Goal: Contribute content: Add original content to the website for others to see

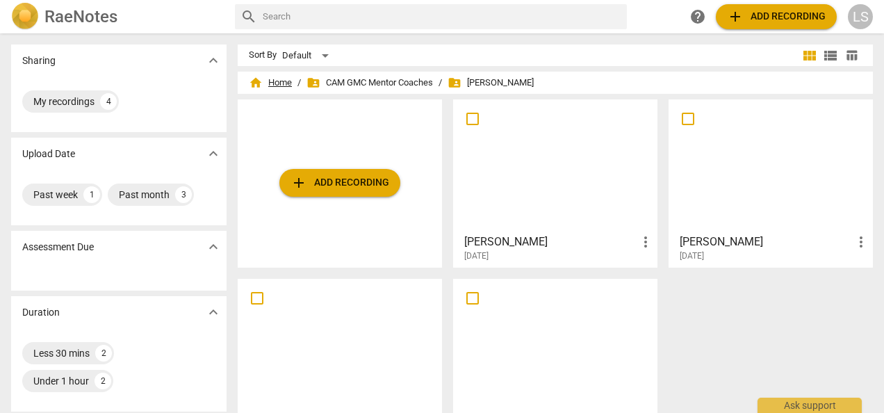
click at [286, 79] on span "home Home" at bounding box center [270, 83] width 43 height 14
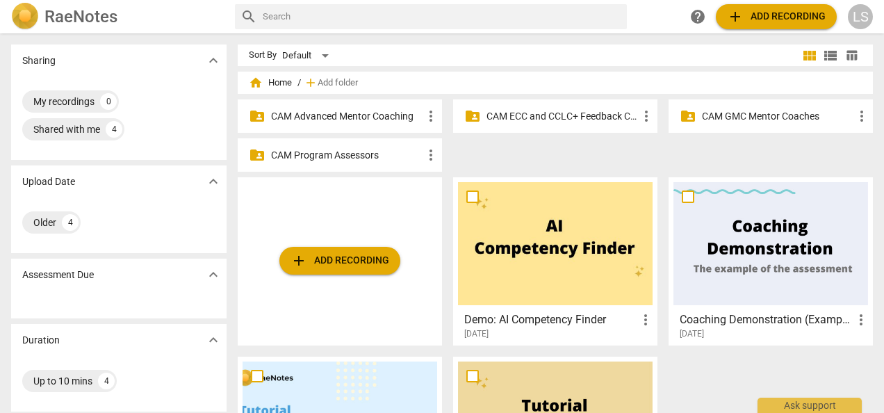
click at [317, 116] on p "CAM Advanced Mentor Coaching" at bounding box center [347, 116] width 152 height 15
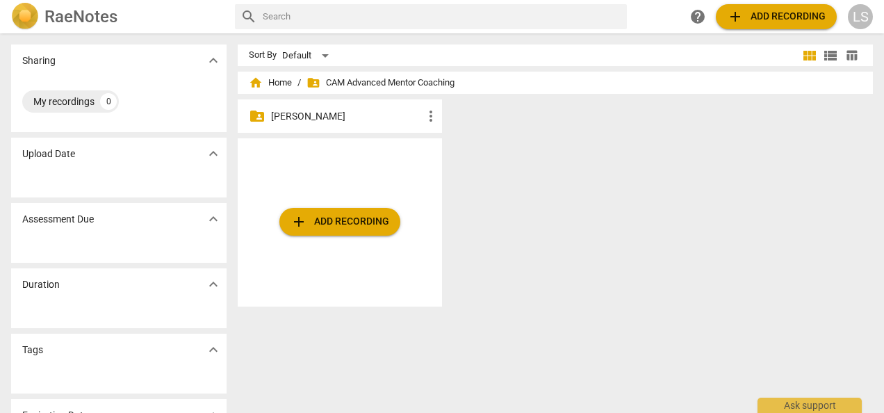
click at [325, 115] on p "[PERSON_NAME]" at bounding box center [347, 116] width 152 height 15
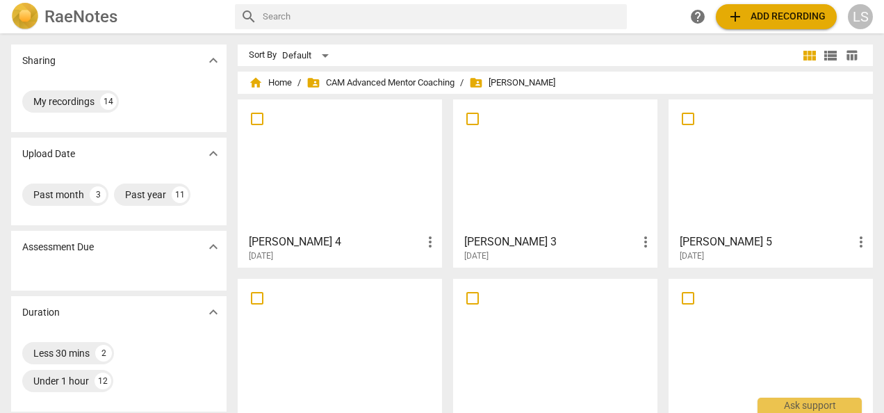
drag, startPoint x: 387, startPoint y: 190, endPoint x: 398, endPoint y: 172, distance: 20.9
click at [386, 189] on div at bounding box center [340, 165] width 195 height 123
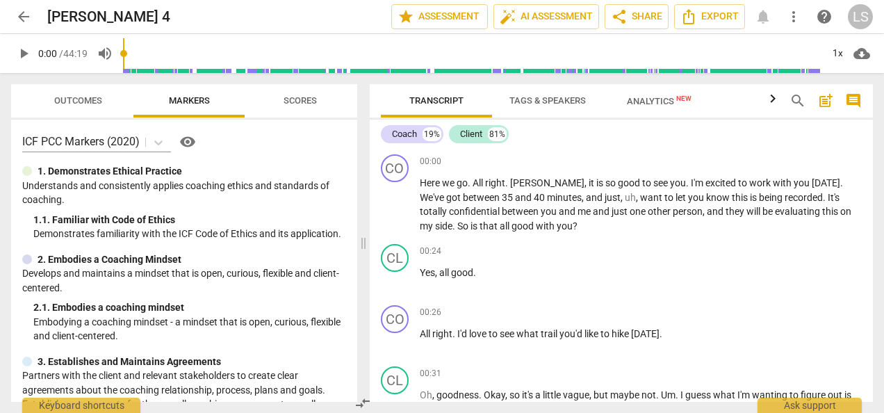
drag, startPoint x: 439, startPoint y: 242, endPoint x: 360, endPoint y: 243, distance: 79.2
click at [360, 243] on span at bounding box center [363, 243] width 8 height 340
click at [779, 159] on div "+" at bounding box center [786, 161] width 14 height 14
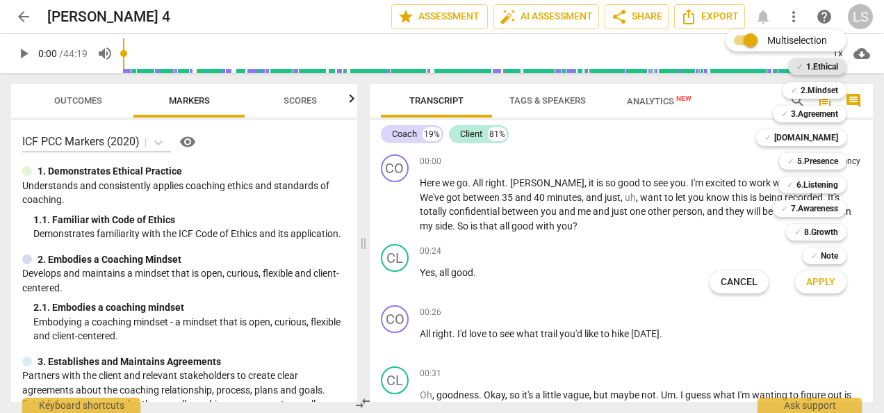
click at [815, 68] on b "1.Ethical" at bounding box center [822, 66] width 32 height 17
click at [819, 285] on span "Apply" at bounding box center [820, 282] width 29 height 14
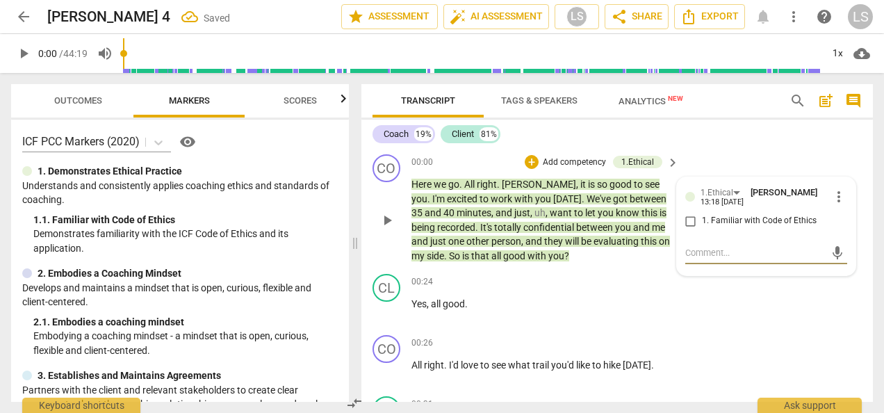
click at [686, 224] on input "1. Familiar with Code of Ethics" at bounding box center [691, 221] width 22 height 17
checkbox input "true"
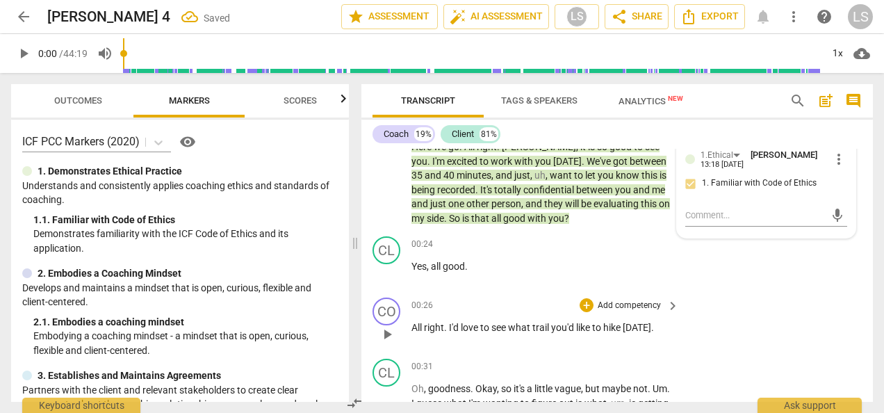
scroll to position [70, 0]
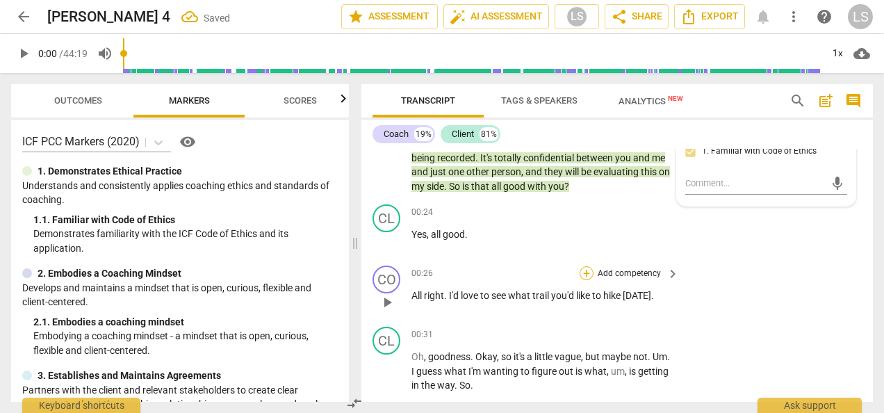
click at [585, 273] on div "+" at bounding box center [587, 273] width 14 height 14
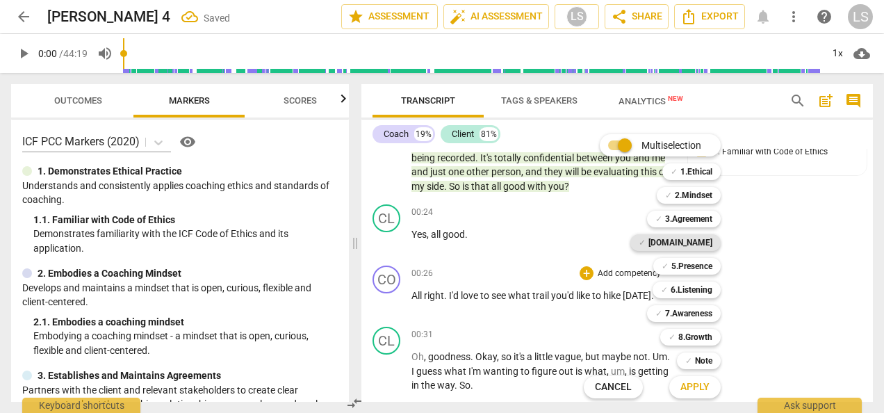
drag, startPoint x: 709, startPoint y: 215, endPoint x: 714, endPoint y: 247, distance: 32.5
click at [709, 216] on b "3.Agreement" at bounding box center [688, 219] width 47 height 17
click at [708, 389] on span "Apply" at bounding box center [694, 387] width 29 height 14
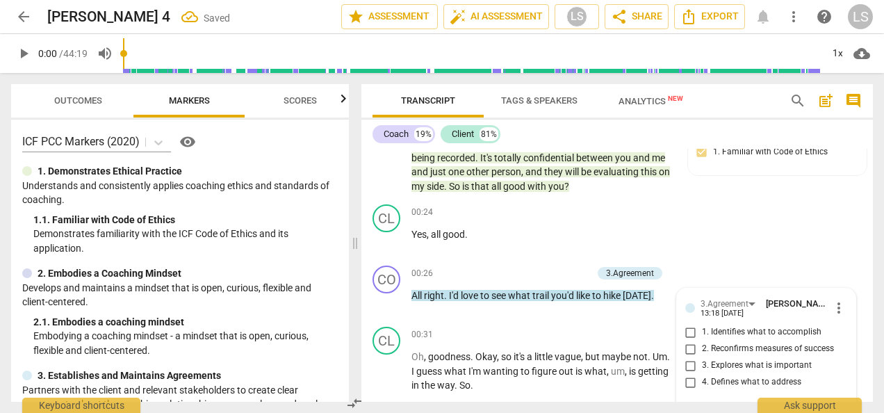
scroll to position [208, 0]
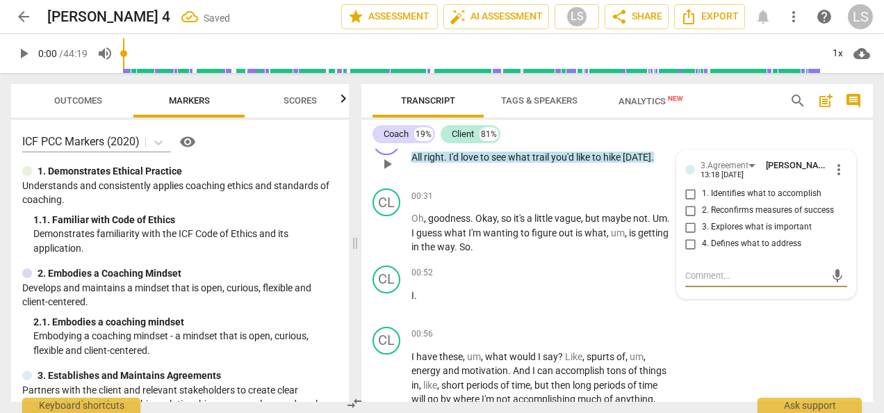
click at [688, 192] on input "1. Identifies what to accomplish" at bounding box center [691, 194] width 22 height 17
checkbox input "true"
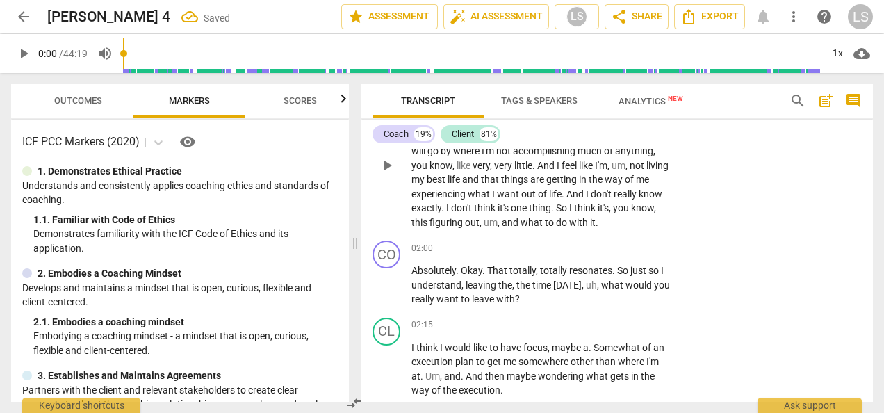
scroll to position [486, 0]
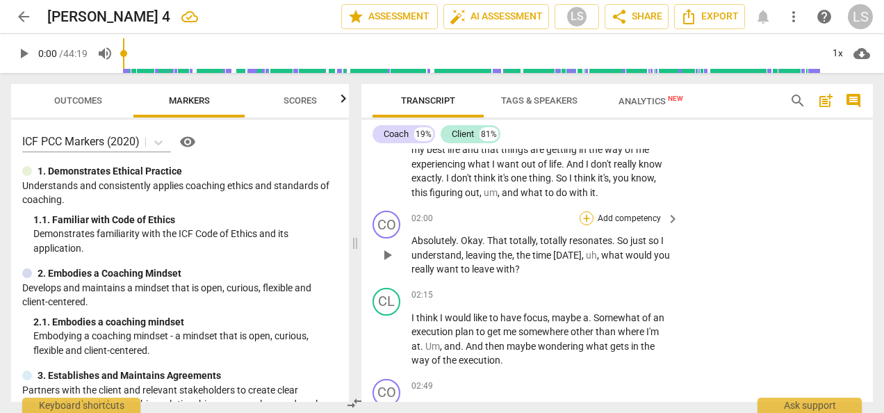
click at [580, 219] on div "+" at bounding box center [587, 218] width 14 height 14
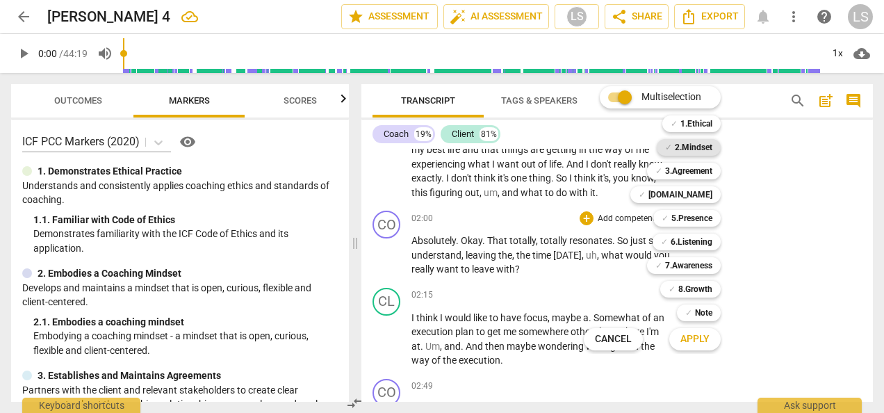
click at [698, 149] on b "2.Mindset" at bounding box center [694, 147] width 38 height 17
click at [705, 199] on b "[DOMAIN_NAME]" at bounding box center [680, 194] width 64 height 17
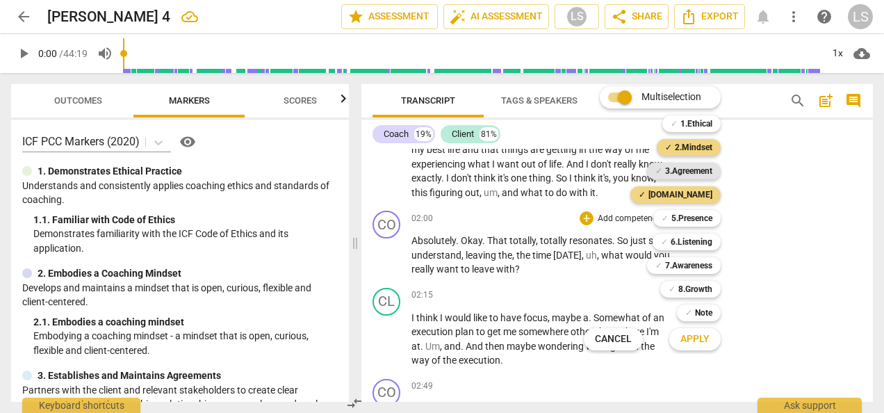
click at [702, 177] on b "3.Agreement" at bounding box center [688, 171] width 47 height 17
click at [704, 339] on span "Apply" at bounding box center [694, 339] width 29 height 14
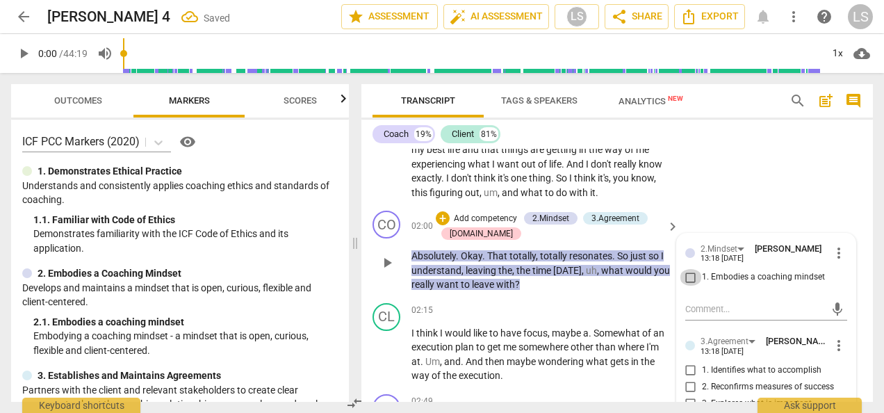
click at [686, 274] on input "1. Embodies a coaching mindset" at bounding box center [691, 277] width 22 height 17
checkbox input "true"
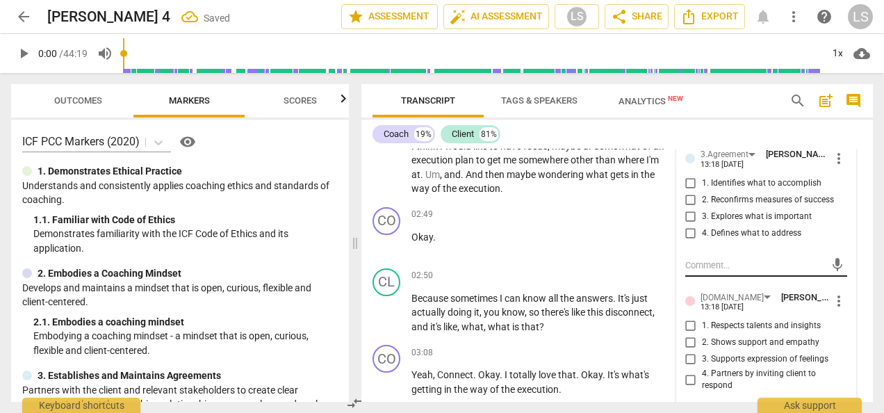
scroll to position [694, 0]
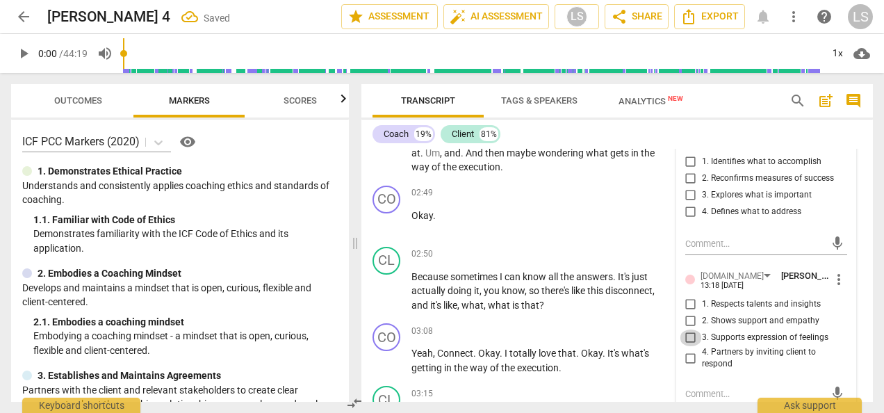
click at [694, 338] on input "3. Supports expression of feelings" at bounding box center [691, 337] width 22 height 17
checkbox input "true"
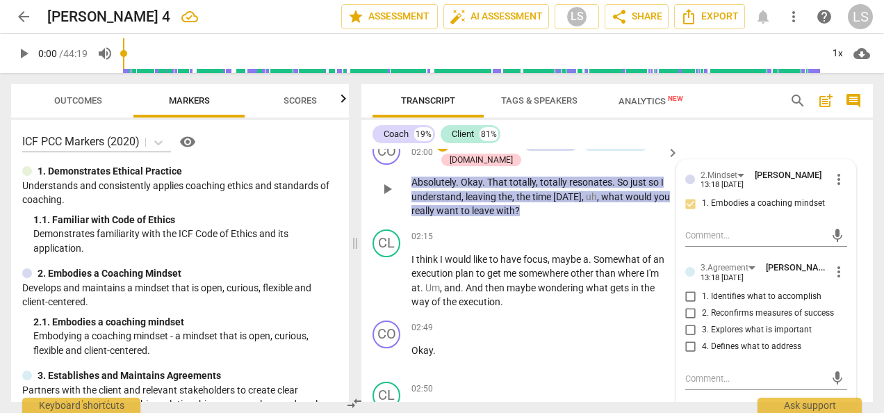
scroll to position [555, 0]
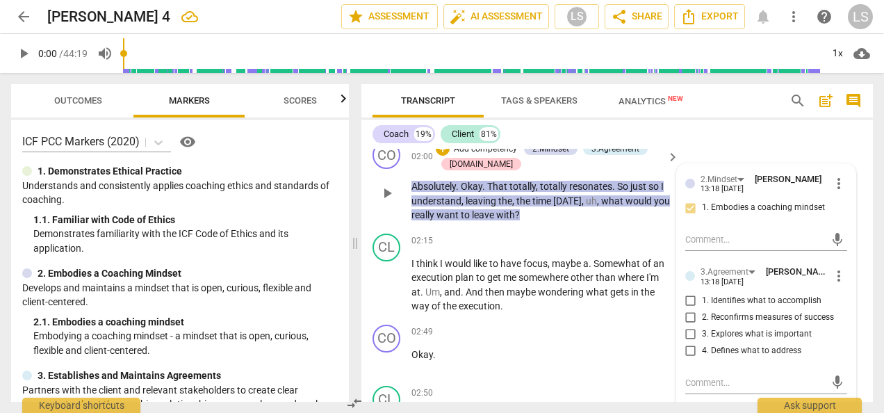
click at [688, 297] on input "1. Identifies what to accomplish" at bounding box center [691, 301] width 22 height 17
checkbox input "true"
click at [709, 384] on textarea at bounding box center [755, 382] width 140 height 13
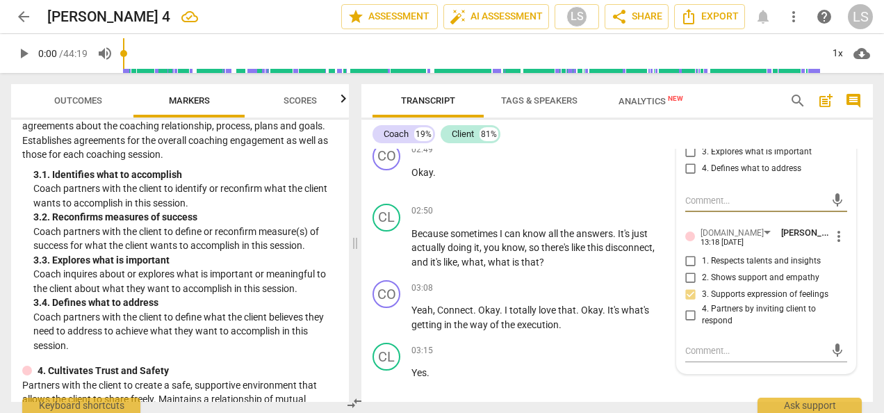
scroll to position [764, 0]
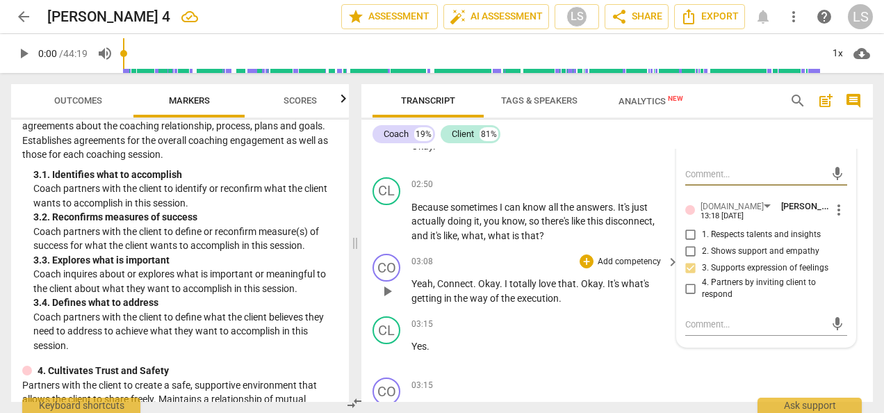
click at [591, 263] on div "+ Add competency" at bounding box center [621, 261] width 83 height 14
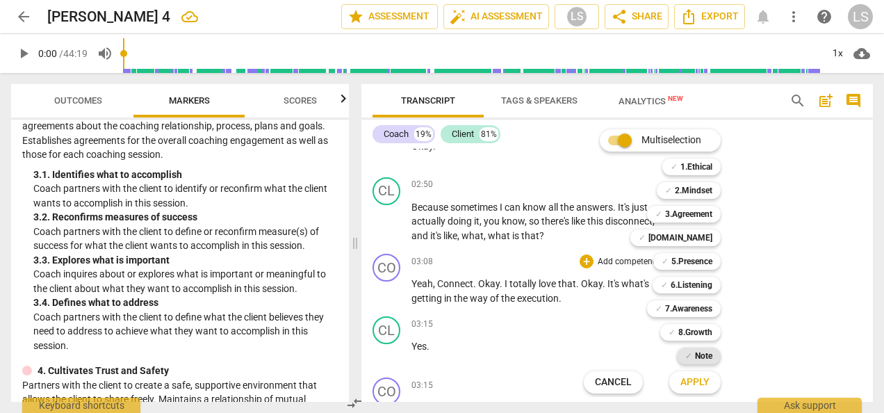
click at [696, 356] on b "Note" at bounding box center [703, 356] width 17 height 17
click at [695, 215] on b "3.Agreement" at bounding box center [688, 214] width 47 height 17
click at [701, 380] on span "Apply" at bounding box center [694, 382] width 29 height 14
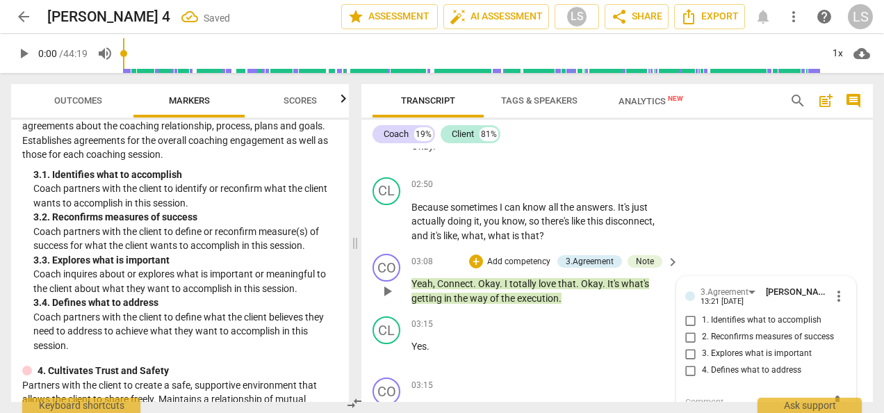
scroll to position [769, 0]
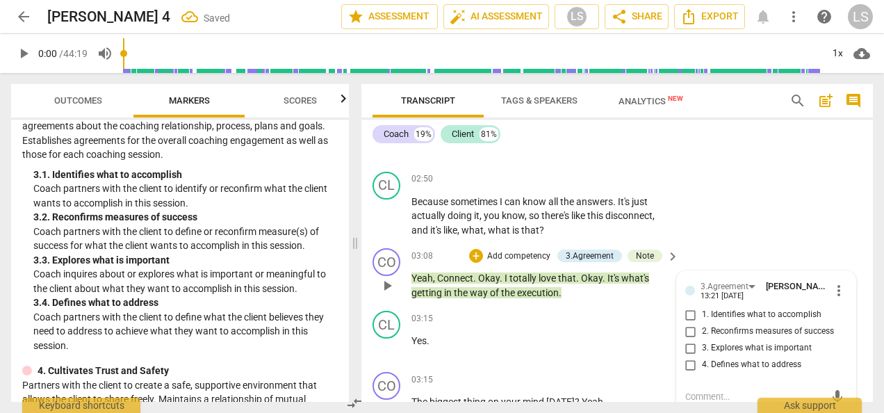
click at [689, 316] on input "1. Identifies what to accomplish" at bounding box center [691, 315] width 22 height 17
checkbox input "true"
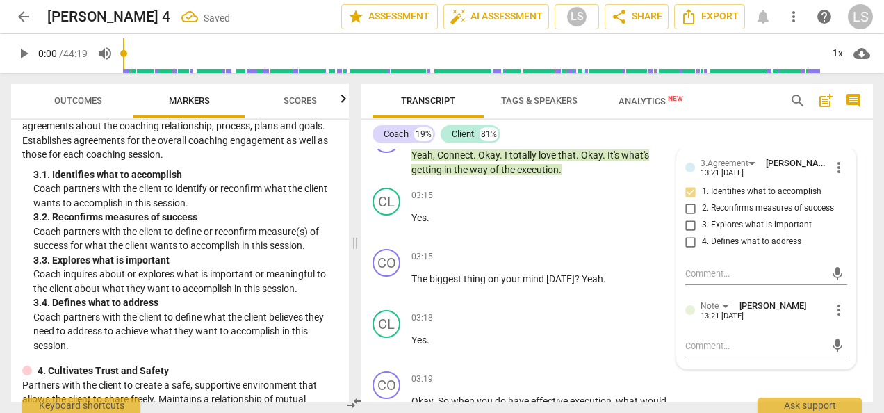
scroll to position [1047, 0]
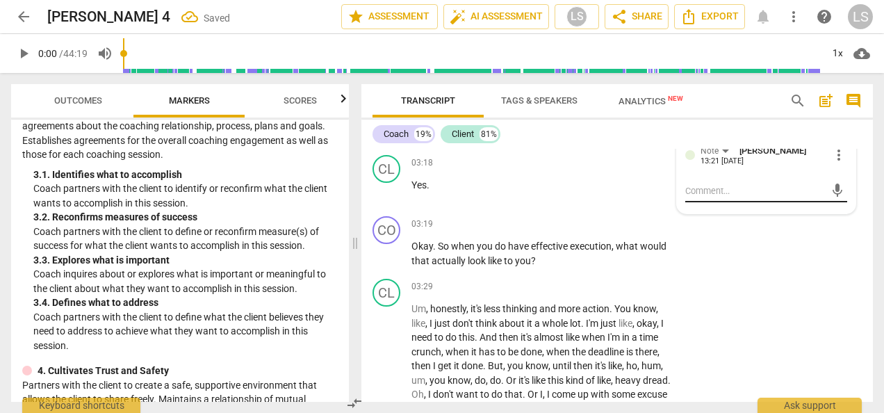
click at [717, 180] on div "mic" at bounding box center [766, 191] width 162 height 22
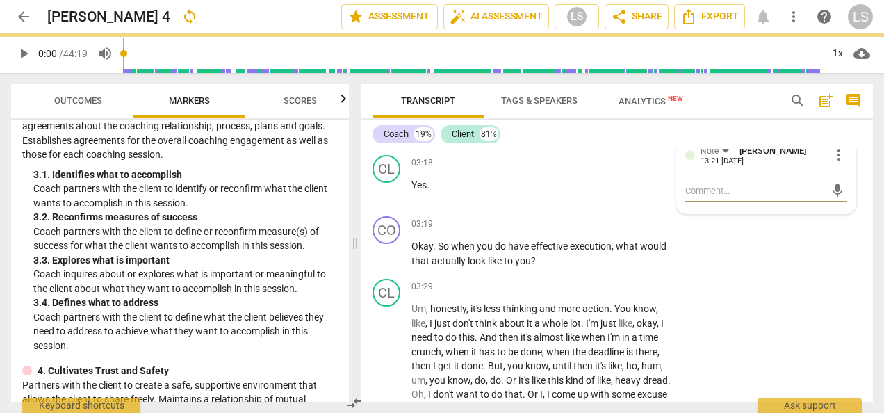
click at [717, 191] on textarea at bounding box center [755, 190] width 140 height 13
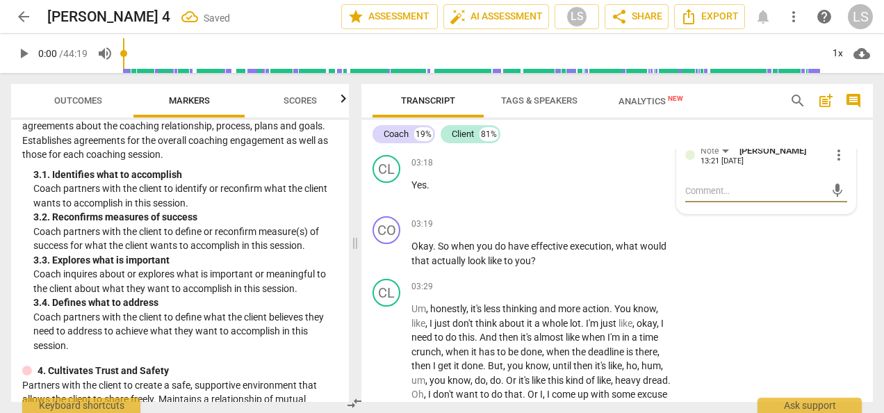
type textarea "C"
type textarea "Co"
type textarea "Coa"
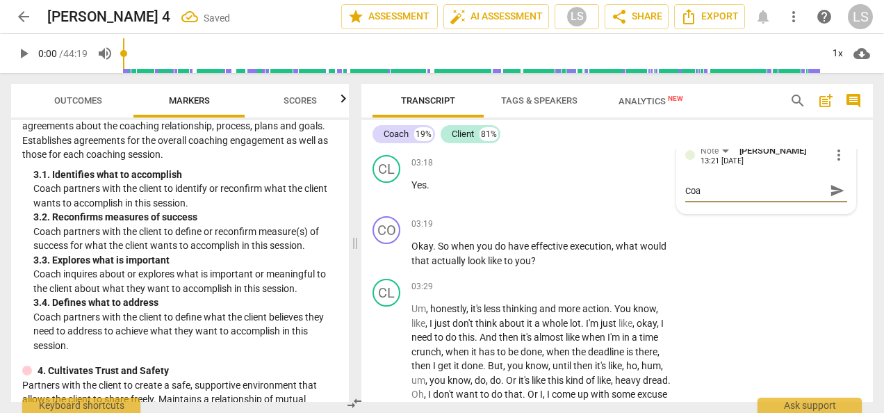
type textarea "Coac"
type textarea "Coach"
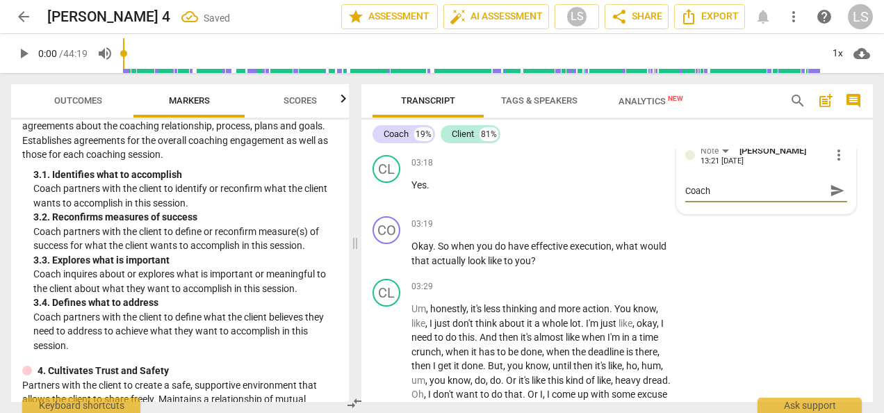
type textarea "Coach s"
type textarea "Coach sa"
type textarea "Coach say"
type textarea "Coach [PERSON_NAME]"
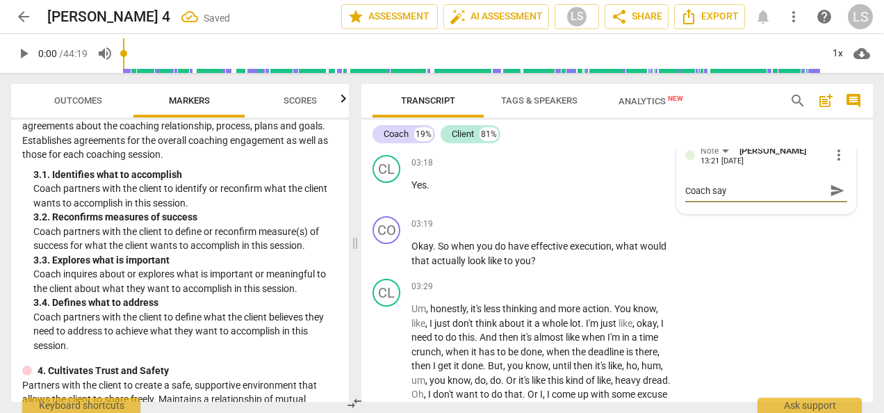
type textarea "Coach [PERSON_NAME]"
type textarea "Coach say"
type textarea "Coach says"
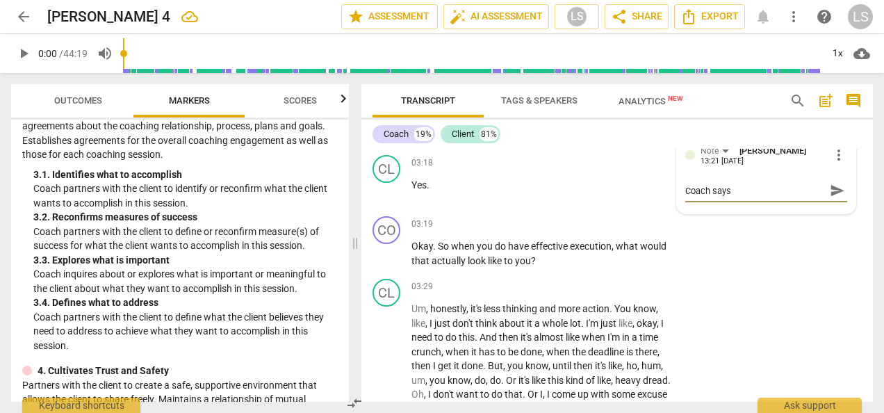
type textarea "Coach says,"
type textarea "Coach says, ""
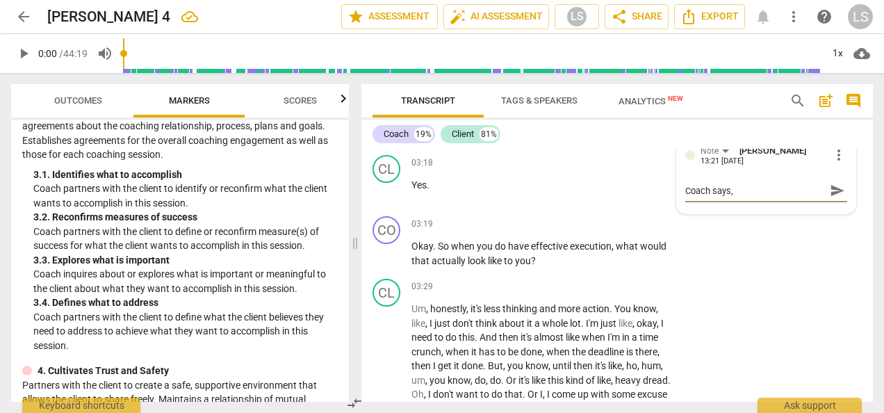
type textarea "Coach says, ""
type textarea "Coach says, "I"
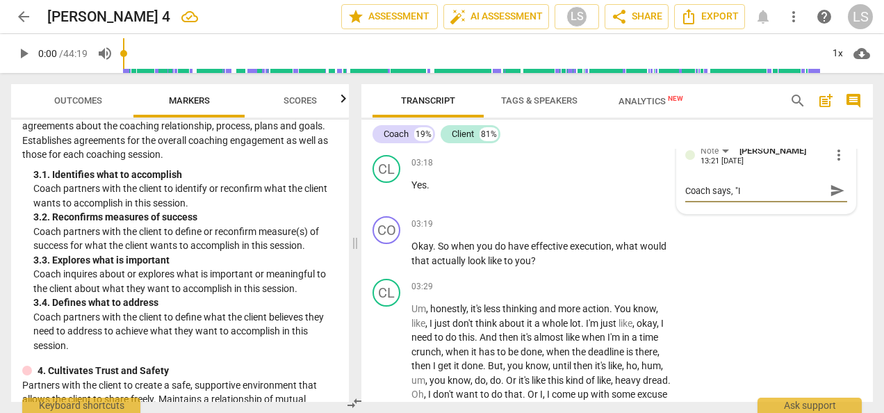
type textarea "Coach says, "I l"
type textarea "Coach says, "I lo"
type textarea "Coach says, "I lov"
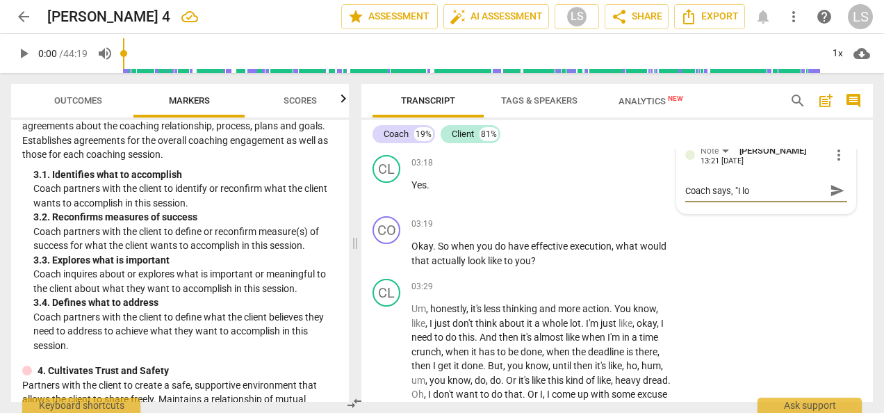
type textarea "Coach says, "I lov"
type textarea "Coach says, "I love"
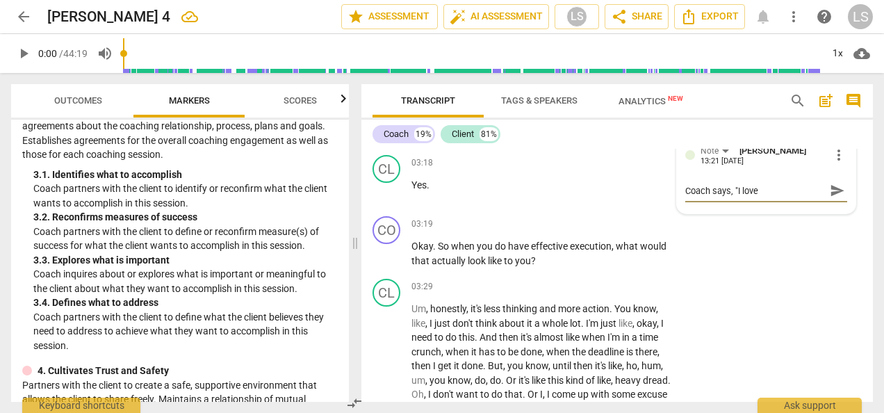
type textarea "Coach says, "I love t"
type textarea "Coach says, "I love th"
type textarea "Coach says, "I love tha"
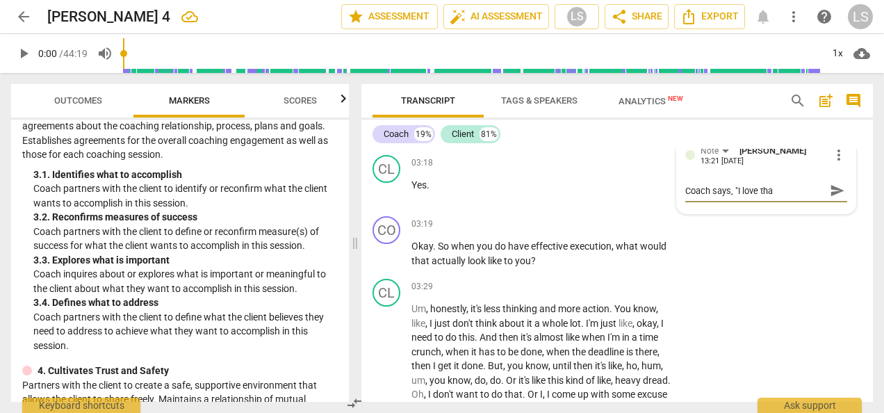
type textarea "Coach says, "I love that"
type textarea "Coach says, "I love that""
type textarea "Coach says, "I love that" o"
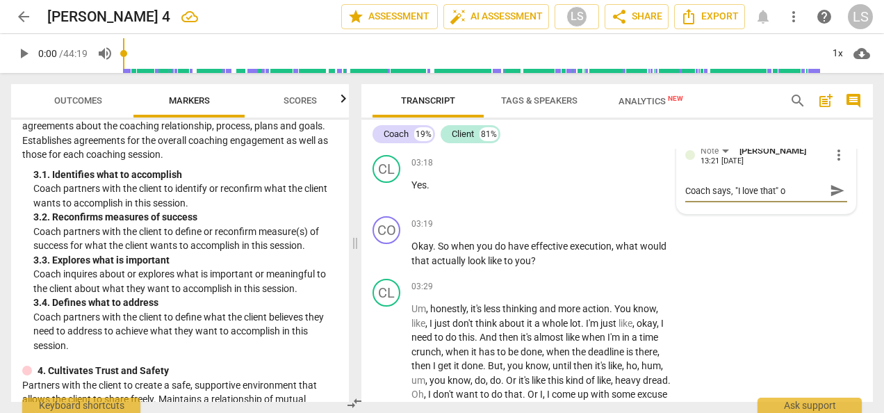
type textarea "Coach says, "I love that" o"
type textarea "Coach says, "I love that" or"
type textarea "Coach says, "I love that" or s"
type textarea "Coach says, "I love that" or so"
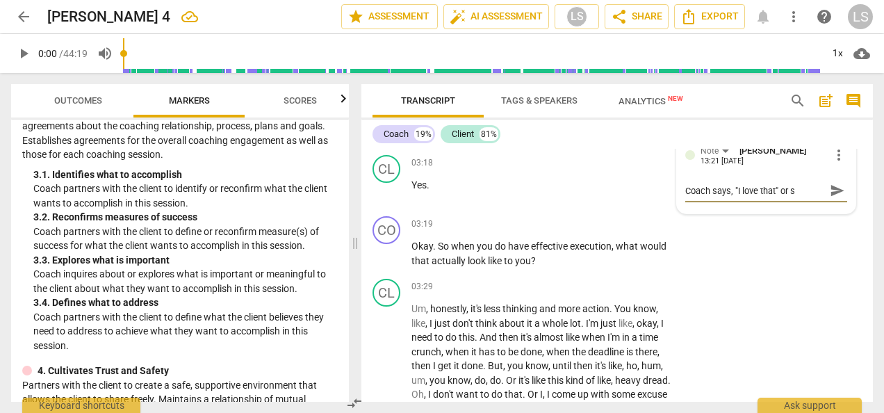
type textarea "Coach says, "I love that" or so"
type textarea "Coach says, "I love that" or son"
type textarea "Coach says, "I love that" or sone"
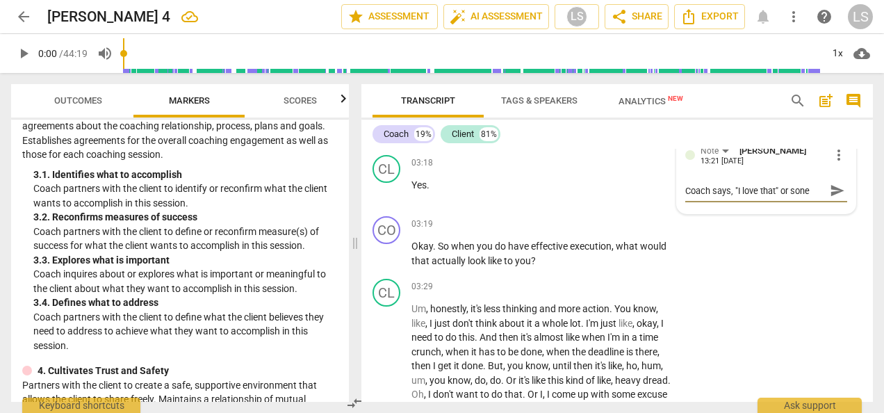
type textarea "Coach says, "I love that" or sonet"
type textarea "Coach says, "I love that" or soneth"
type textarea "Coach says, "I love that" or sonethi"
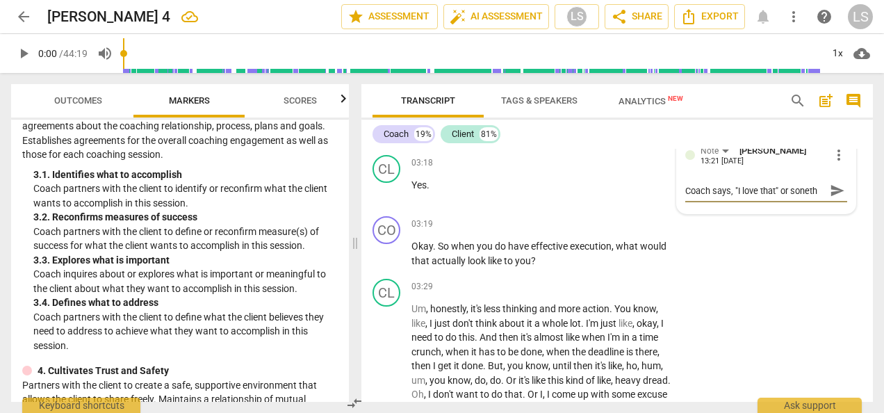
type textarea "Coach says, "I love that" or sonethi"
type textarea "Coach says, "I love that" or sonethin"
type textarea "Coach says, "I love that" or sonething"
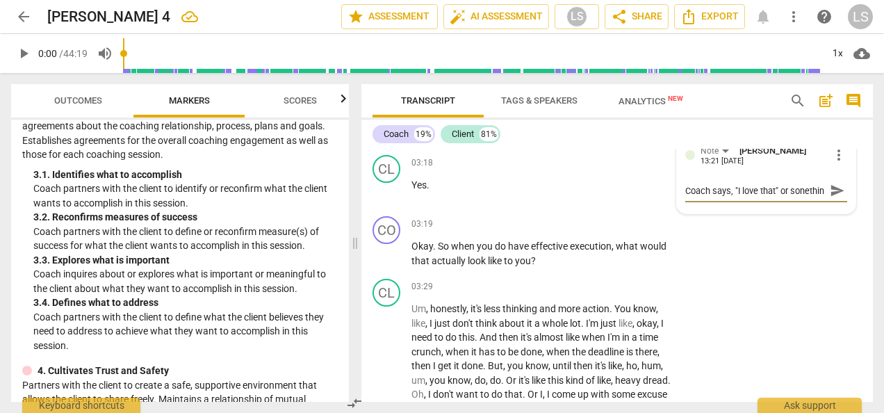
type textarea "Coach says, "I love that" or sonething"
type textarea "Coach says, "I love that" or sonethin"
type textarea "Coach says, "I love that" or sonethi"
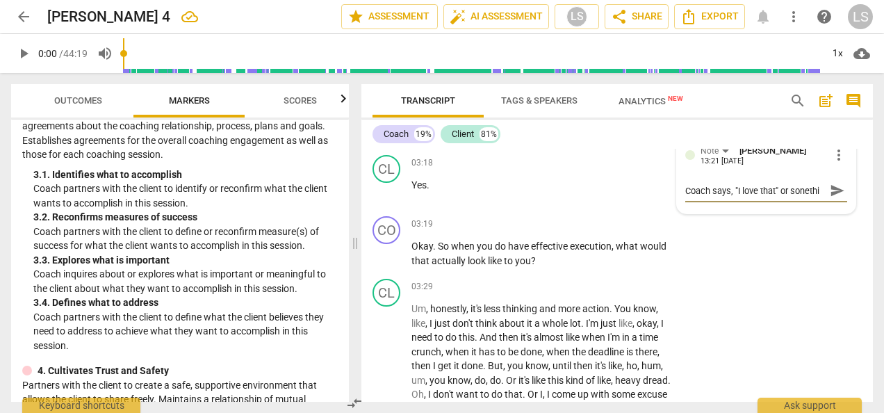
type textarea "Coach says, "I love that" or soneth"
type textarea "Coach says, "I love that" or sonet"
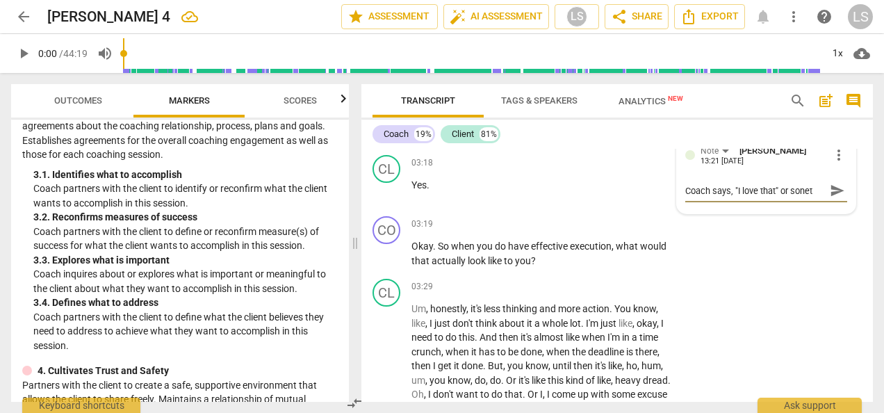
type textarea "Coach says, "I love that" or sone"
type textarea "Coach says, "I love that" or son"
type textarea "Coach says, "I love that" or so"
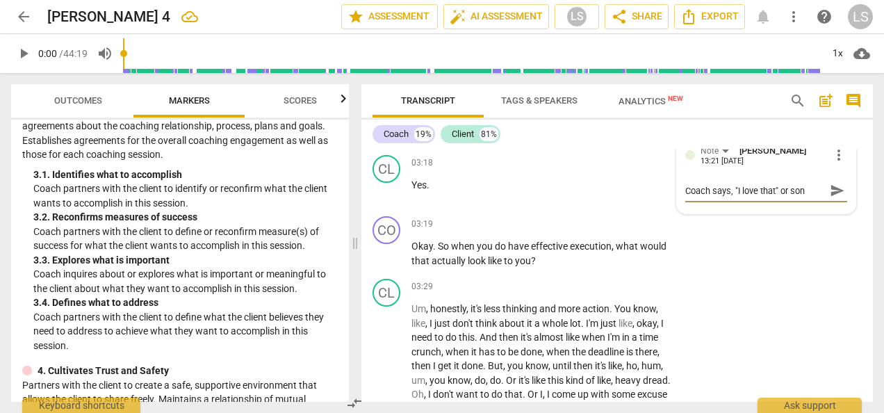
type textarea "Coach says, "I love that" or so"
type textarea "Coach says, "I love that" or som"
type textarea "Coach says, "I love that" or some"
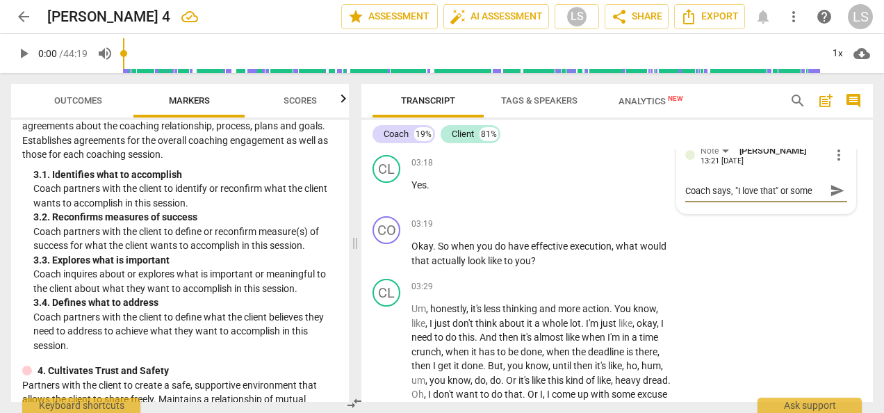
type textarea "Coach says, "I love that" or somet"
type textarea "Coach says, "I love that" or someth"
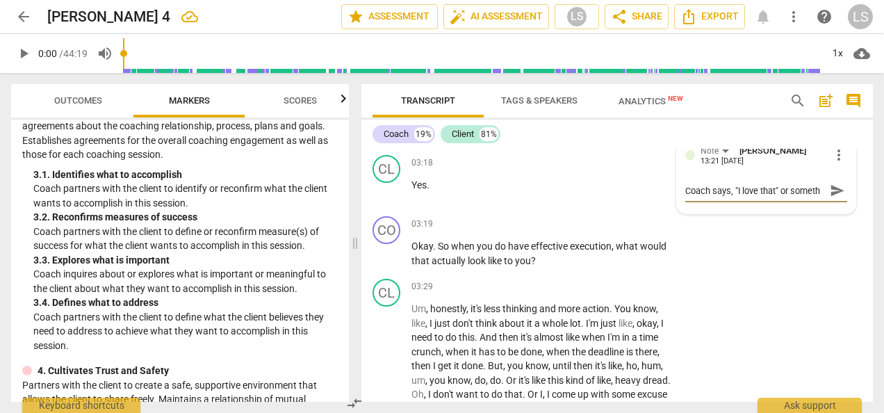
type textarea "Coach says, "I love that" or somethi"
type textarea "Coach says, "I love that" or somethin"
type textarea "Coach says, "I love that" or something"
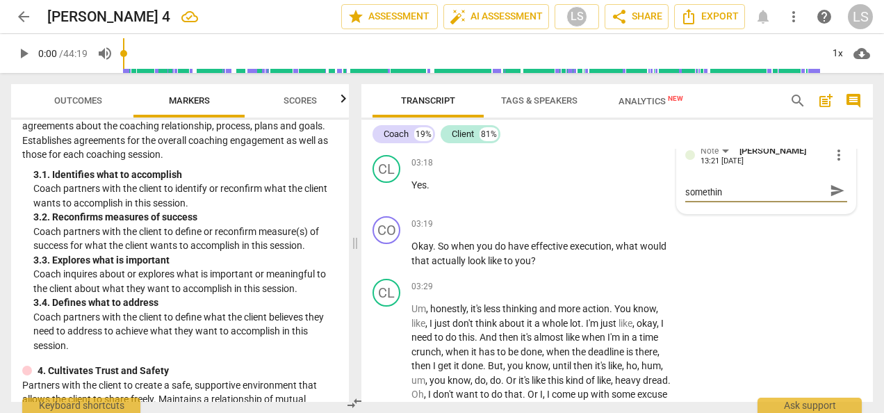
type textarea "Coach says, "I love that" or something"
type textarea "Coach says, "I love that" or something s"
type textarea "Coach says, "I love that" or something si"
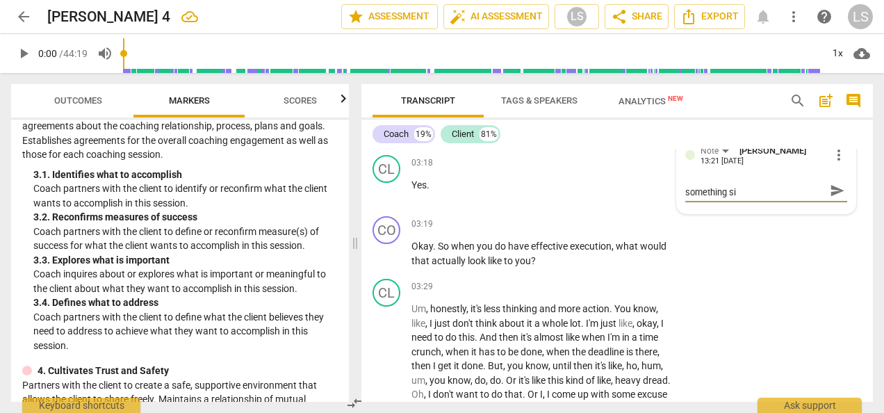
type textarea "Coach says, "I love that" or something sim"
type textarea "Coach says, "I love that" or something simi"
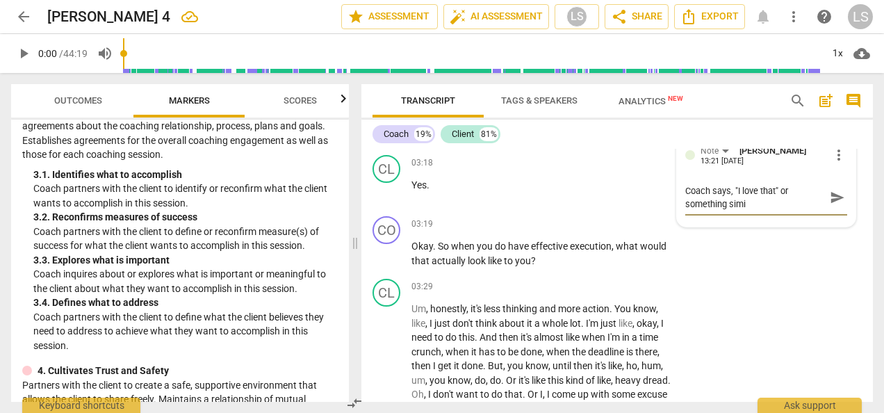
type textarea "Coach says, "I love that" or something simil"
type textarea "Coach says, "I love that" or something [PERSON_NAME]"
type textarea "Coach says, "I love that" or something similar"
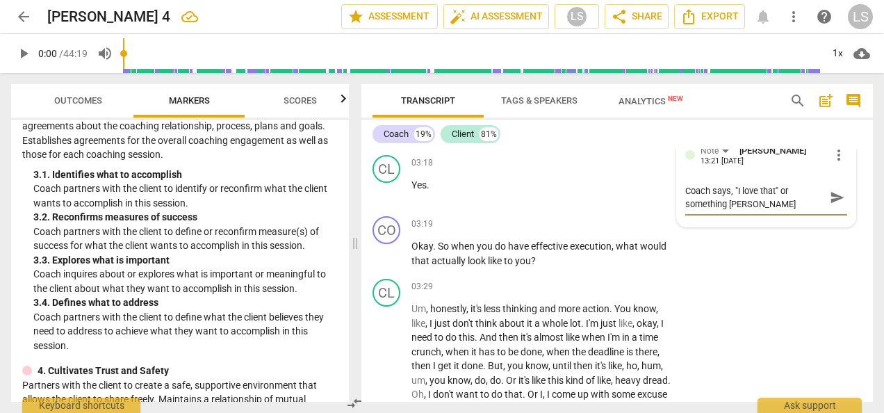
type textarea "Coach says, "I love that" or something similar"
type textarea "Coach says, "I love that" or something similar s"
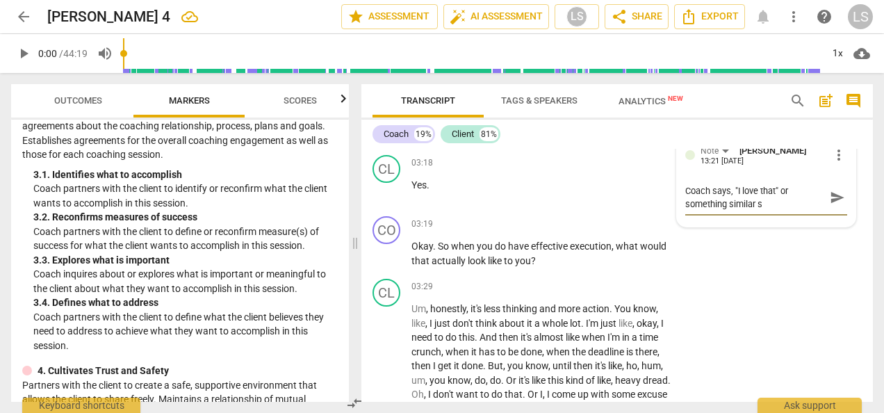
type textarea "Coach says, "I love that" or something similar se"
type textarea "Coach says, "I love that" or something similar sev"
type textarea "Coach says, "I love that" or something similar seve"
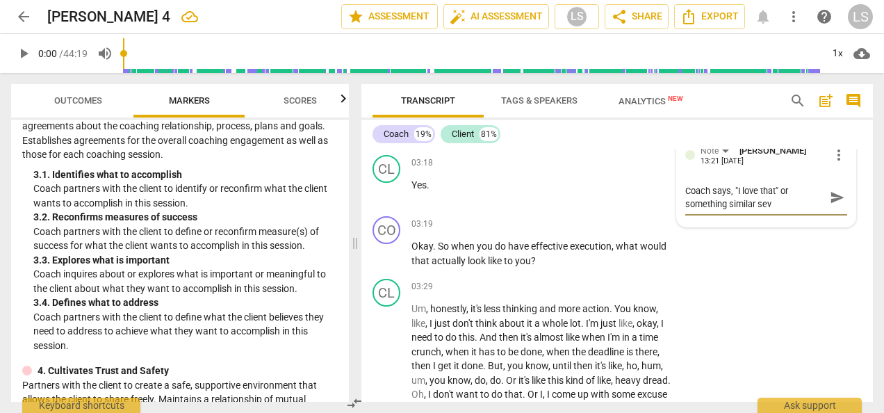
type textarea "Coach says, "I love that" or something similar seve"
type textarea "Coach says, "I love that" or something similar sever"
type textarea "Coach says, "I love that" or something similar severa"
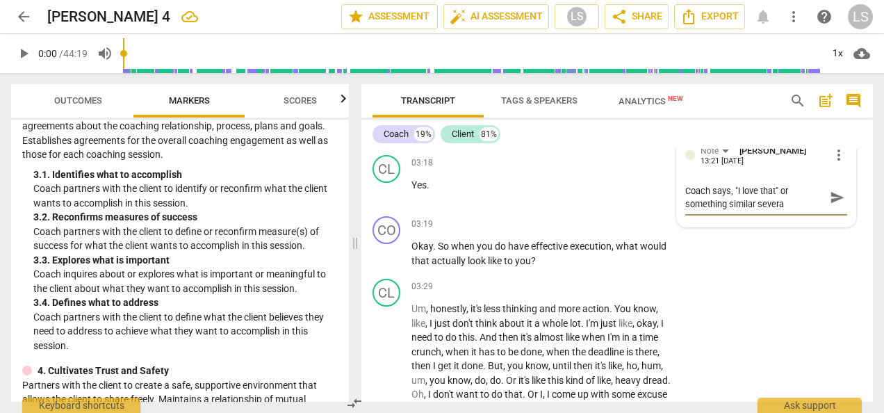
type textarea "Coach says, "I love that" or something similar several"
type textarea "Coach says, "I love that" or something similar several t"
type textarea "Coach says, "I love that" or something similar several ti"
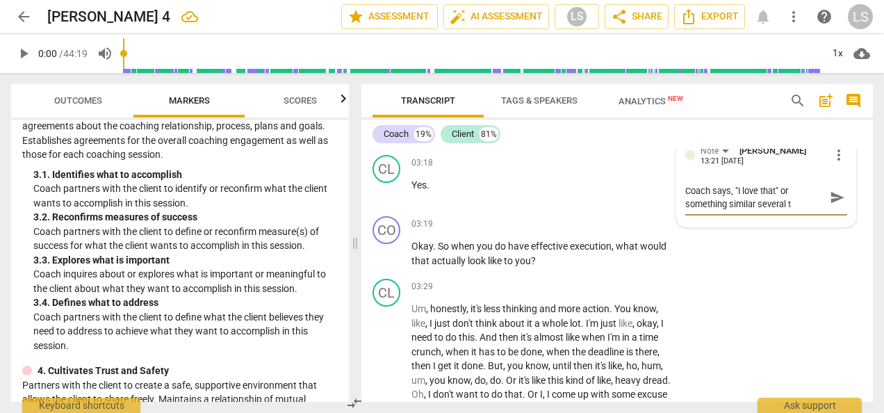
type textarea "Coach says, "I love that" or something similar several ti"
type textarea "Coach says, "I love that" or something similar several [PERSON_NAME]"
type textarea "Coach says, "I love that" or something similar several time"
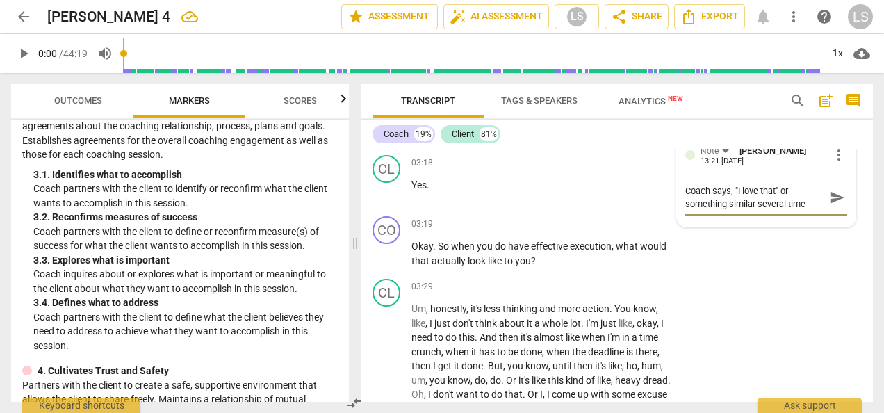
type textarea "Coach says, "I love that" or something similar several times"
type textarea "Coach says, "I love that" or something similar several times i"
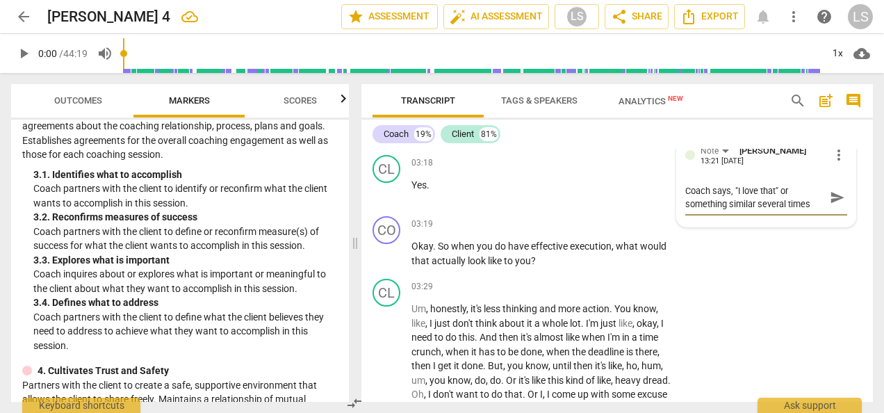
type textarea "Coach says, "I love that" or something similar several times i"
type textarea "Coach says, "I love that" or something similar several times in"
type textarea "Coach says, "I love that" or something similar several times in t"
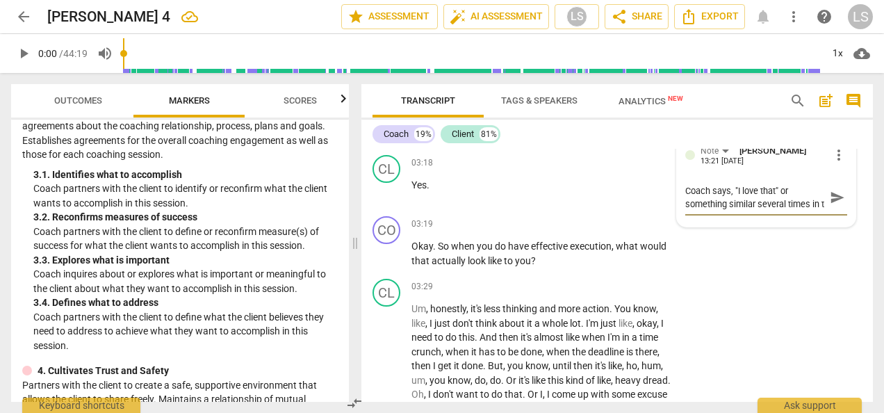
type textarea "Coach says, "I love that" or something similar several times in th"
type textarea "Coach says, "I love that" or something similar several times in thi"
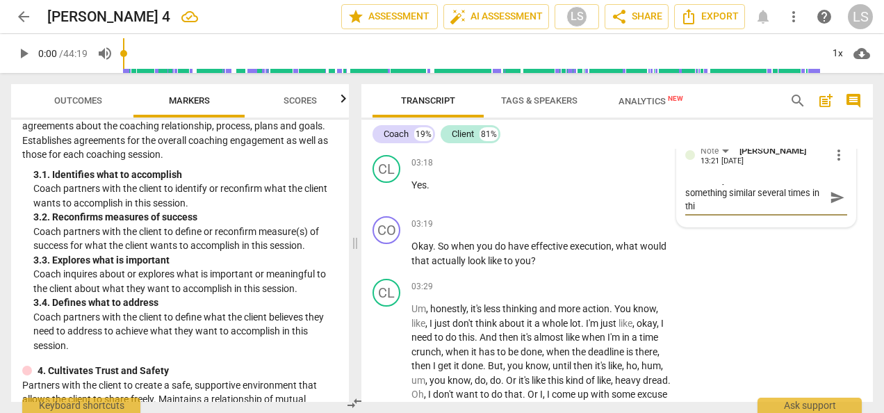
type textarea "Coach says, "I love that" or something similar several times in this"
type textarea "Coach says, "I love that" or something similar several times in this s"
type textarea "Coach says, "I love that" or something similar several times in this se"
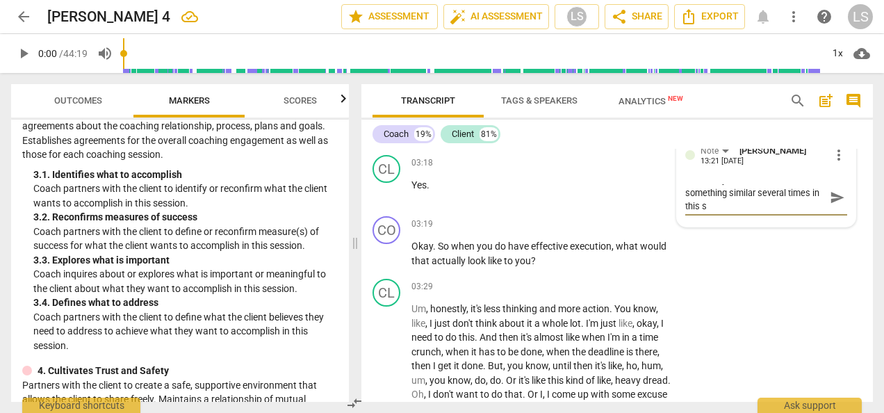
type textarea "Coach says, "I love that" or something similar several times in this se"
type textarea "Coach says, "I love that" or something similar several times in this ses"
type textarea "Coach says, "I love that" or something similar several times in this sess"
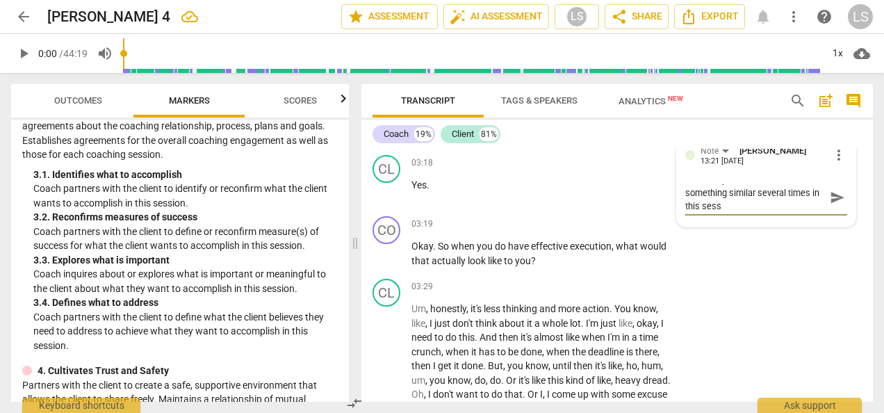
type textarea "Coach says, "I love that" or something similar several times in this sessi"
type textarea "Coach says, "I love that" or something similar several times in this sessio"
type textarea "Coach says, "I love that" or something similar several times in this session"
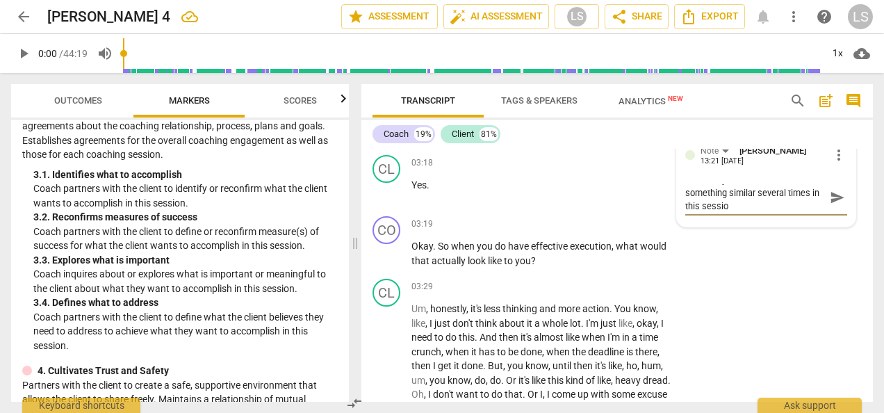
type textarea "Coach says, "I love that" or something similar several times in this session"
type textarea "Coach says, "I love that" or something similar several times in this session,"
type textarea "Coach says, "I love that" or something similar several times in this session,w"
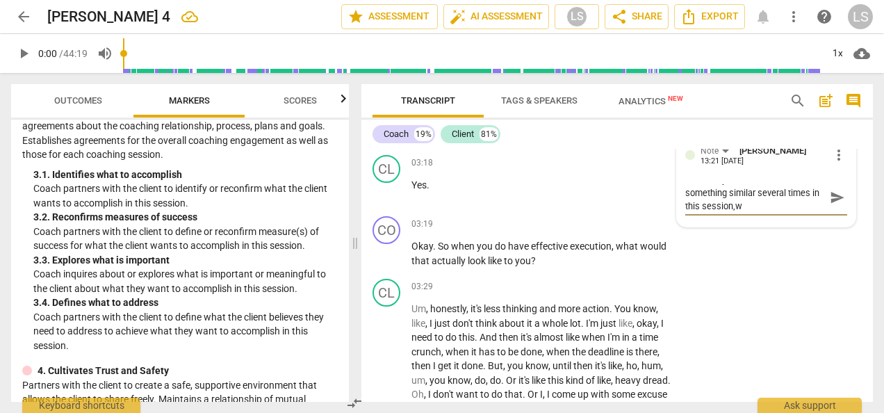
type textarea "Coach says, "I love that" or something similar several times in this session,w"
type textarea "Coach says, "I love that" or something similar several times in this session,w h"
type textarea "Coach says, "I love that" or something similar several times in this session,w …"
type textarea "Coach says, "I love that" or something similar several times in this session,w h"
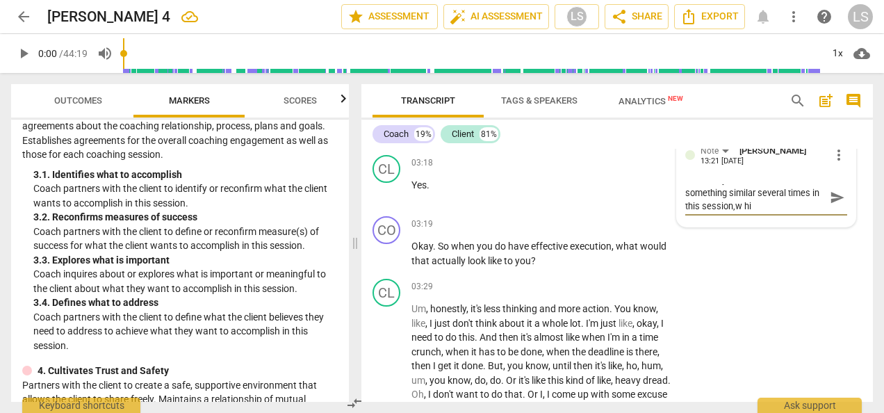
type textarea "Coach says, "I love that" or something similar several times in this session,w h"
type textarea "Coach says, "I love that" or something similar several times in this session,w"
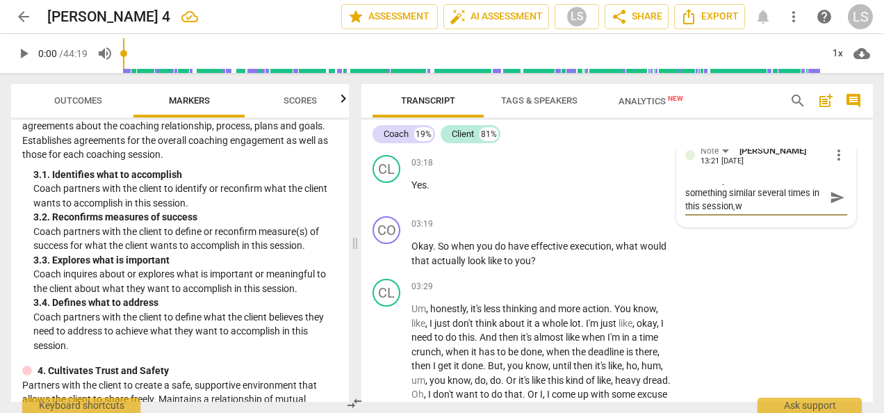
type textarea "Coach says, "I love that" or something similar several times in this session,"
type textarea "Coach says, "I love that" or something similar several times in this session, w"
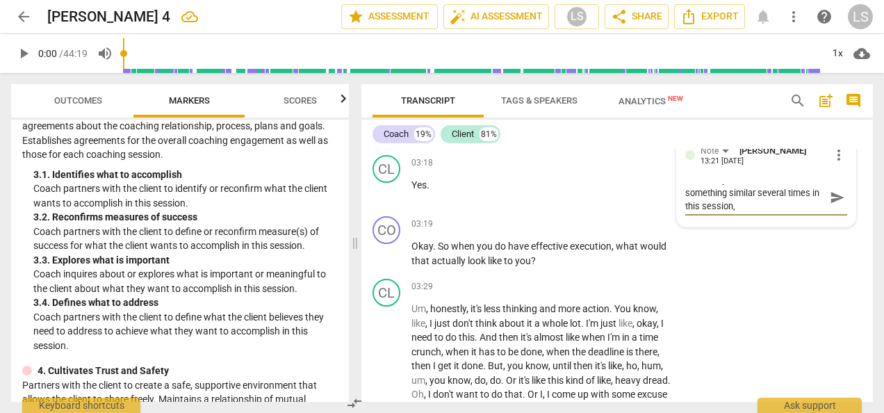
type textarea "Coach says, "I love that" or something similar several times in this session, w"
type textarea "Coach says, "I love that" or something similar several times in this session, wh"
type textarea "Coach says, "I love that" or something similar several times in this session, w…"
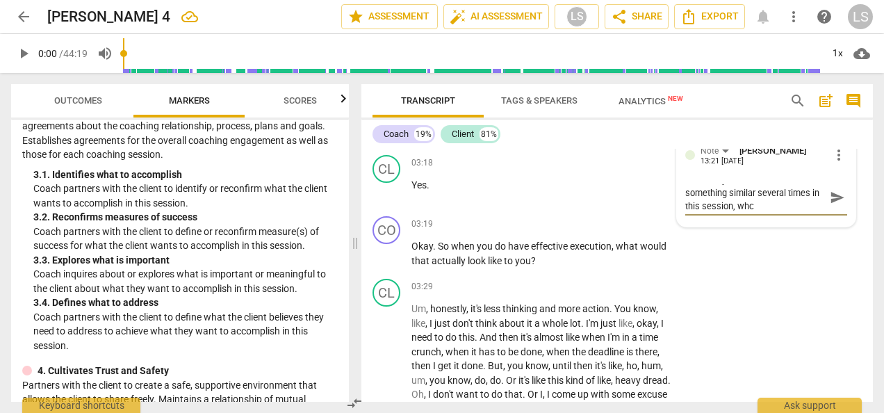
type textarea "Coach says, "I love that" or something similar several times in this session, w…"
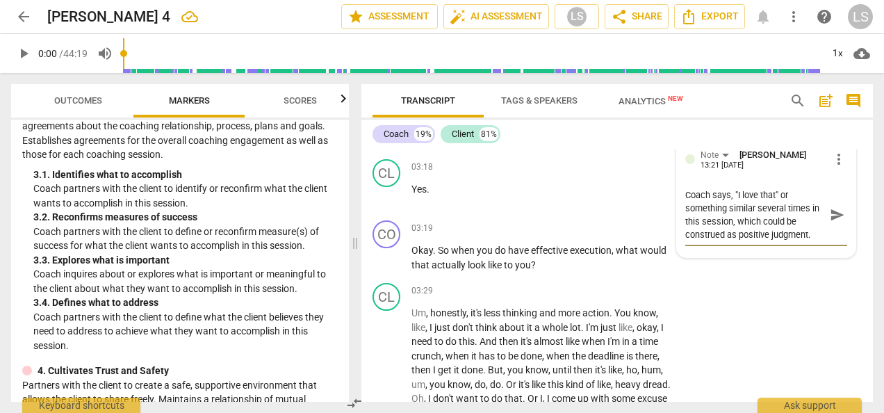
scroll to position [1047, 0]
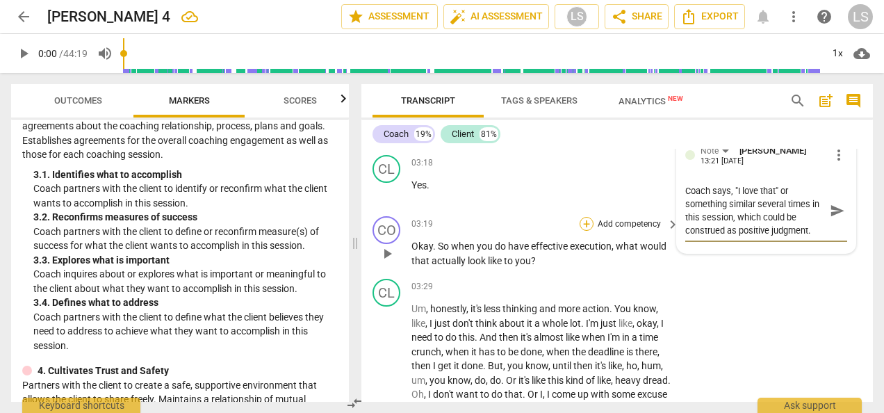
click at [588, 224] on div "+" at bounding box center [587, 224] width 14 height 14
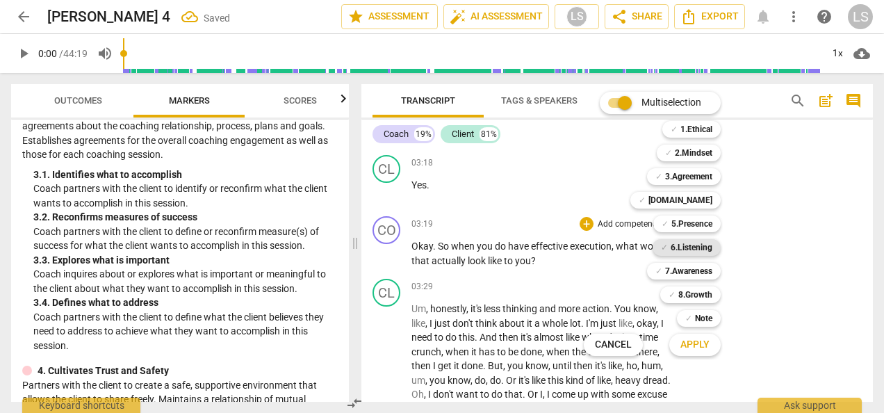
click at [683, 247] on b "6.Listening" at bounding box center [692, 247] width 42 height 17
click at [696, 147] on b "2.Mindset" at bounding box center [694, 153] width 38 height 17
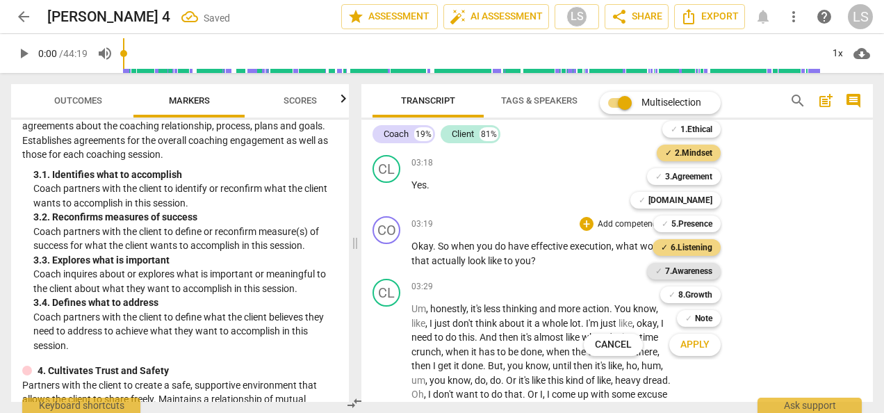
click at [685, 272] on b "7.Awareness" at bounding box center [688, 271] width 47 height 17
click at [690, 338] on span "Apply" at bounding box center [694, 345] width 29 height 14
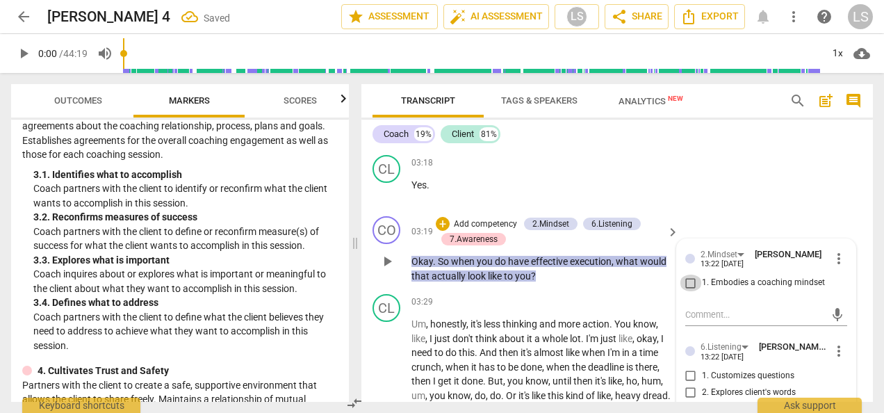
click at [689, 281] on input "1. Embodies a coaching mindset" at bounding box center [691, 283] width 22 height 17
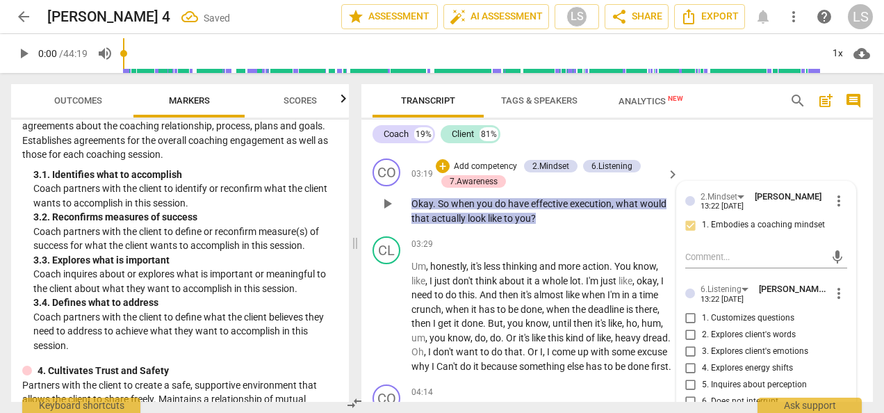
scroll to position [1186, 0]
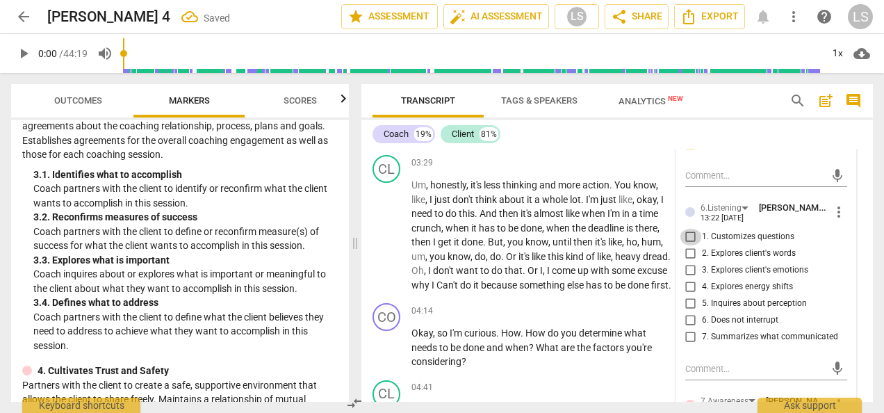
click at [687, 231] on input "1. Customizes questions" at bounding box center [691, 237] width 22 height 17
click at [687, 254] on input "2. Explores client's words" at bounding box center [691, 253] width 22 height 17
click at [688, 303] on input "5. Inquires about perception" at bounding box center [691, 303] width 22 height 17
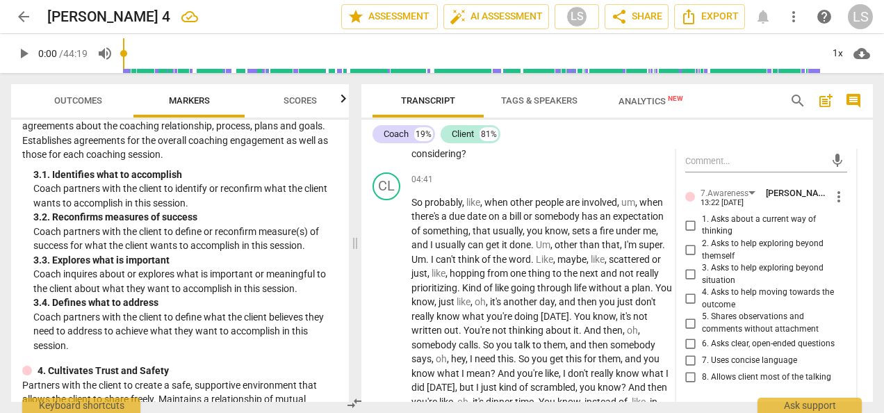
scroll to position [1395, 0]
click at [831, 197] on span "more_vert" at bounding box center [839, 196] width 17 height 17
click at [840, 227] on li "Delete" at bounding box center [848, 222] width 48 height 26
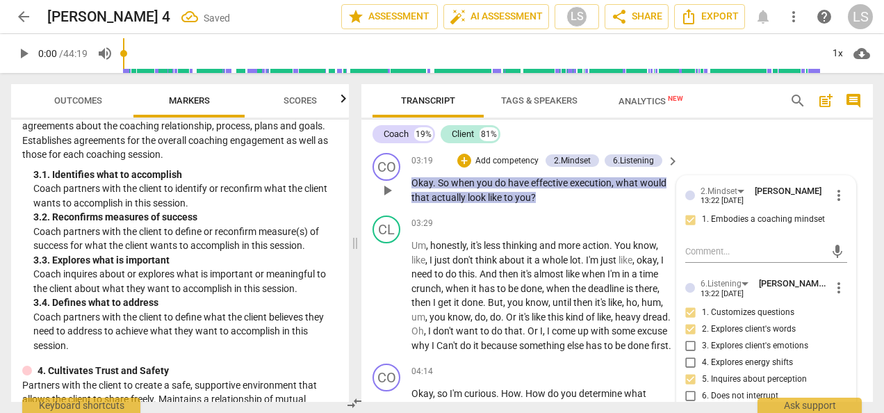
scroll to position [1047, 0]
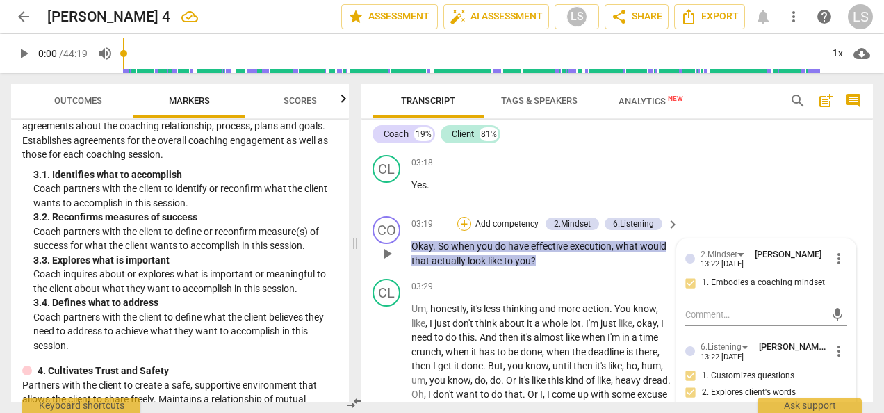
click at [466, 222] on div "+" at bounding box center [464, 224] width 14 height 14
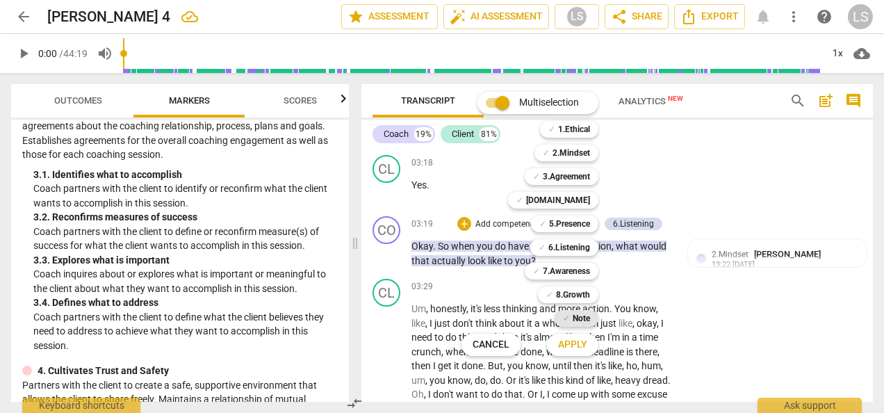
click at [581, 318] on b "Note" at bounding box center [581, 318] width 17 height 17
click at [581, 344] on span "Apply" at bounding box center [572, 345] width 29 height 14
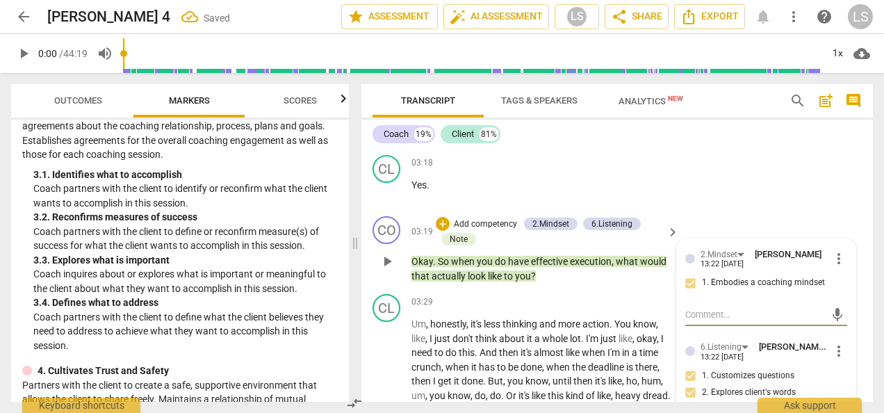
scroll to position [1325, 0]
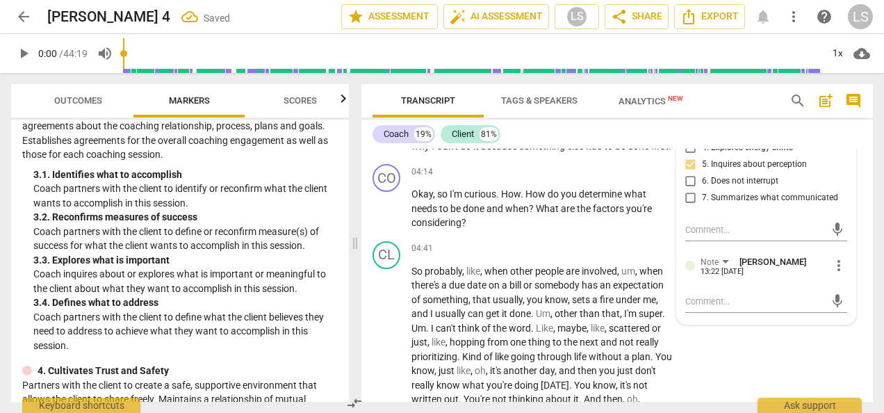
click at [741, 288] on div "mic" at bounding box center [766, 300] width 162 height 31
click at [734, 302] on textarea at bounding box center [755, 301] width 140 height 13
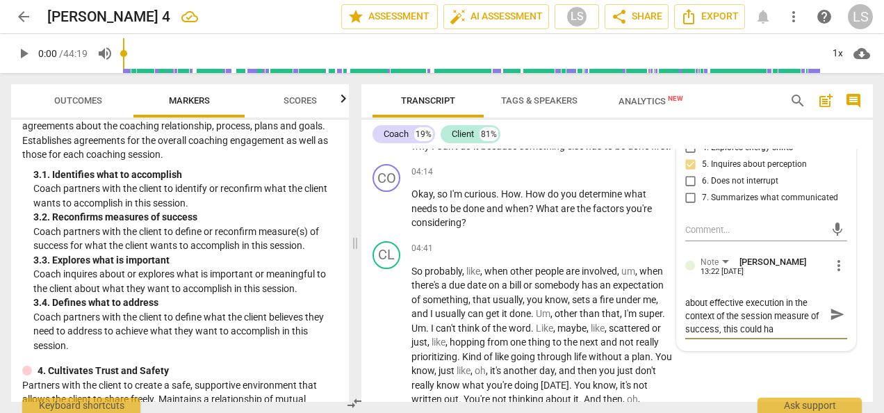
scroll to position [0, 0]
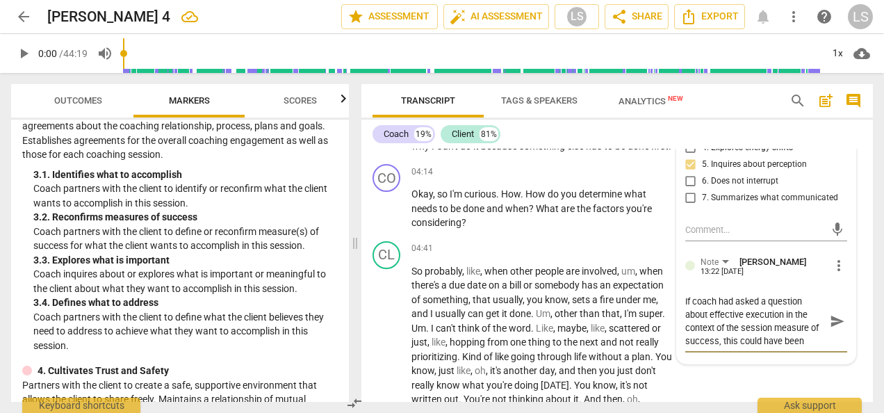
click at [708, 315] on textarea "If coach had asked a question about effective execution in the context of the s…" at bounding box center [755, 321] width 140 height 53
click at [810, 341] on textarea "If coach had asked a question about effective execution in the context of the s…" at bounding box center [755, 321] width 140 height 53
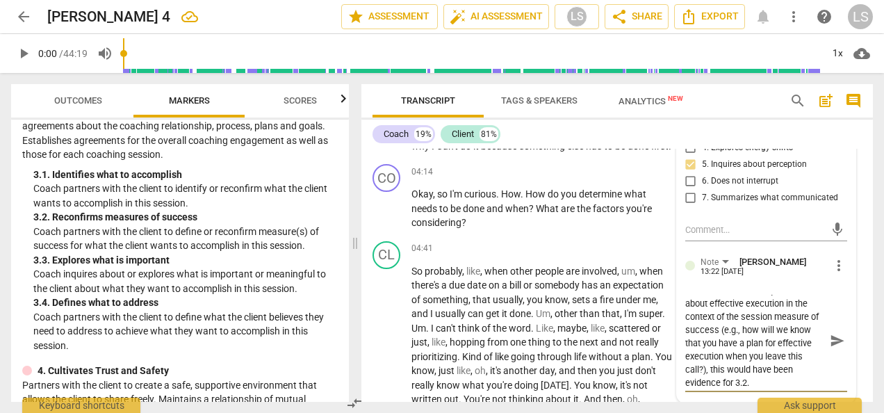
click at [768, 381] on textarea "If coach had asked a question about effective execution in the context of the s…" at bounding box center [755, 341] width 140 height 92
drag, startPoint x: 773, startPoint y: 304, endPoint x: 726, endPoint y: 320, distance: 49.0
click at [726, 320] on textarea "If coach had asked a question about effective execution in the context of the s…" at bounding box center [755, 341] width 140 height 92
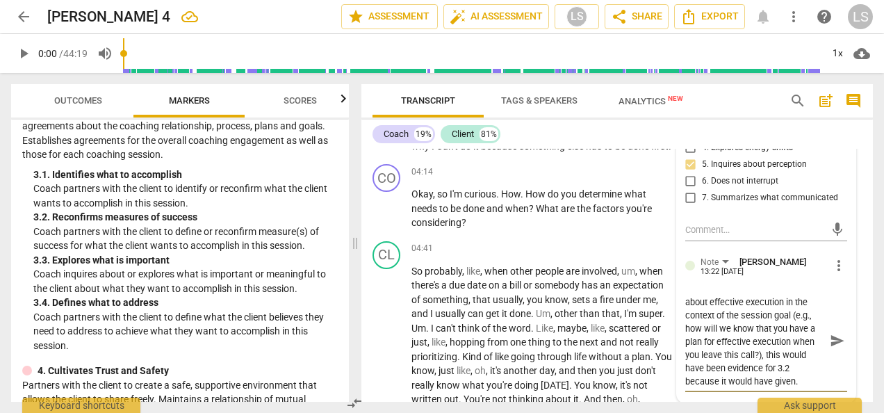
click at [790, 377] on textarea "If coach had asked a question about effective execution in the context of the s…" at bounding box center [755, 341] width 140 height 92
click at [585, 179] on div "+" at bounding box center [587, 172] width 14 height 14
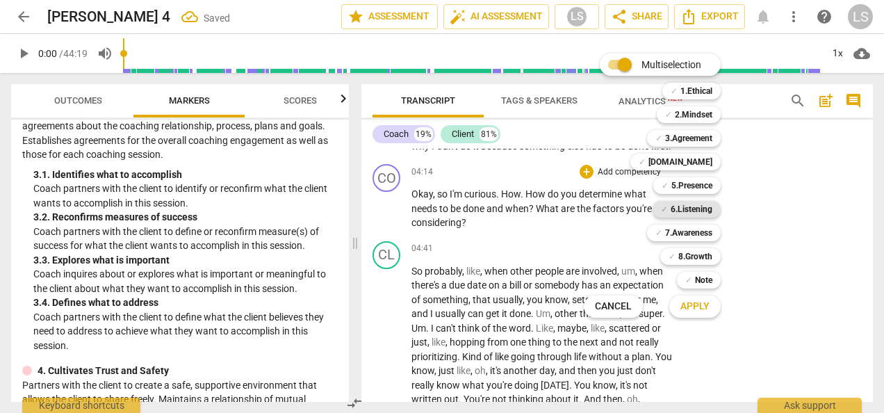
click at [665, 206] on span "✓" at bounding box center [664, 209] width 7 height 17
click at [706, 112] on b "2.Mindset" at bounding box center [694, 114] width 38 height 17
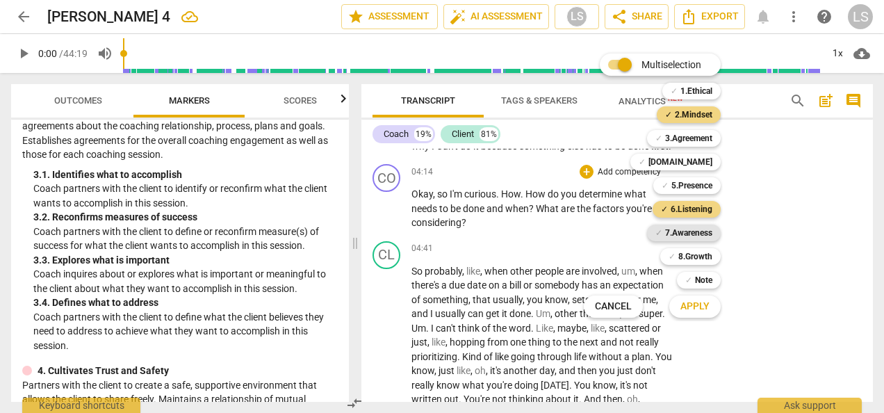
click at [703, 229] on b "7.Awareness" at bounding box center [688, 232] width 47 height 17
click at [698, 309] on span "Apply" at bounding box center [694, 307] width 29 height 14
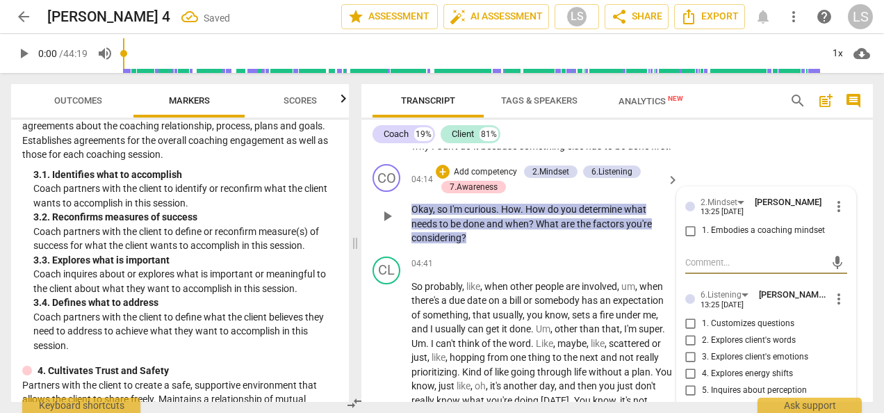
click at [691, 238] on input "1. Embodies a coaching mindset" at bounding box center [691, 230] width 22 height 17
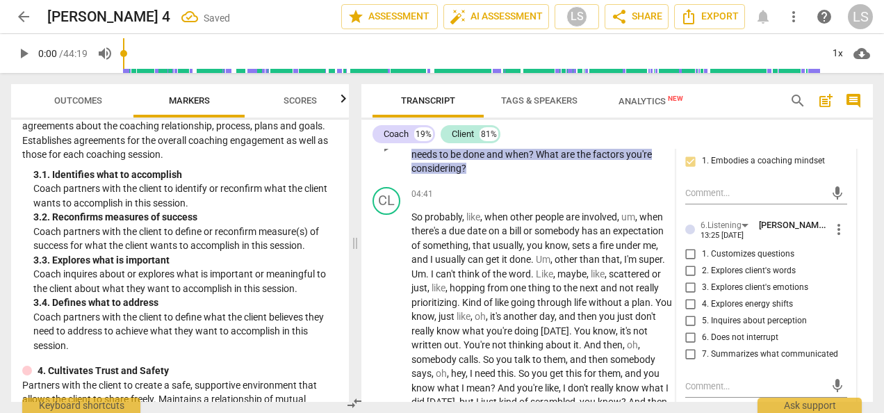
click at [692, 329] on input "5. Inquires about perception" at bounding box center [691, 321] width 22 height 17
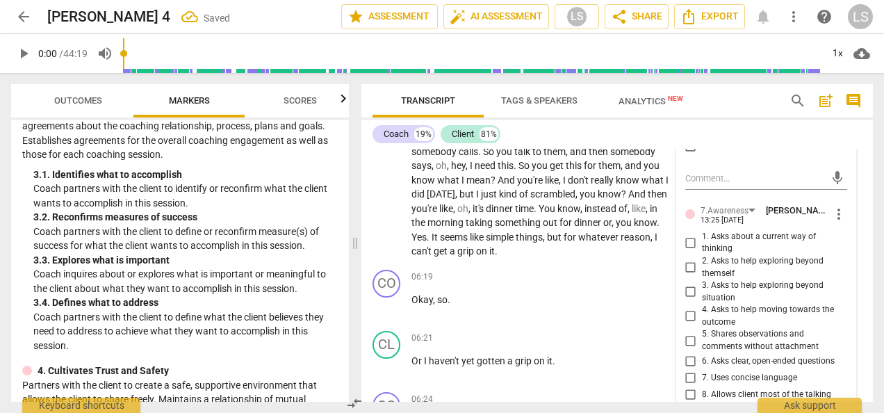
scroll to position [1603, 0]
click at [692, 369] on input "6. Asks clear, open-ended questions" at bounding box center [691, 360] width 22 height 17
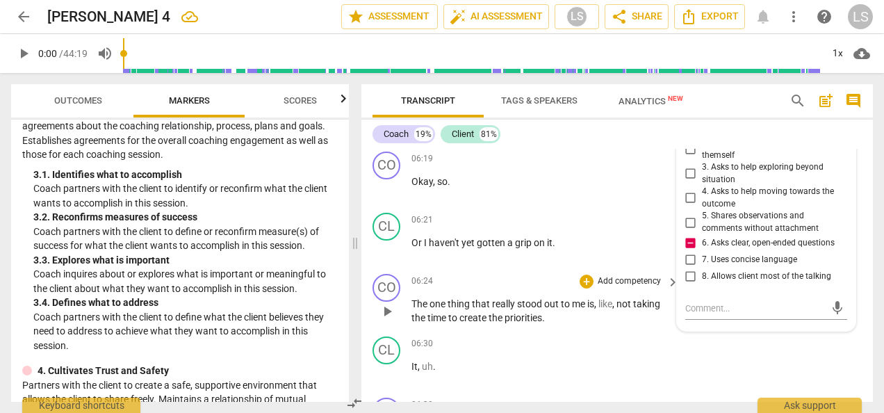
scroll to position [1742, 0]
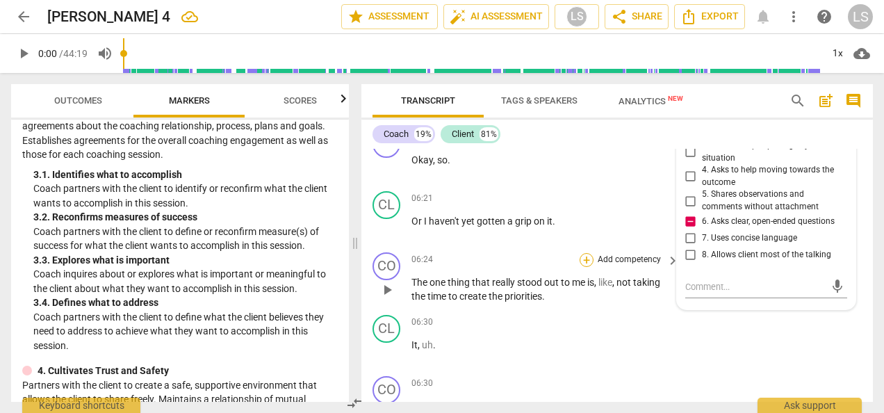
click at [589, 267] on div "+" at bounding box center [587, 260] width 14 height 14
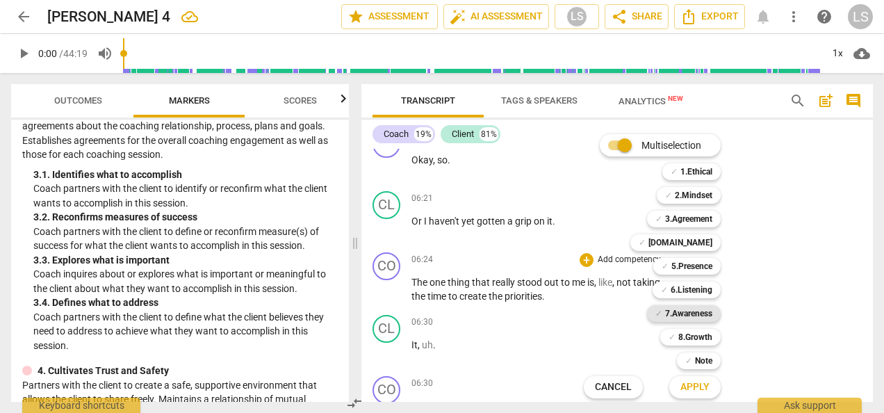
click at [696, 318] on b "7.Awareness" at bounding box center [688, 313] width 47 height 17
click at [692, 192] on b "2.Mindset" at bounding box center [694, 195] width 38 height 17
click at [696, 394] on button "Apply" at bounding box center [694, 387] width 51 height 25
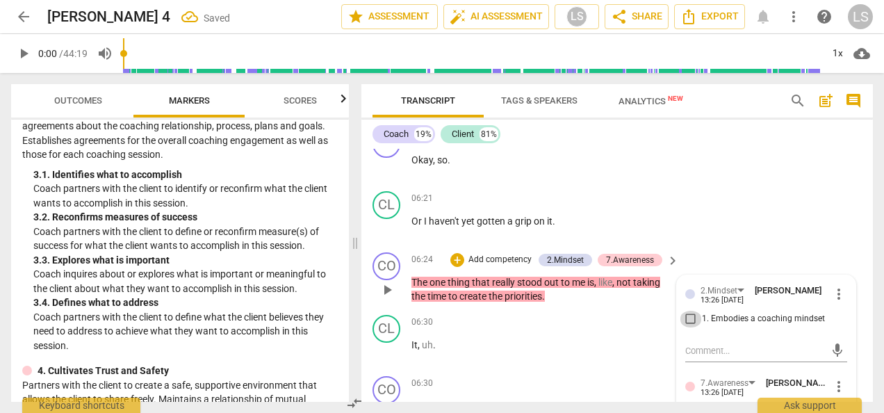
click at [685, 327] on input "1. Embodies a coaching mindset" at bounding box center [691, 319] width 22 height 17
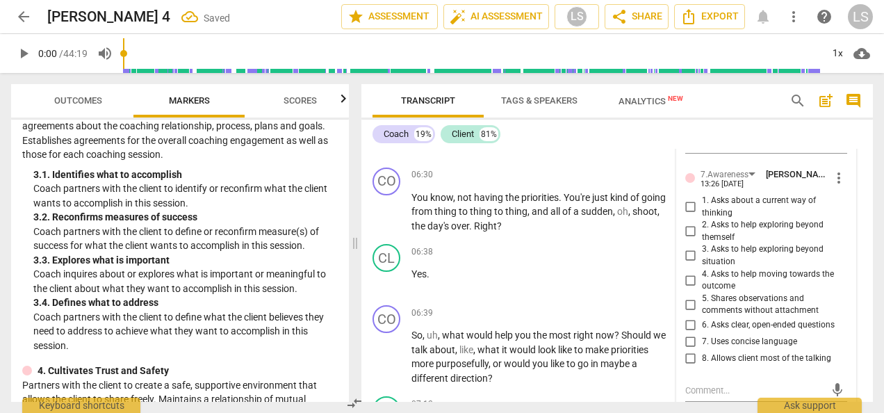
click at [685, 313] on input "5. Shares observations and comments without attachment" at bounding box center [691, 304] width 22 height 17
click at [582, 182] on div "+" at bounding box center [587, 175] width 14 height 14
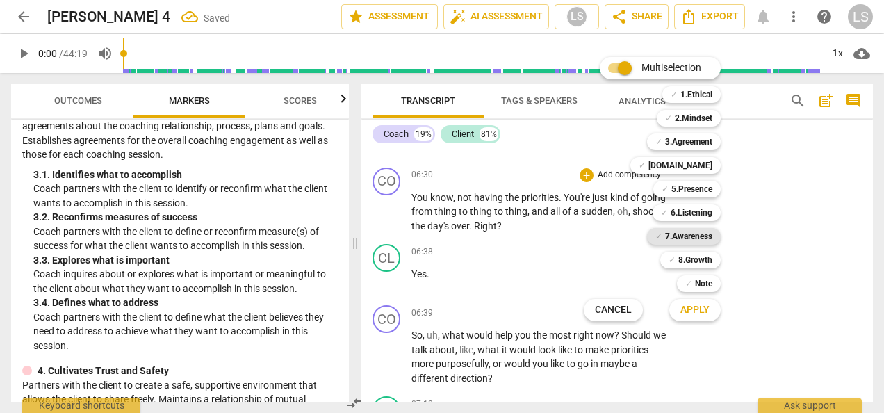
click at [693, 239] on b "7.Awareness" at bounding box center [688, 236] width 47 height 17
drag, startPoint x: 700, startPoint y: 166, endPoint x: 701, endPoint y: 154, distance: 11.8
click at [700, 163] on b "[DOMAIN_NAME]" at bounding box center [680, 165] width 64 height 17
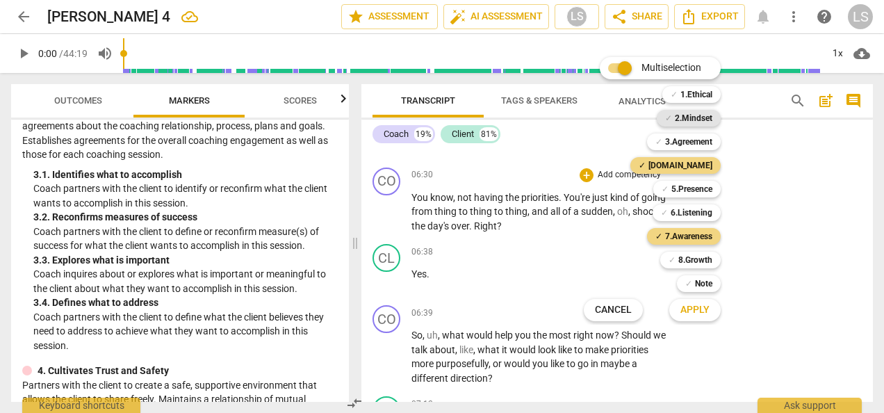
click at [696, 118] on b "2.Mindset" at bounding box center [694, 118] width 38 height 17
click at [696, 305] on span "Apply" at bounding box center [694, 310] width 29 height 14
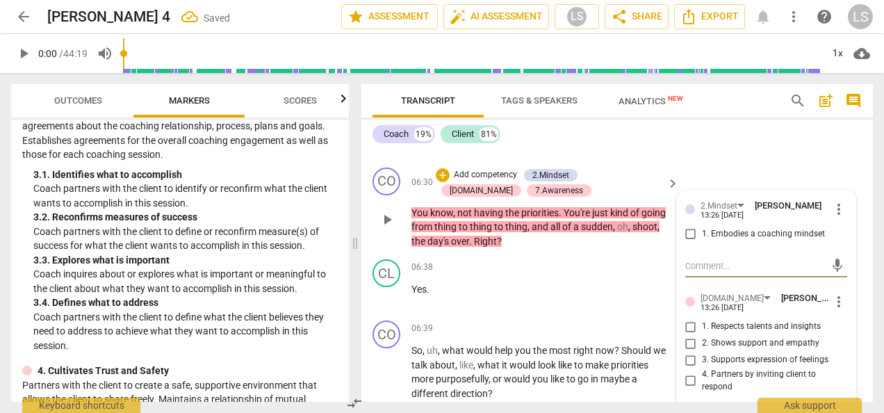
click at [687, 243] on input "1. Embodies a coaching mindset" at bounding box center [691, 234] width 22 height 17
drag, startPoint x: 690, startPoint y: 395, endPoint x: 693, endPoint y: 381, distance: 14.2
click at [690, 389] on input "4. Partners by inviting client to respond" at bounding box center [691, 381] width 22 height 17
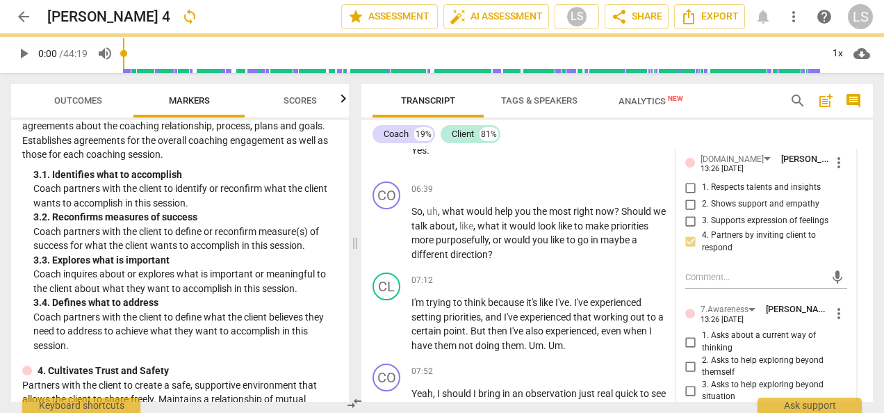
scroll to position [2159, 0]
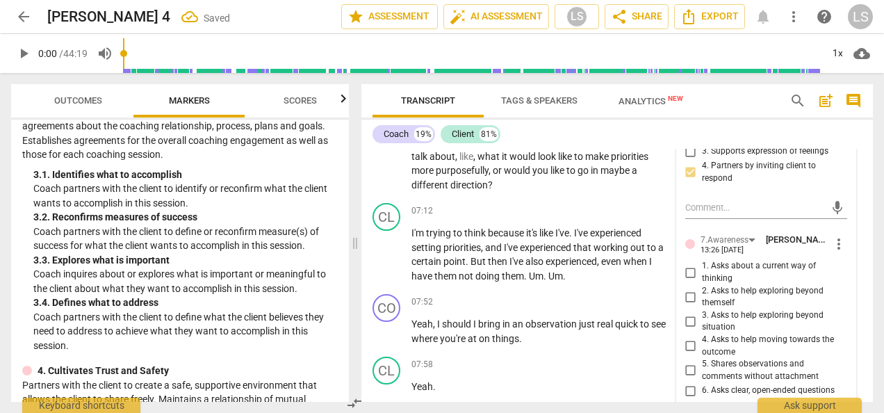
click at [691, 379] on input "5. Shares observations and comments without attachment" at bounding box center [691, 370] width 22 height 17
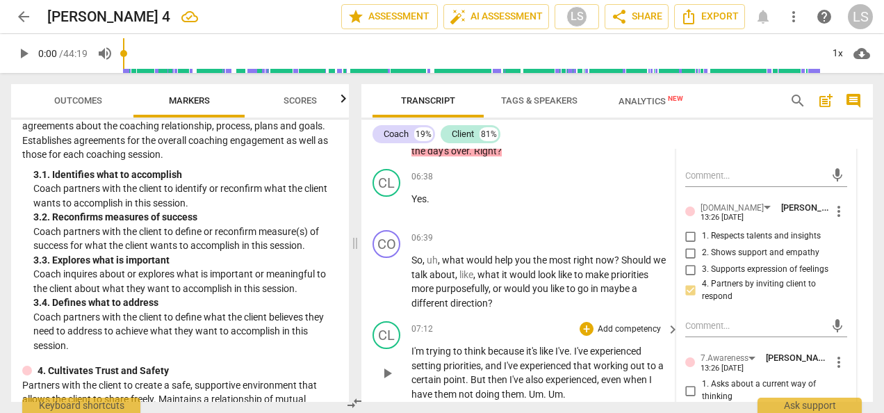
scroll to position [2020, 0]
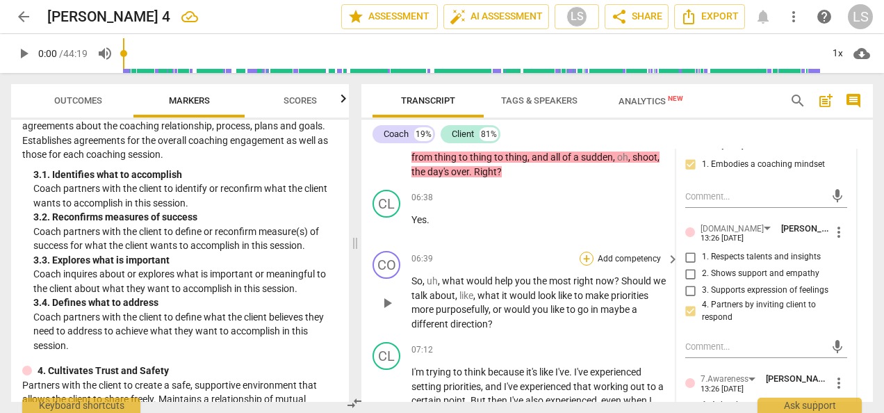
click at [586, 266] on div "+" at bounding box center [587, 259] width 14 height 14
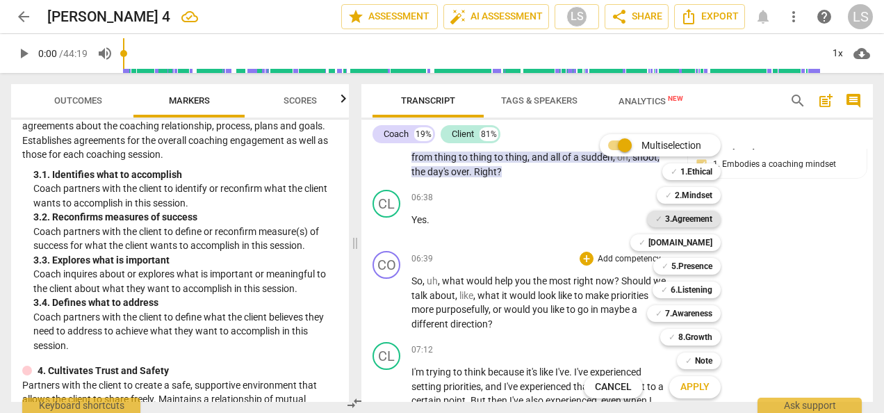
click at [683, 218] on b "3.Agreement" at bounding box center [688, 219] width 47 height 17
click at [688, 195] on b "2.Mindset" at bounding box center [694, 195] width 38 height 17
click at [694, 271] on b "5.Presence" at bounding box center [691, 266] width 41 height 17
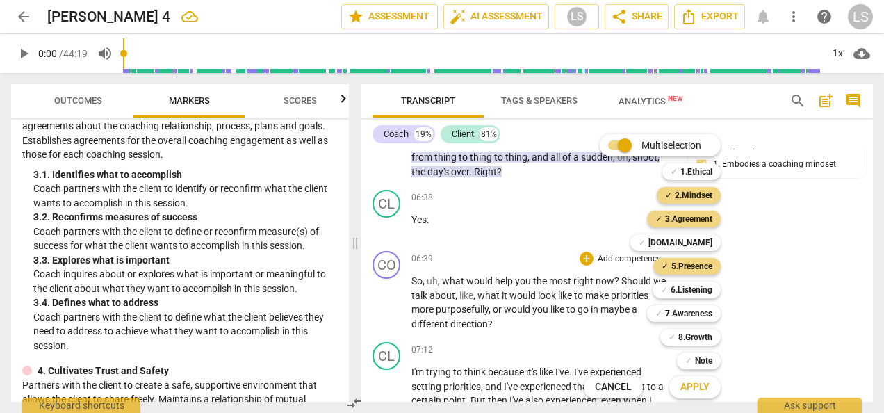
click at [702, 388] on span "Apply" at bounding box center [694, 387] width 29 height 14
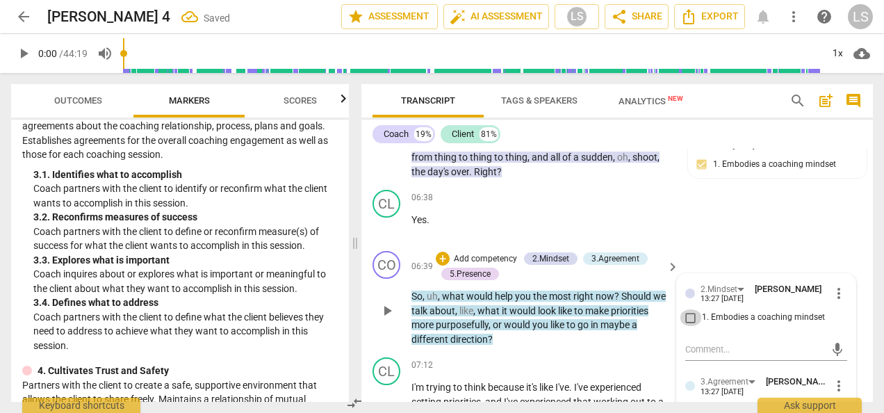
click at [689, 326] on input "1. Embodies a coaching mindset" at bounding box center [691, 317] width 22 height 17
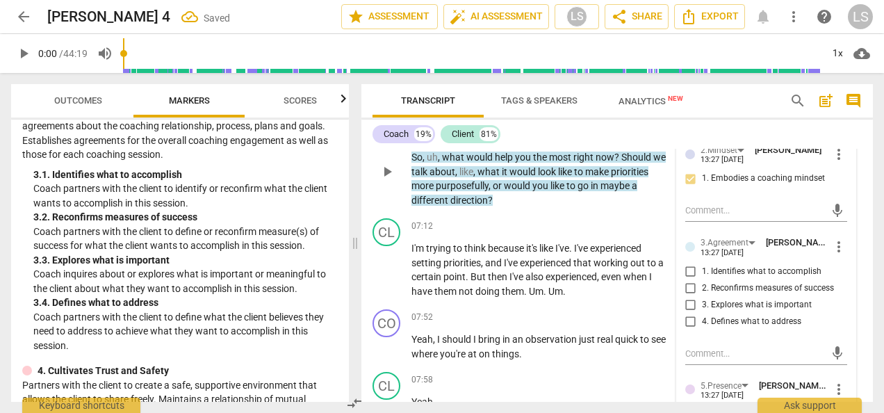
click at [692, 329] on input "4. Defines what to address" at bounding box center [691, 321] width 22 height 17
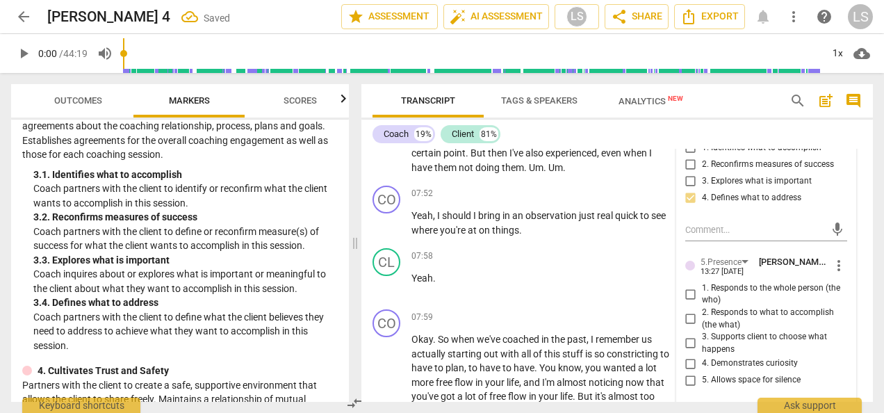
scroll to position [2368, 0]
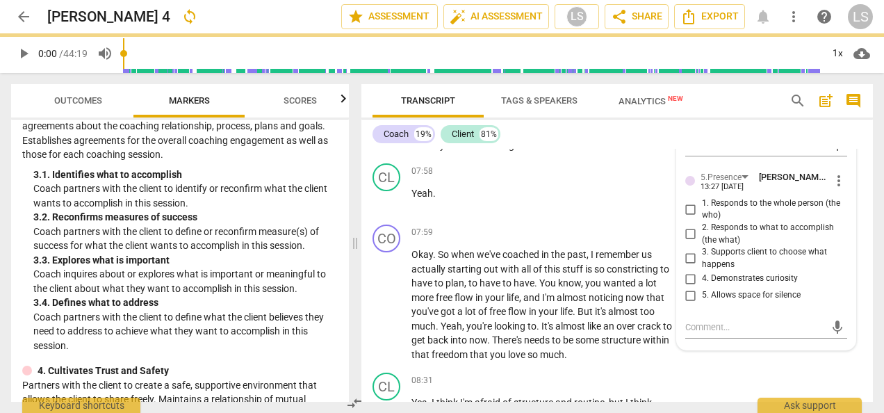
click at [688, 267] on input "3. Supports client to choose what happens" at bounding box center [691, 258] width 22 height 17
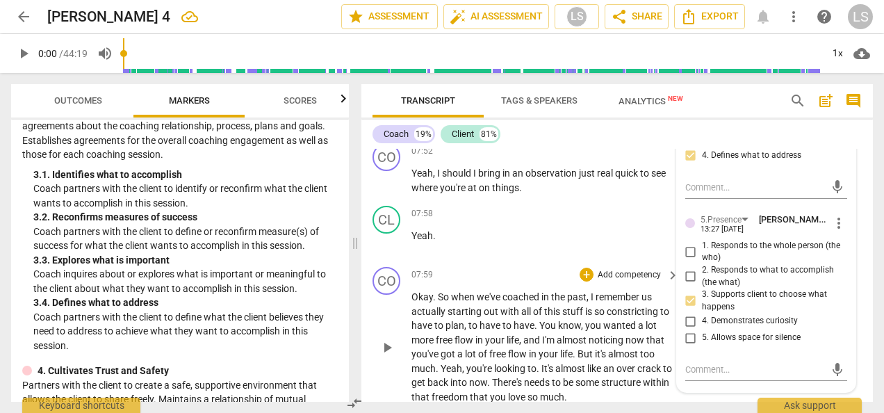
scroll to position [2298, 0]
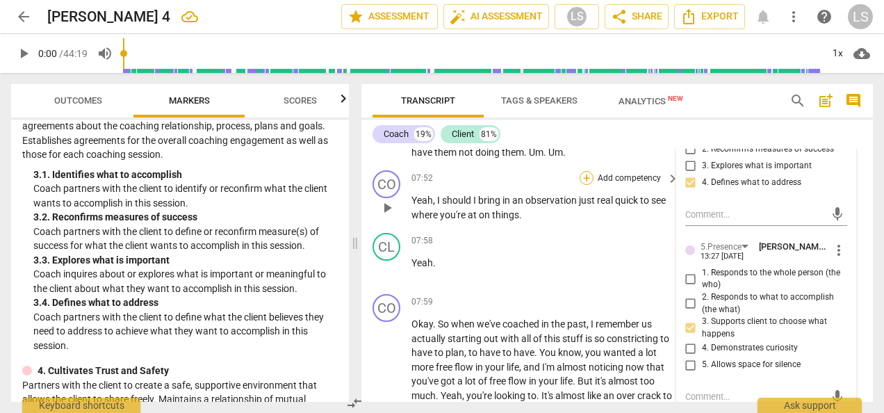
click at [588, 185] on div "+" at bounding box center [587, 178] width 14 height 14
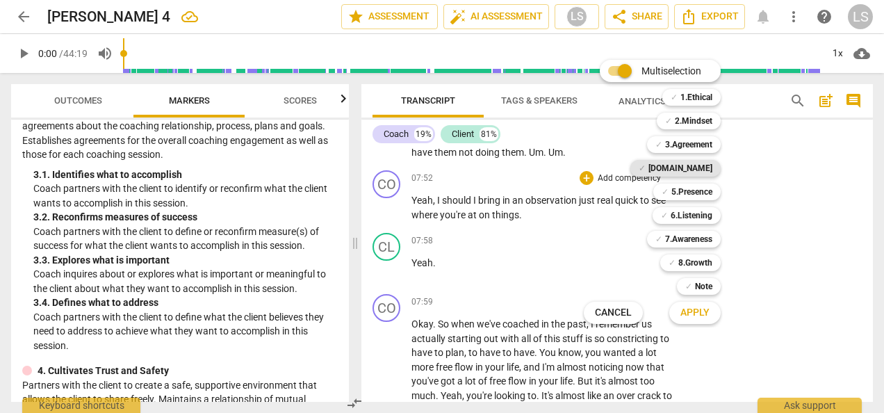
click at [687, 171] on b "[DOMAIN_NAME]" at bounding box center [680, 168] width 64 height 17
click at [699, 115] on b "2.Mindset" at bounding box center [694, 121] width 38 height 17
click at [699, 313] on span "Apply" at bounding box center [694, 313] width 29 height 14
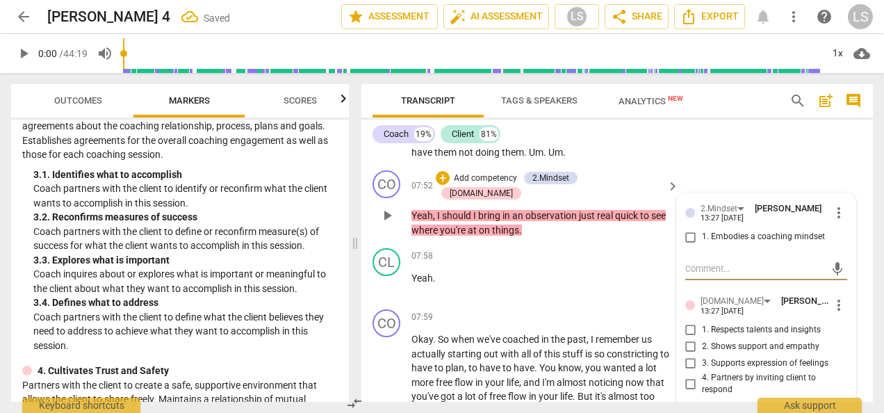
click at [691, 245] on input "1. Embodies a coaching mindset" at bounding box center [691, 237] width 22 height 17
click at [688, 392] on input "4. Partners by inviting client to respond" at bounding box center [691, 383] width 22 height 17
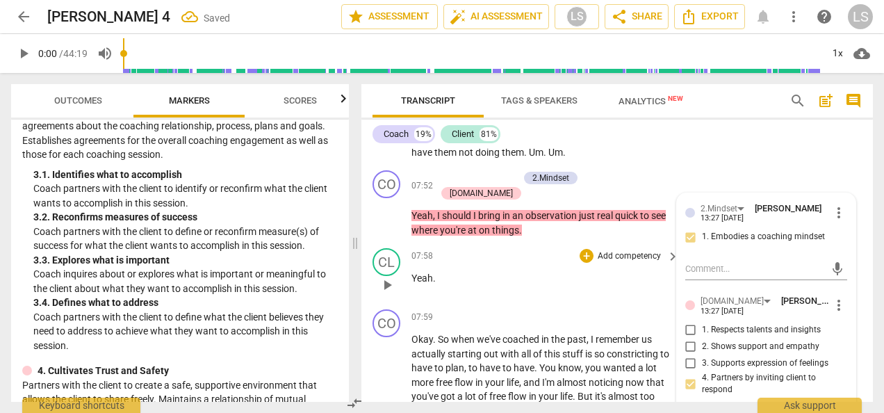
scroll to position [2368, 0]
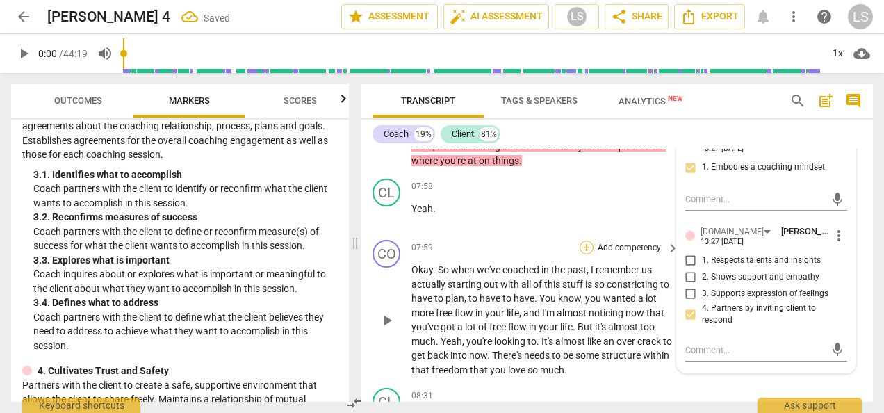
click at [582, 245] on div "+" at bounding box center [587, 247] width 14 height 14
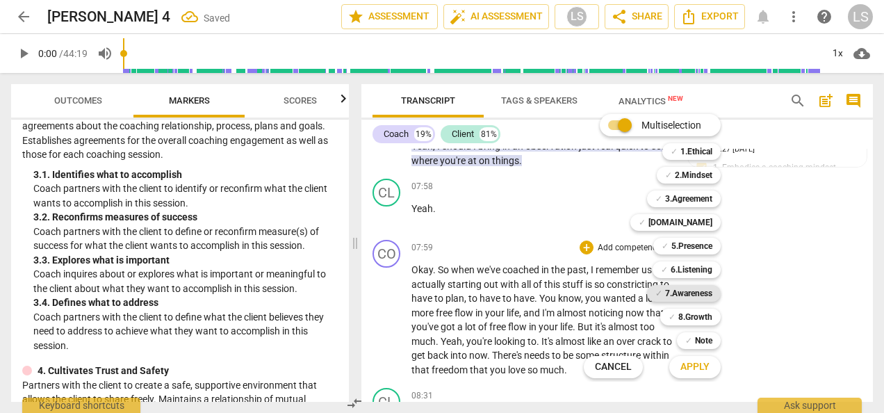
drag, startPoint x: 683, startPoint y: 291, endPoint x: 685, endPoint y: 199, distance: 91.8
click at [683, 288] on b "7.Awareness" at bounding box center [688, 293] width 47 height 17
click at [686, 177] on b "2.Mindset" at bounding box center [694, 175] width 38 height 17
click at [694, 370] on span "Apply" at bounding box center [694, 367] width 29 height 14
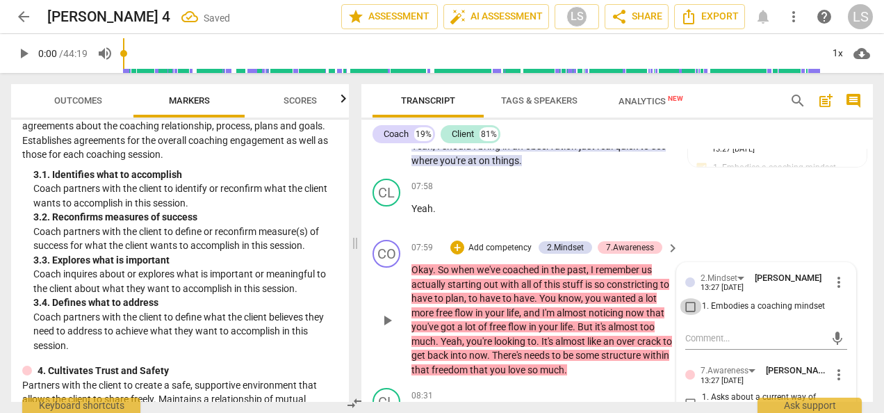
click at [688, 302] on input "1. Embodies a coaching mindset" at bounding box center [691, 306] width 22 height 17
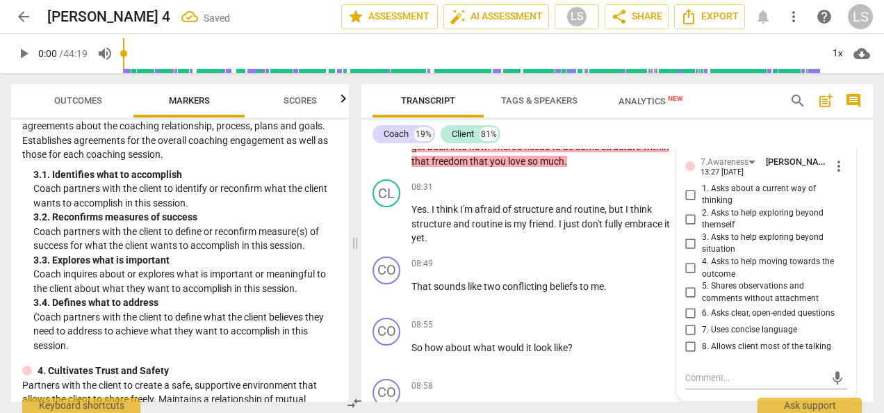
click at [688, 289] on input "5. Shares observations and comments without attachment" at bounding box center [691, 292] width 22 height 17
click at [589, 266] on div "+" at bounding box center [587, 264] width 14 height 14
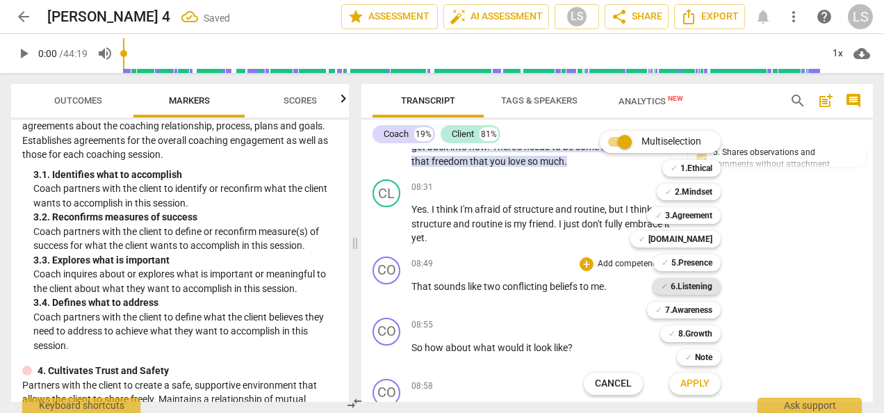
click at [680, 291] on b "6.Listening" at bounding box center [692, 286] width 42 height 17
click at [685, 311] on b "7.Awareness" at bounding box center [688, 310] width 47 height 17
click at [689, 284] on b "6.Listening" at bounding box center [692, 286] width 42 height 17
click at [704, 193] on b "2.Mindset" at bounding box center [694, 191] width 38 height 17
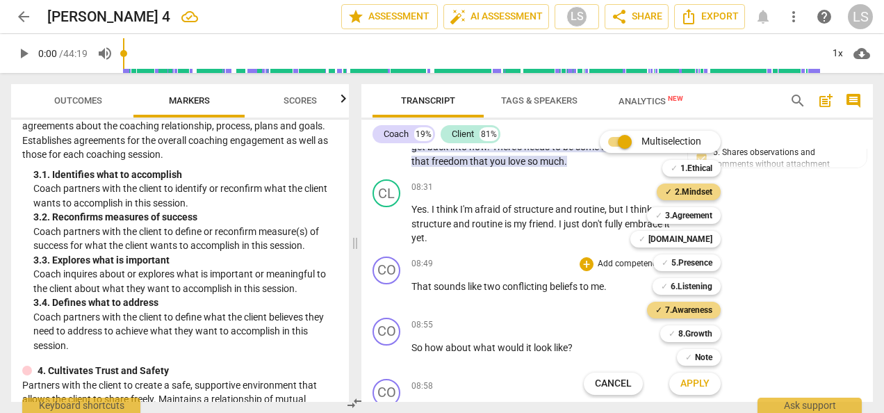
click at [699, 383] on span "Apply" at bounding box center [694, 384] width 29 height 14
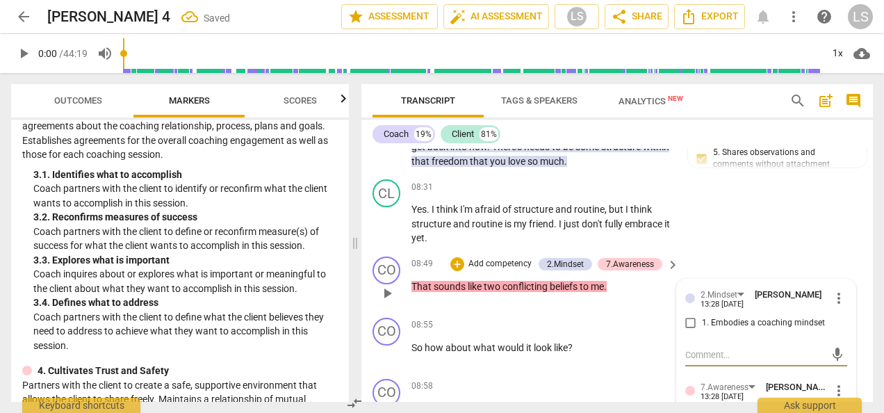
click at [684, 324] on input "1. Embodies a coaching mindset" at bounding box center [691, 323] width 22 height 17
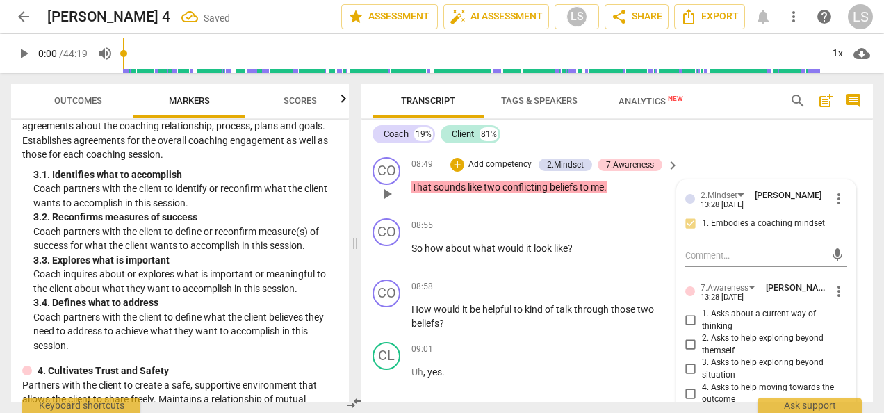
scroll to position [2715, 0]
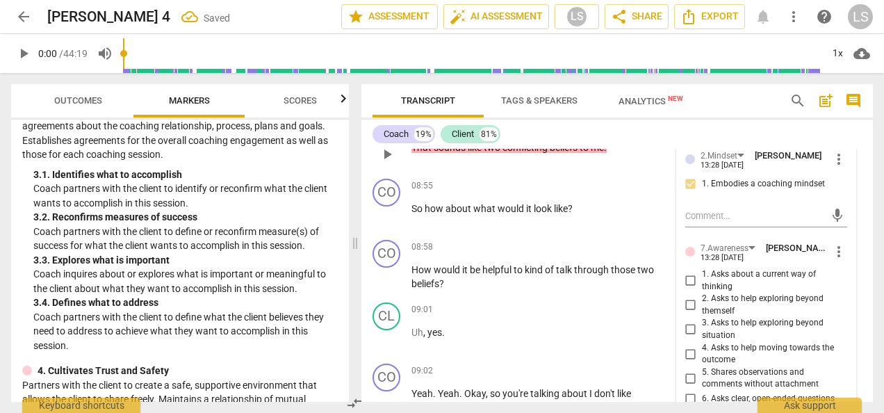
click at [685, 375] on input "5. Shares observations and comments without attachment" at bounding box center [691, 378] width 22 height 17
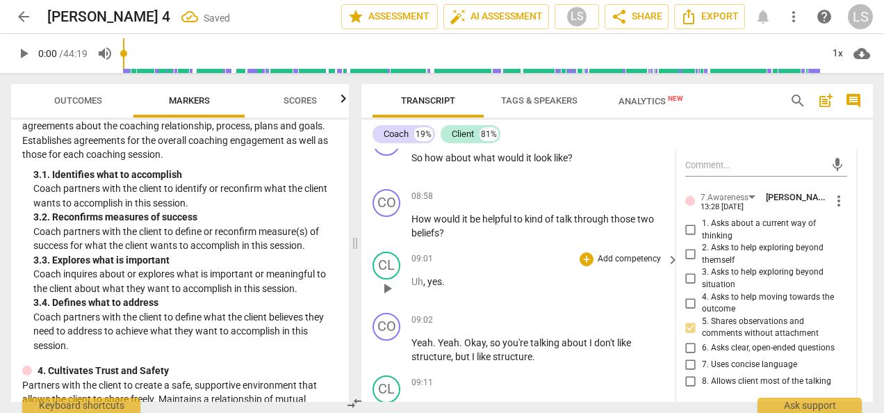
scroll to position [2785, 0]
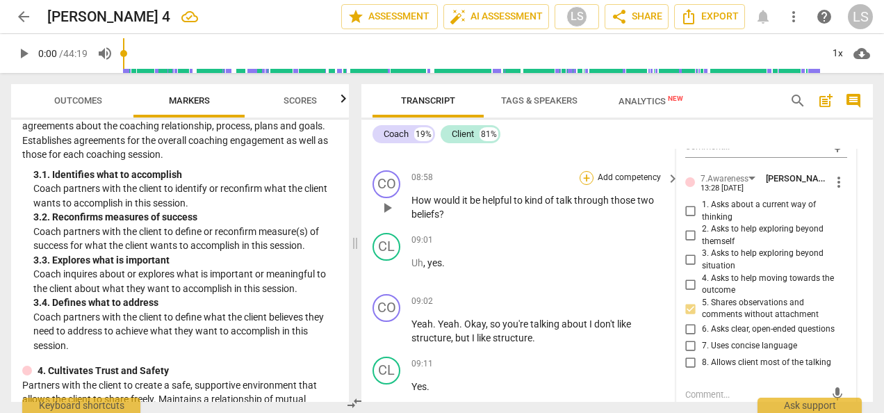
click at [587, 182] on div "+" at bounding box center [587, 178] width 14 height 14
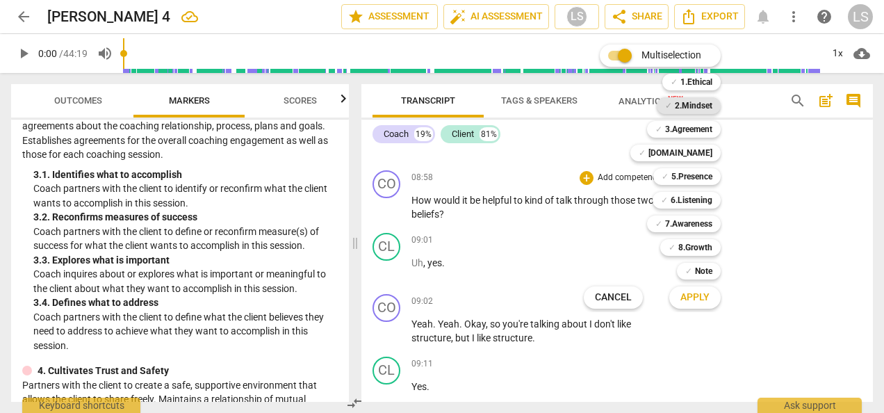
click at [698, 102] on b "2.Mindset" at bounding box center [694, 105] width 38 height 17
click at [691, 182] on b "5.Presence" at bounding box center [691, 176] width 41 height 17
click at [689, 295] on span "Apply" at bounding box center [694, 298] width 29 height 14
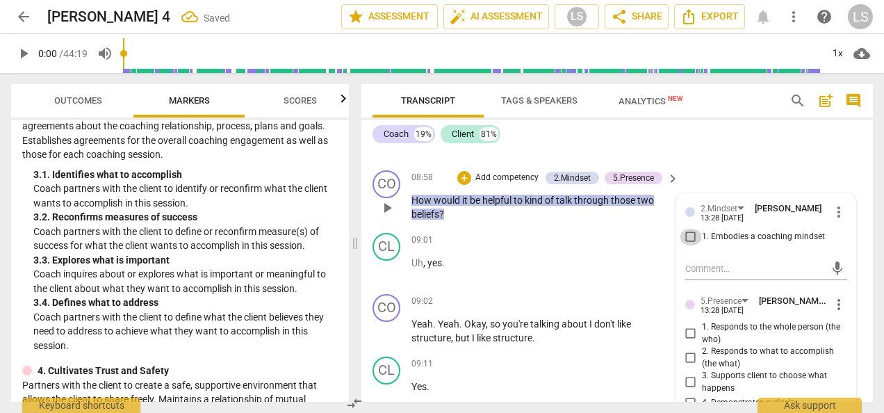
click at [685, 229] on input "1. Embodies a coaching mindset" at bounding box center [691, 237] width 22 height 17
click at [687, 376] on input "3. Supports client to choose what happens" at bounding box center [691, 382] width 22 height 17
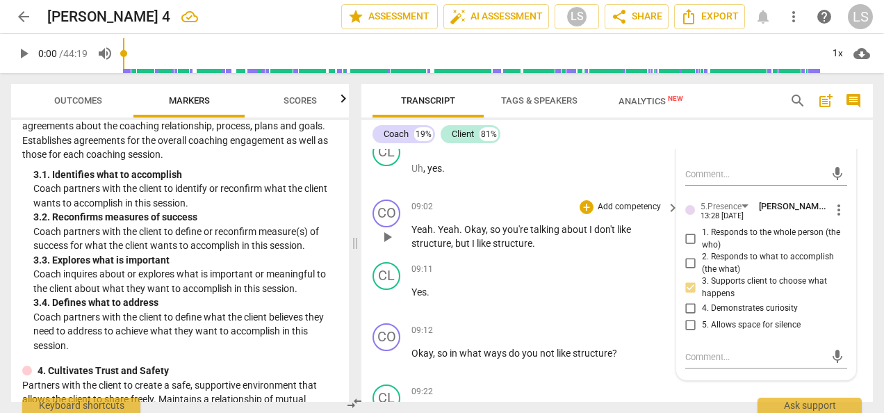
scroll to position [2924, 0]
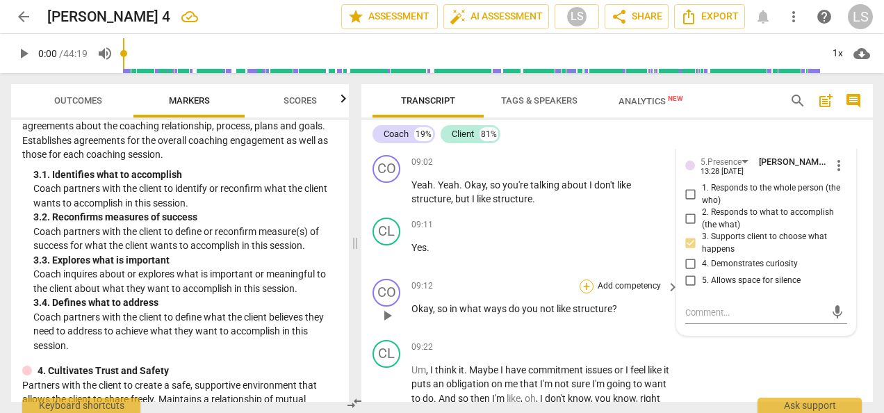
click at [587, 284] on div "+" at bounding box center [587, 286] width 14 height 14
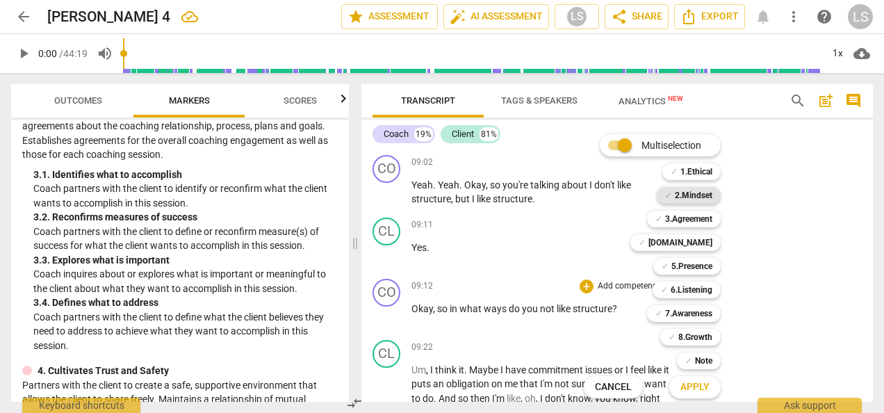
click at [693, 194] on b "2.Mindset" at bounding box center [694, 195] width 38 height 17
click at [696, 286] on b "6.Listening" at bounding box center [692, 289] width 42 height 17
click at [701, 382] on span "Apply" at bounding box center [694, 387] width 29 height 14
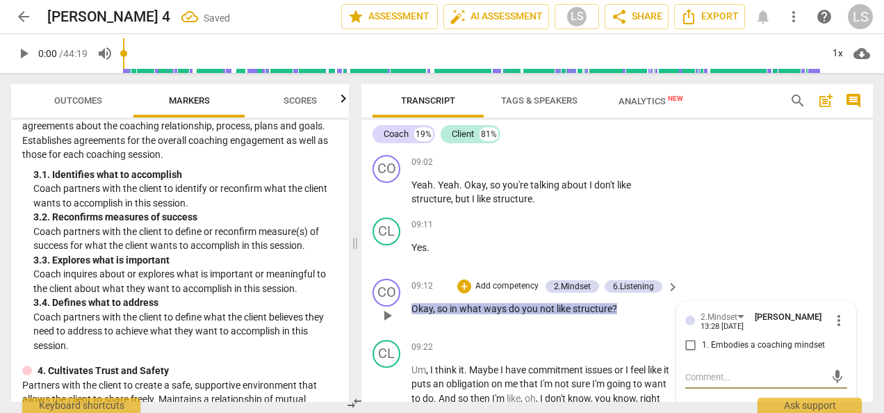
click at [692, 344] on input "1. Embodies a coaching mindset" at bounding box center [691, 345] width 22 height 17
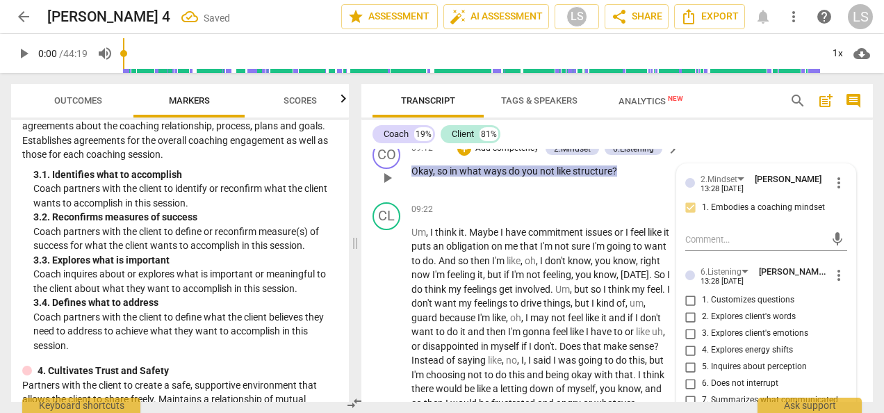
scroll to position [3063, 0]
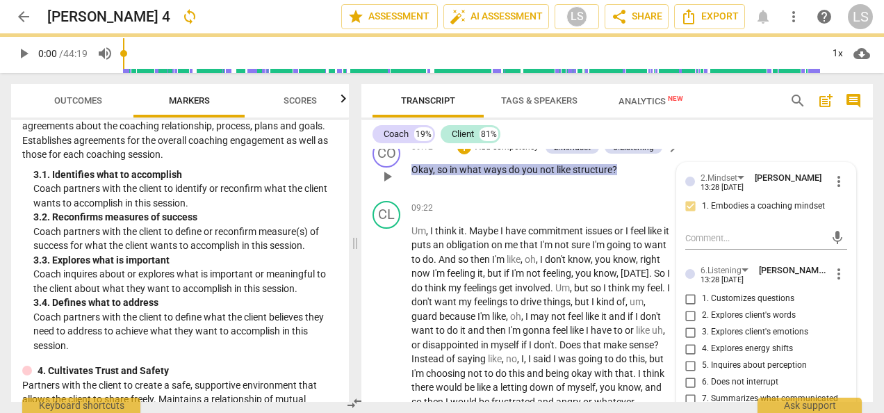
click at [683, 299] on input "1. Customizes questions" at bounding box center [691, 299] width 22 height 17
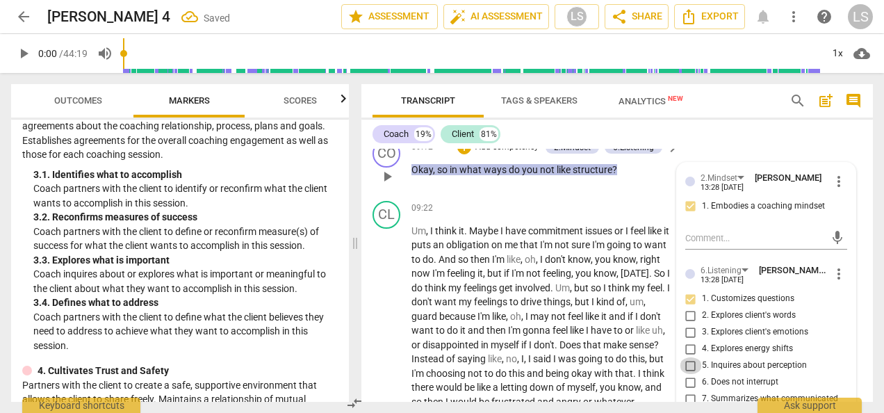
click at [689, 364] on input "5. Inquires about perception" at bounding box center [691, 365] width 22 height 17
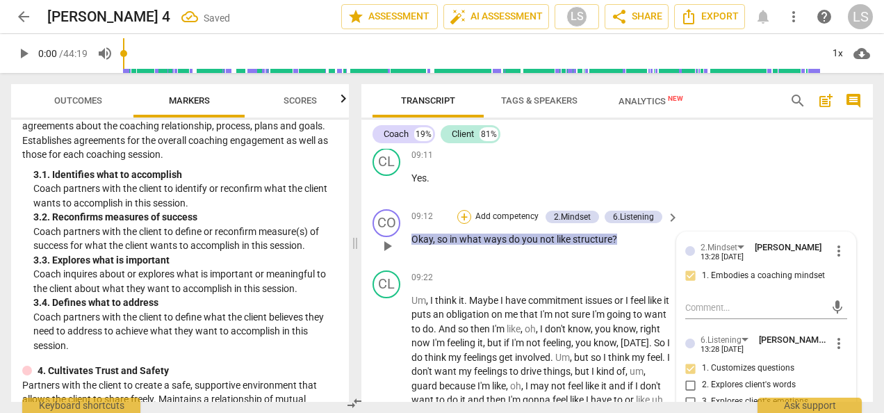
click at [461, 215] on div "+" at bounding box center [464, 217] width 14 height 14
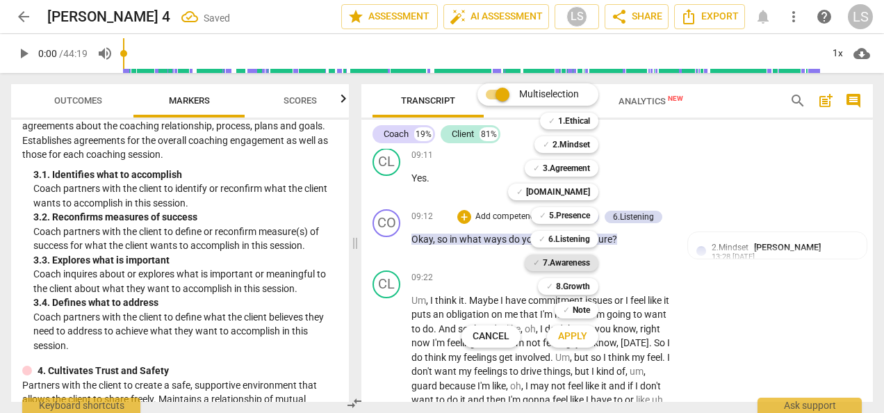
click at [587, 262] on b "7.Awareness" at bounding box center [566, 262] width 47 height 17
click at [574, 338] on span "Apply" at bounding box center [572, 336] width 29 height 14
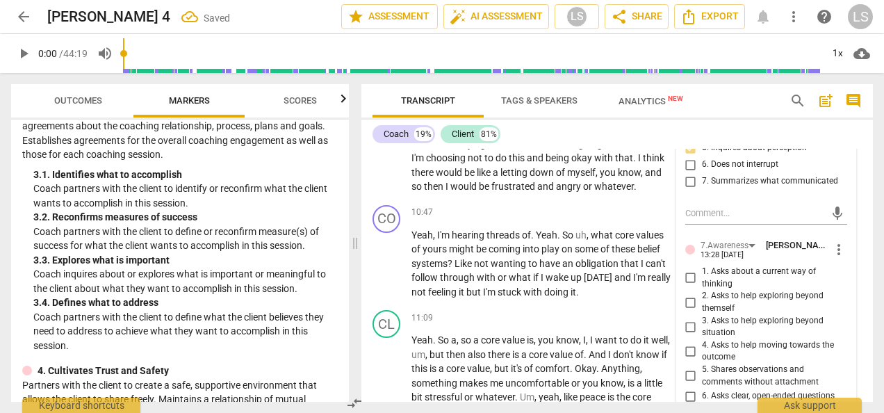
scroll to position [3341, 0]
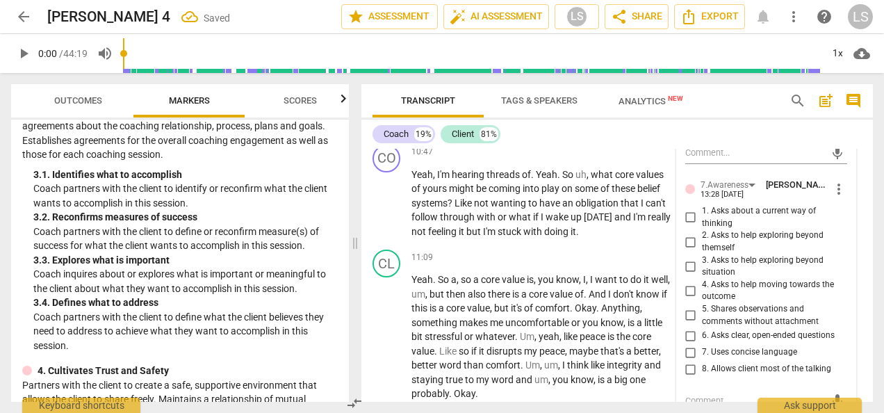
click at [687, 336] on input "6. Asks clear, open-ended questions" at bounding box center [691, 335] width 22 height 17
click at [688, 346] on input "7. Uses concise language" at bounding box center [691, 352] width 22 height 17
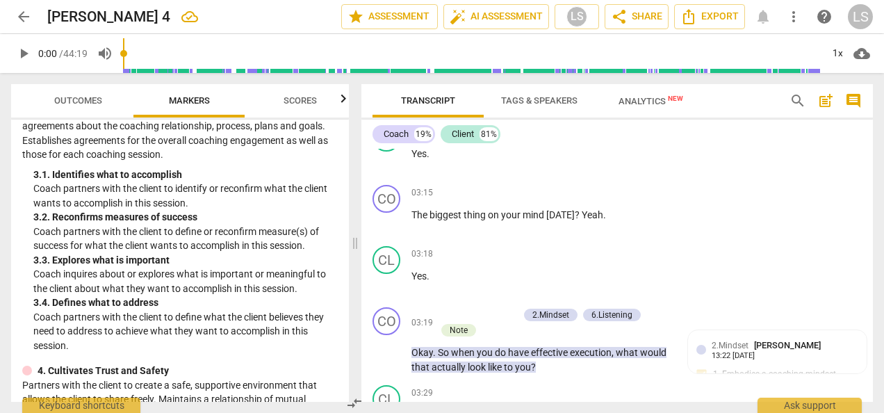
scroll to position [978, 0]
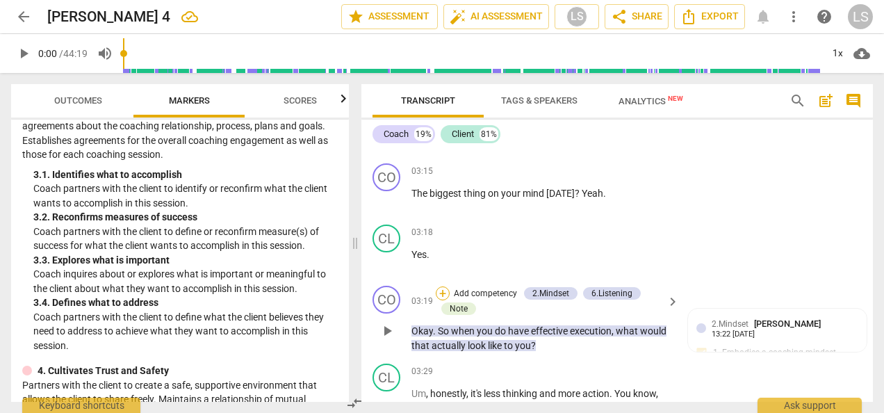
click at [440, 291] on div "+" at bounding box center [443, 293] width 14 height 14
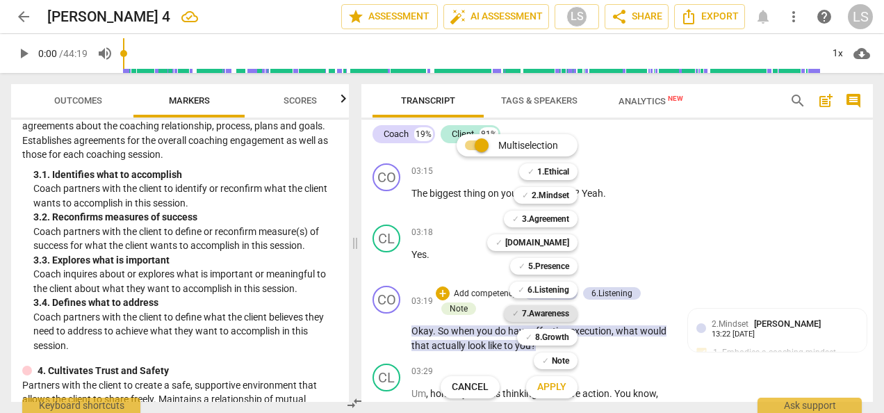
click at [554, 314] on b "7.Awareness" at bounding box center [545, 313] width 47 height 17
click at [553, 385] on span "Apply" at bounding box center [551, 387] width 29 height 14
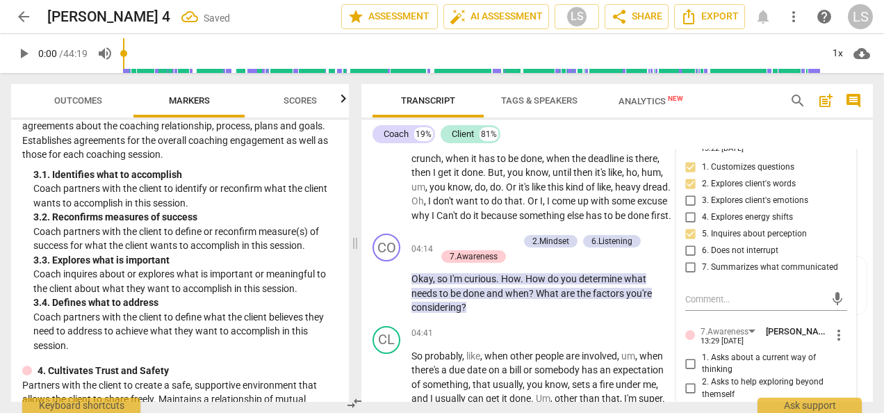
scroll to position [1464, 0]
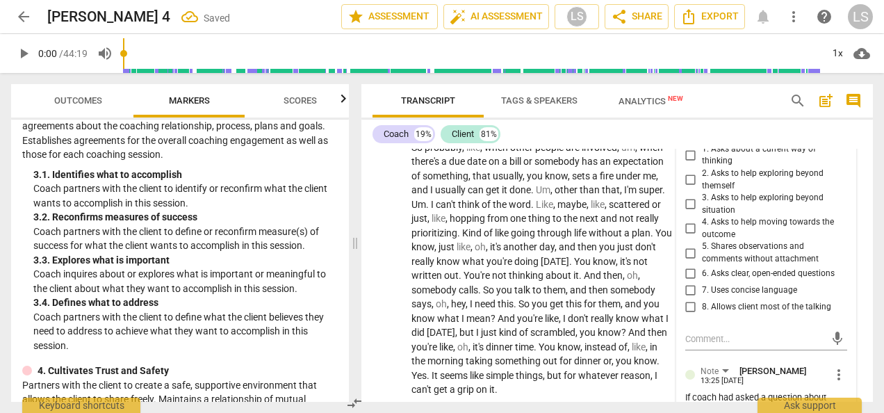
click at [689, 272] on input "6. Asks clear, open-ended questions" at bounding box center [691, 274] width 22 height 17
click at [685, 293] on input "7. Uses concise language" at bounding box center [691, 290] width 22 height 17
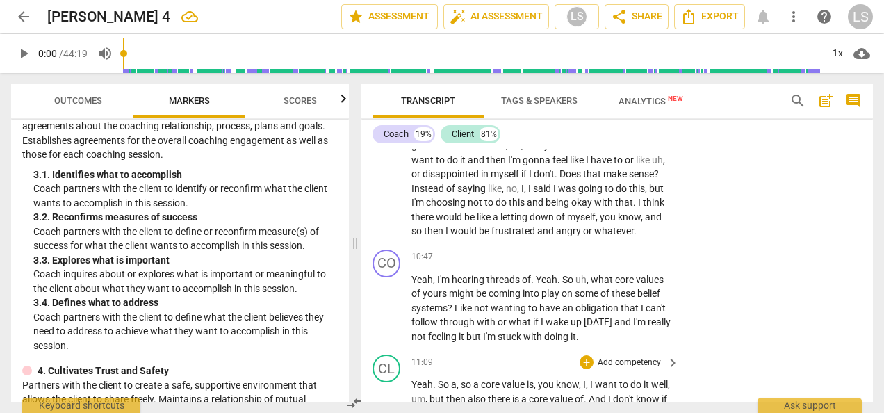
scroll to position [3272, 0]
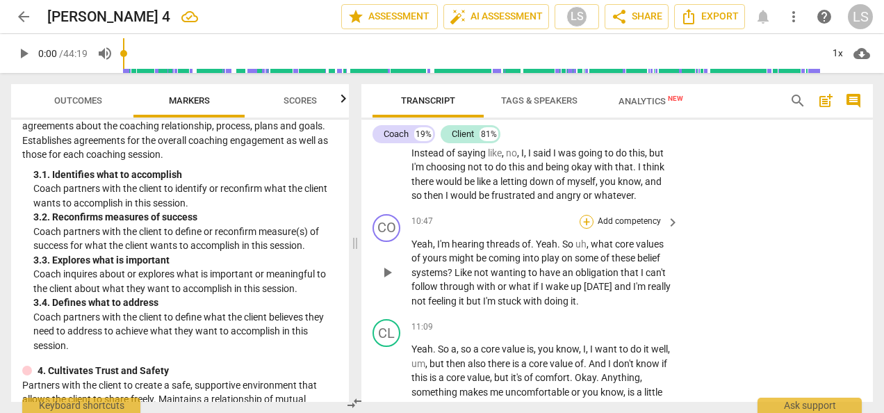
click at [586, 229] on div "+" at bounding box center [587, 222] width 14 height 14
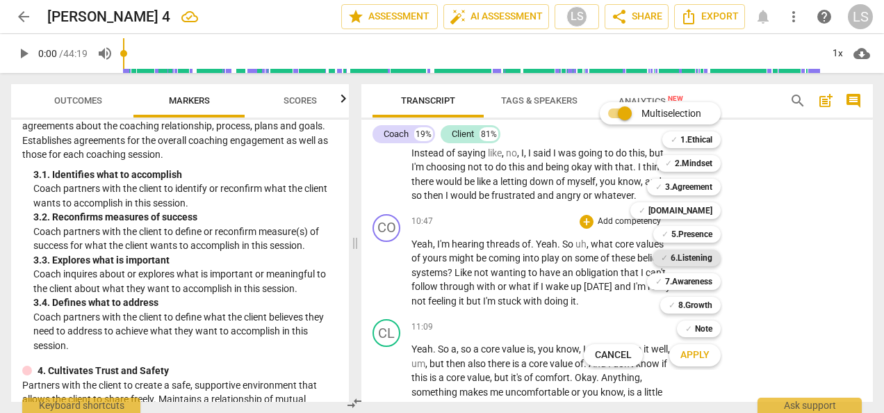
drag, startPoint x: 681, startPoint y: 278, endPoint x: 681, endPoint y: 250, distance: 27.8
click at [681, 277] on b "7.Awareness" at bounding box center [688, 281] width 47 height 17
click at [694, 159] on b "2.Mindset" at bounding box center [694, 163] width 38 height 17
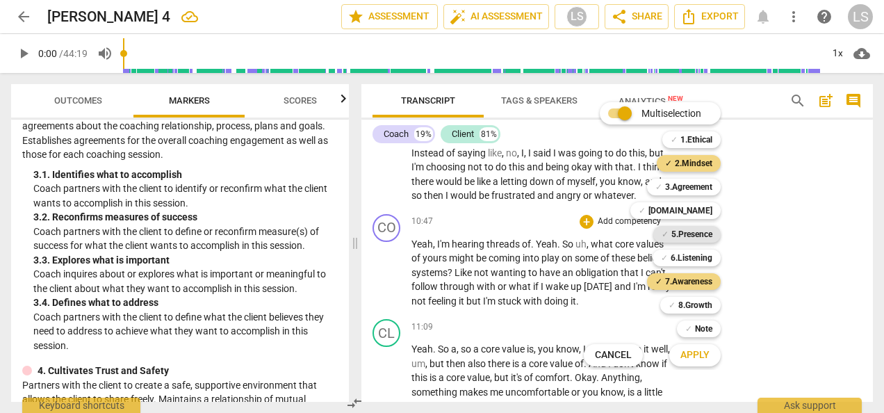
click at [703, 237] on b "5.Presence" at bounding box center [691, 234] width 41 height 17
click at [703, 259] on b "6.Listening" at bounding box center [692, 258] width 42 height 17
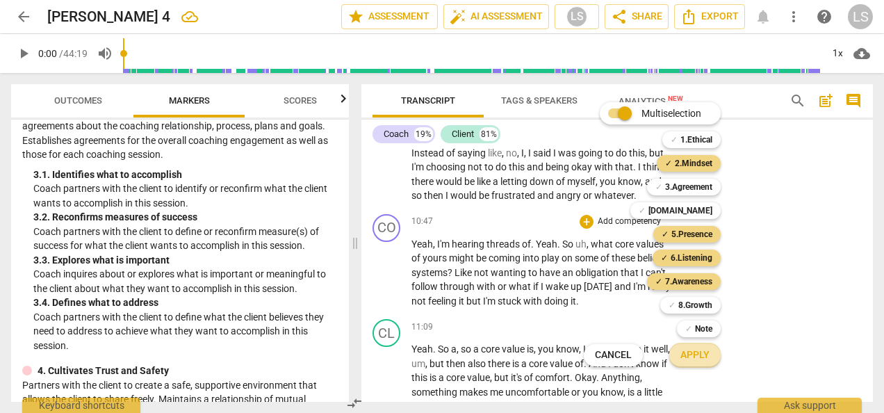
click at [703, 362] on button "Apply" at bounding box center [694, 355] width 51 height 25
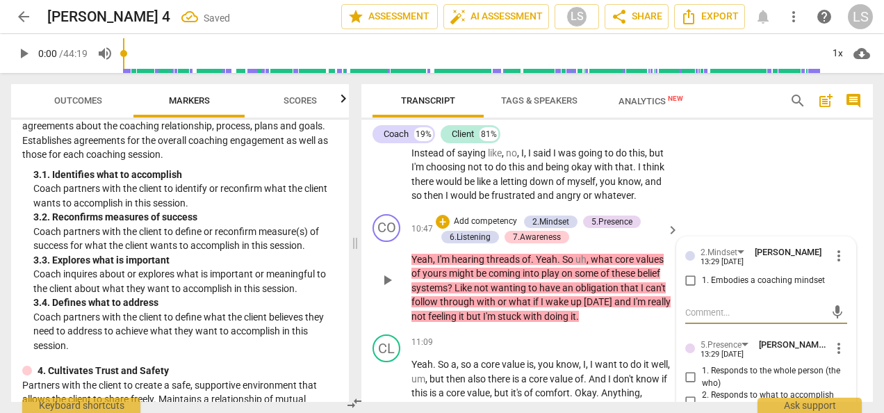
click at [688, 289] on input "1. Embodies a coaching mindset" at bounding box center [691, 280] width 22 height 17
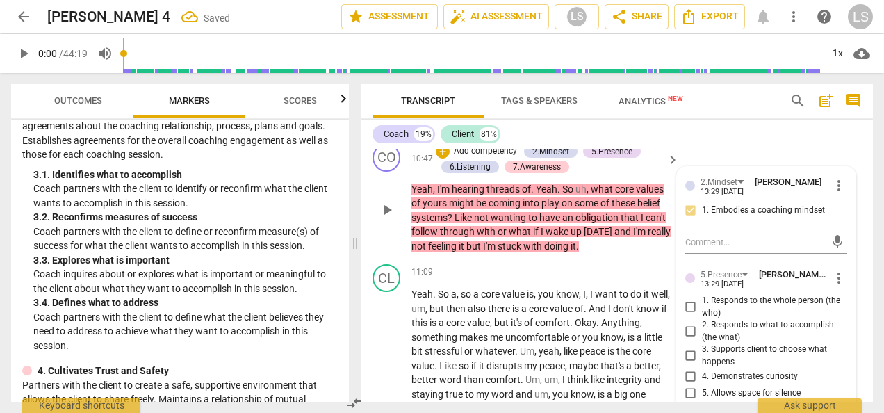
scroll to position [3411, 0]
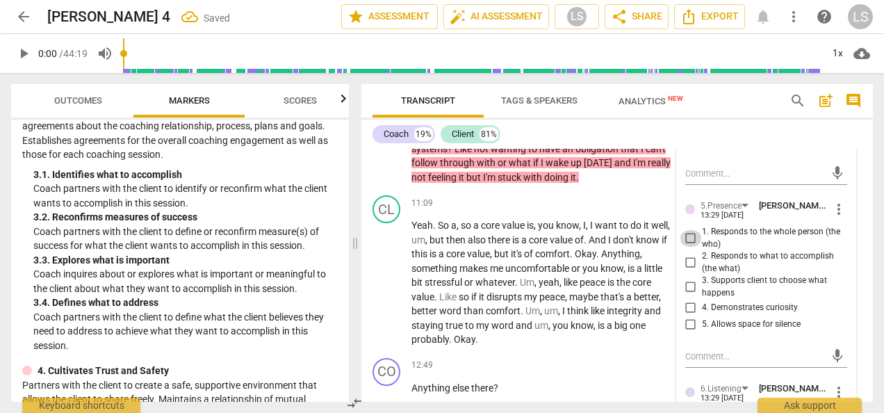
click at [687, 246] on input "1. Responds to the whole person (the who)" at bounding box center [691, 238] width 22 height 17
click at [691, 316] on input "4. Demonstrates curiosity" at bounding box center [691, 308] width 22 height 17
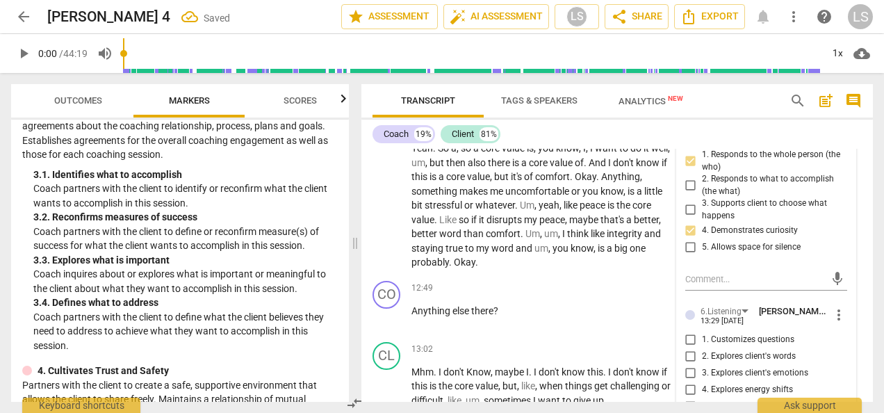
scroll to position [3550, 0]
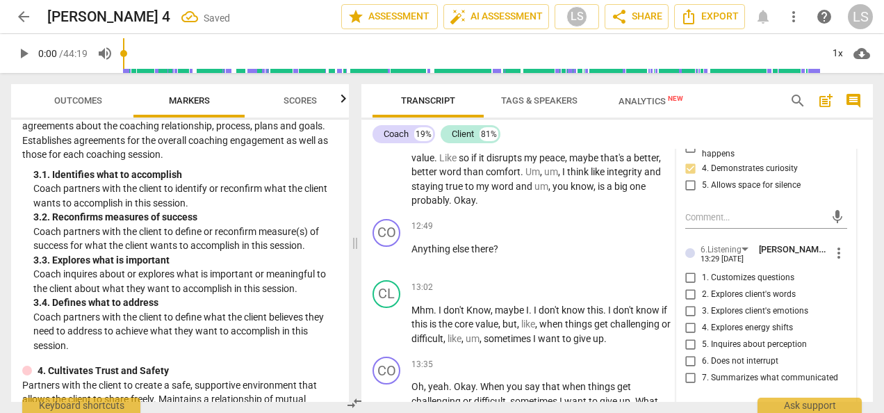
click at [686, 285] on input "1. Customizes questions" at bounding box center [691, 278] width 22 height 17
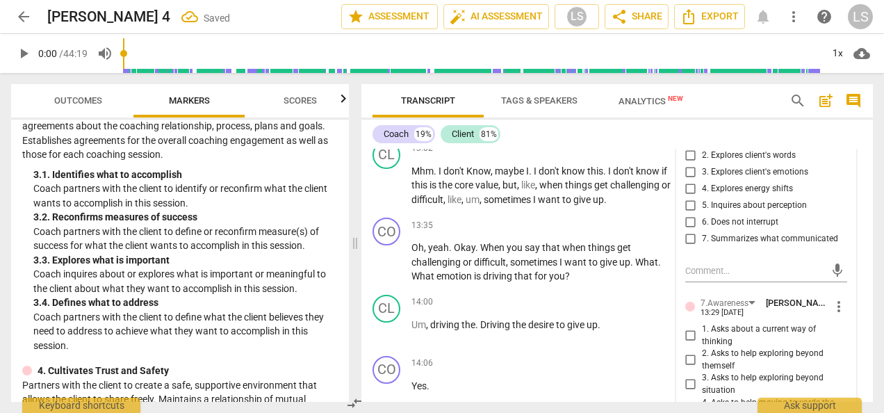
click at [686, 344] on input "1. Asks about a current way of thinking" at bounding box center [691, 335] width 22 height 17
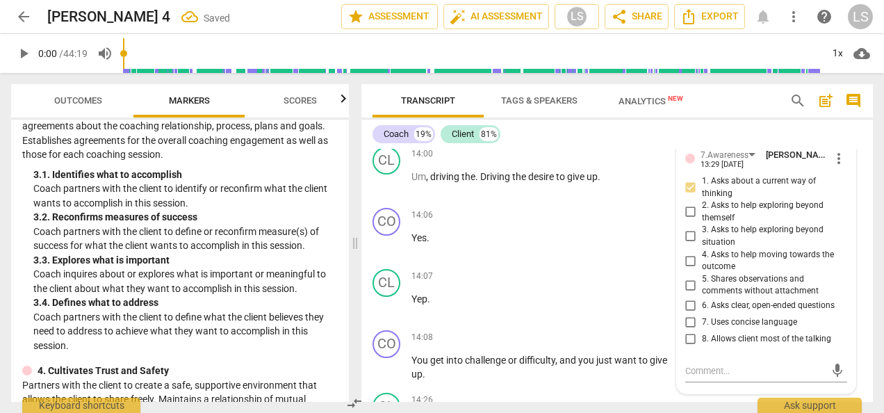
scroll to position [3897, 0]
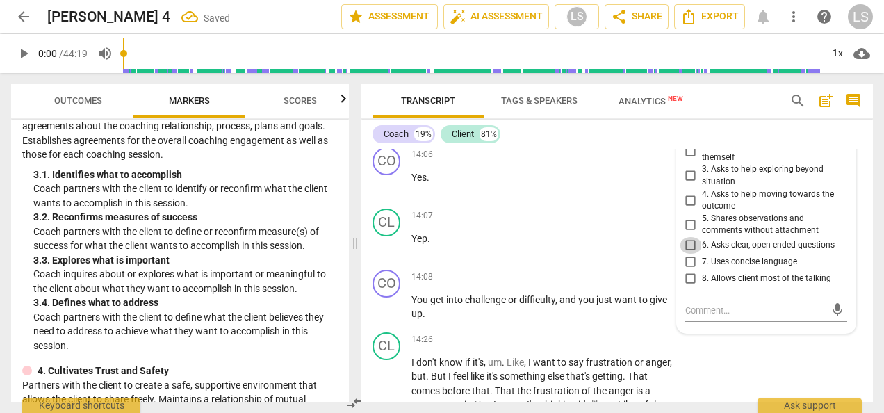
click at [691, 254] on input "6. Asks clear, open-ended questions" at bounding box center [691, 245] width 22 height 17
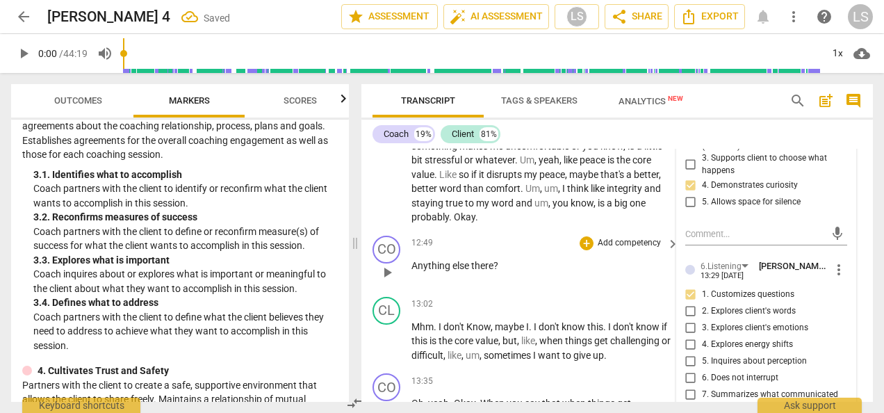
scroll to position [3550, 0]
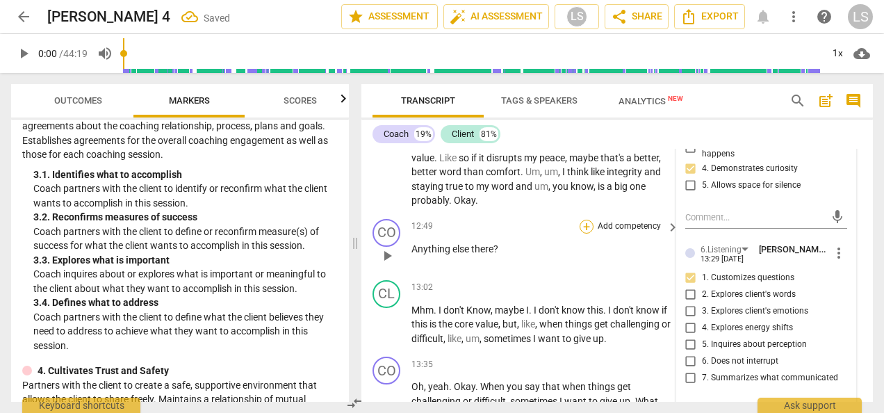
click at [585, 234] on div "+" at bounding box center [587, 227] width 14 height 14
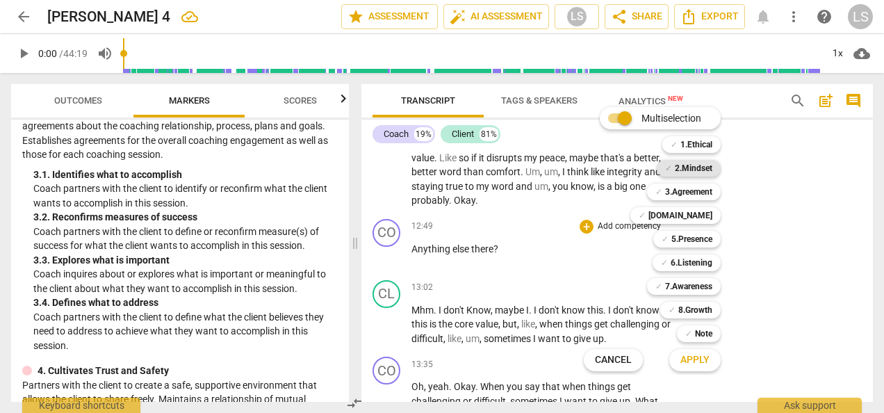
click at [695, 161] on b "2.Mindset" at bounding box center [694, 168] width 38 height 17
click at [694, 239] on b "5.Presence" at bounding box center [691, 239] width 41 height 17
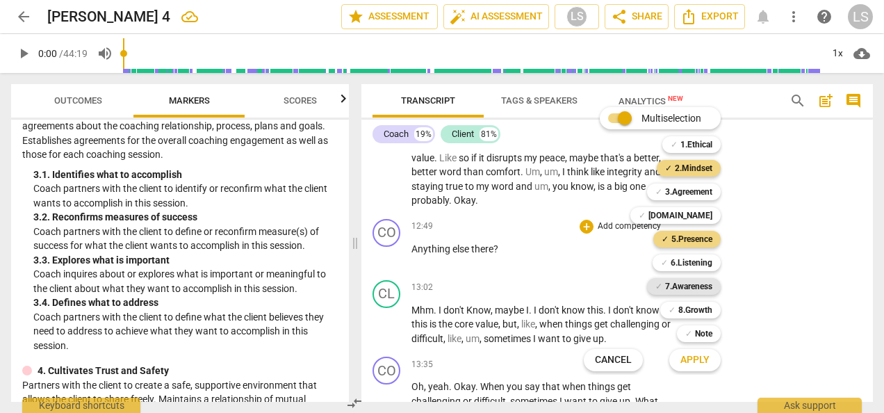
click at [689, 287] on b "7.Awareness" at bounding box center [688, 286] width 47 height 17
click at [694, 364] on span "Apply" at bounding box center [694, 360] width 29 height 14
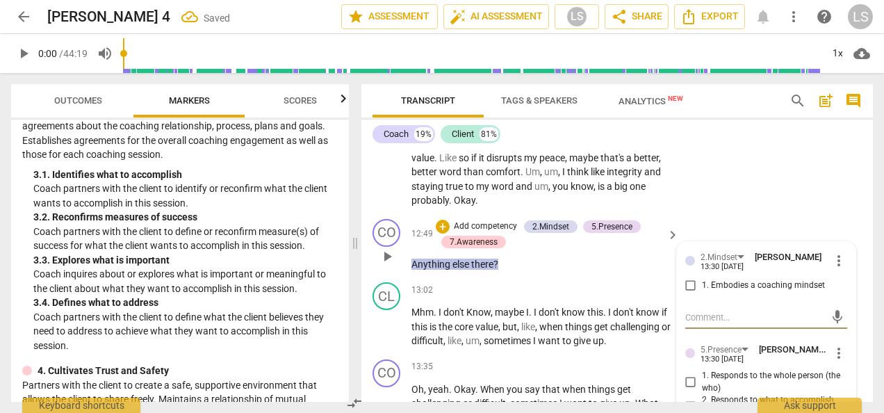
click at [681, 294] on input "1. Embodies a coaching mindset" at bounding box center [691, 285] width 22 height 17
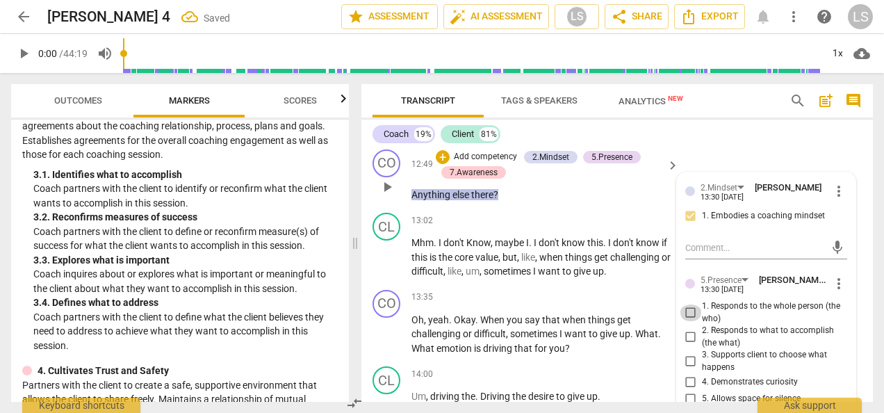
drag, startPoint x: 685, startPoint y: 326, endPoint x: 687, endPoint y: 345, distance: 18.9
click at [685, 321] on input "1. Responds to the whole person (the who)" at bounding box center [691, 312] width 22 height 17
click at [688, 391] on input "4. Demonstrates curiosity" at bounding box center [691, 382] width 22 height 17
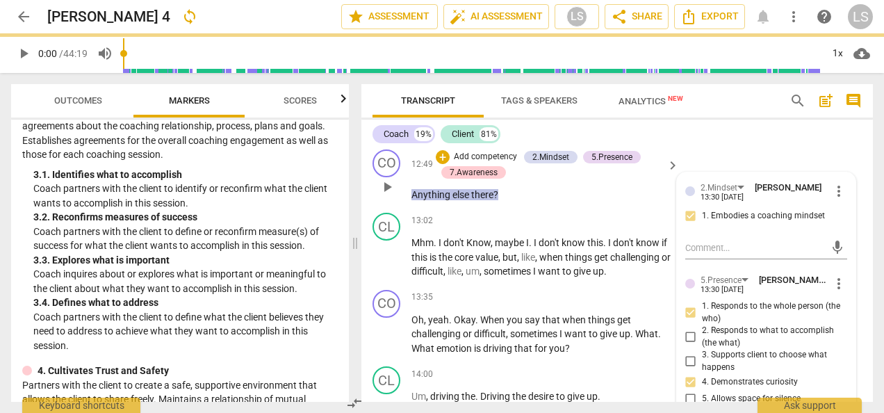
scroll to position [3828, 0]
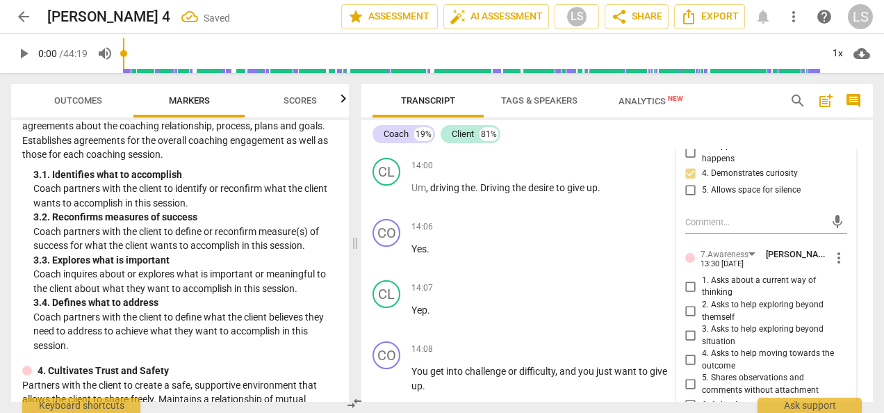
click at [685, 295] on input "1. Asks about a current way of thinking" at bounding box center [691, 286] width 22 height 17
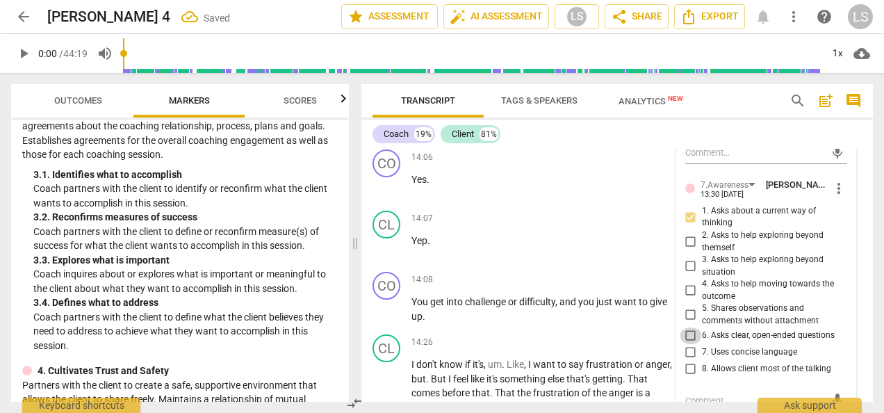
click at [686, 344] on input "6. Asks clear, open-ended questions" at bounding box center [691, 335] width 22 height 17
click at [689, 361] on input "7. Uses concise language" at bounding box center [691, 352] width 22 height 17
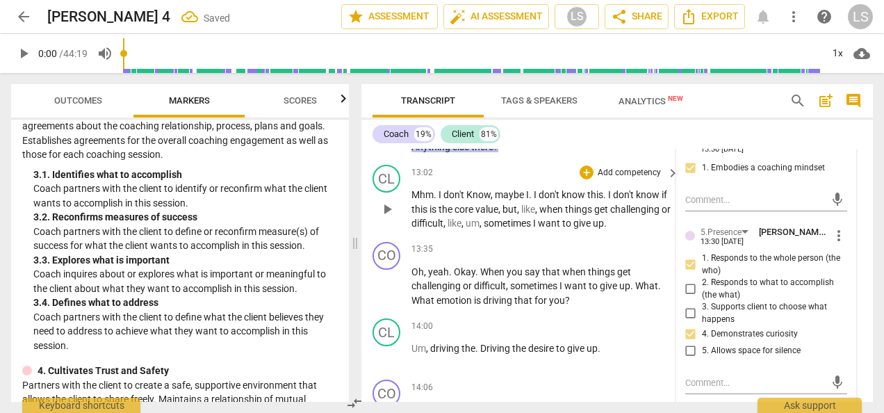
scroll to position [3689, 0]
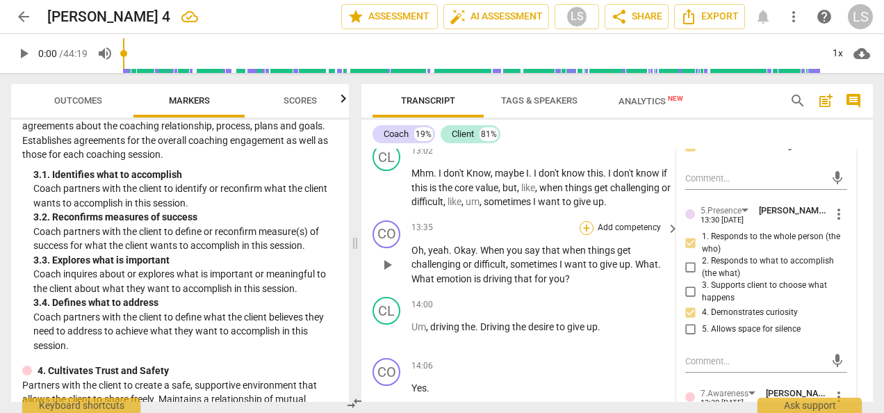
click at [586, 235] on div "+" at bounding box center [587, 228] width 14 height 14
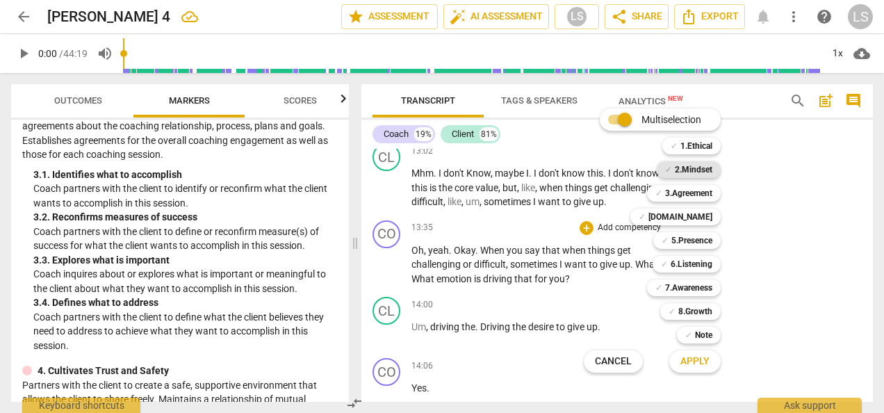
click at [685, 170] on b "2.Mindset" at bounding box center [694, 169] width 38 height 17
drag, startPoint x: 685, startPoint y: 170, endPoint x: 700, endPoint y: 220, distance: 51.5
click at [701, 219] on b "[DOMAIN_NAME]" at bounding box center [680, 217] width 64 height 17
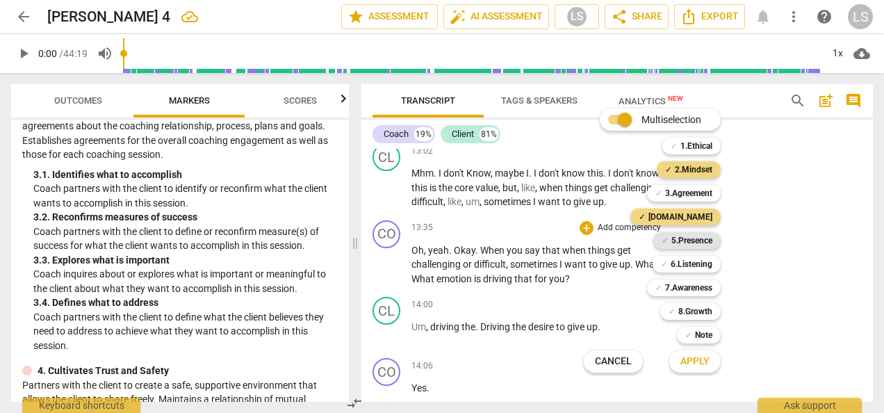
click at [698, 239] on b "5.Presence" at bounding box center [691, 240] width 41 height 17
click at [687, 288] on b "7.Awareness" at bounding box center [688, 287] width 47 height 17
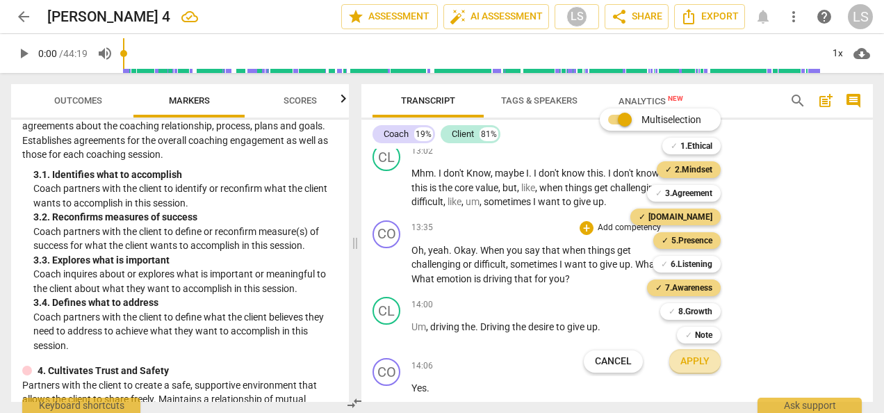
click at [692, 359] on span "Apply" at bounding box center [694, 361] width 29 height 14
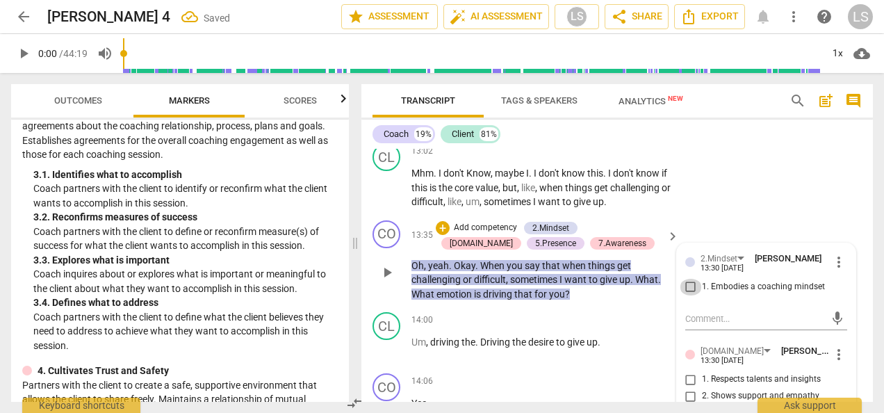
click at [690, 295] on input "1. Embodies a coaching mindset" at bounding box center [691, 287] width 22 height 17
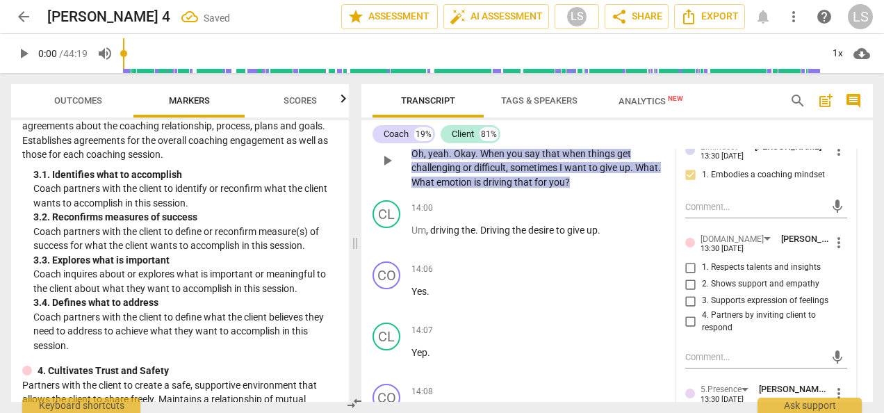
scroll to position [3897, 0]
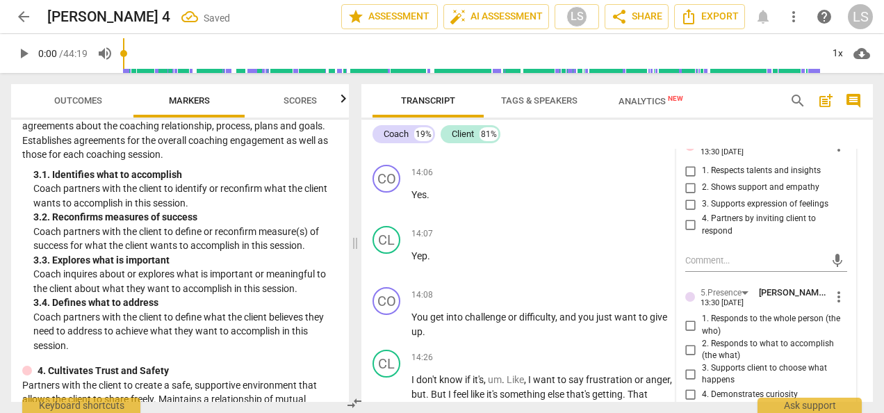
click at [689, 213] on input "3. Supports expression of feelings" at bounding box center [691, 204] width 22 height 17
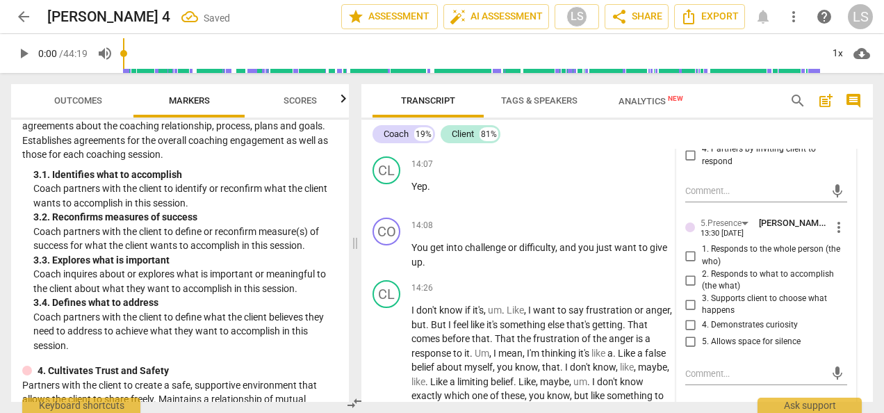
click at [683, 264] on input "1. Responds to the whole person (the who)" at bounding box center [691, 255] width 22 height 17
click at [685, 334] on input "4. Demonstrates curiosity" at bounding box center [691, 325] width 22 height 17
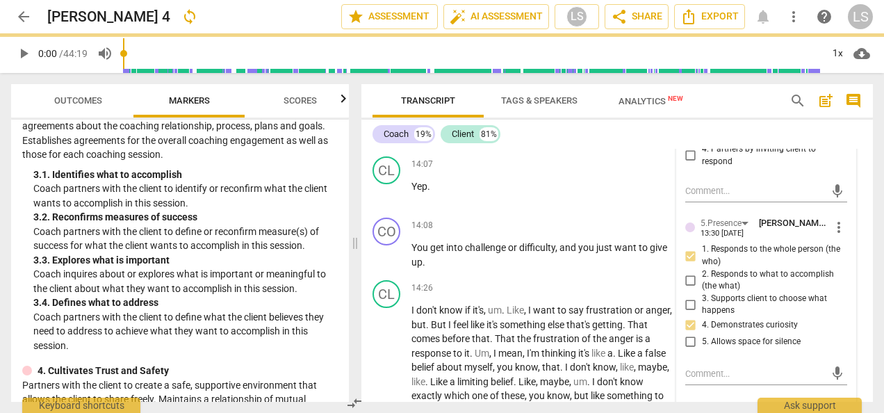
scroll to position [4106, 0]
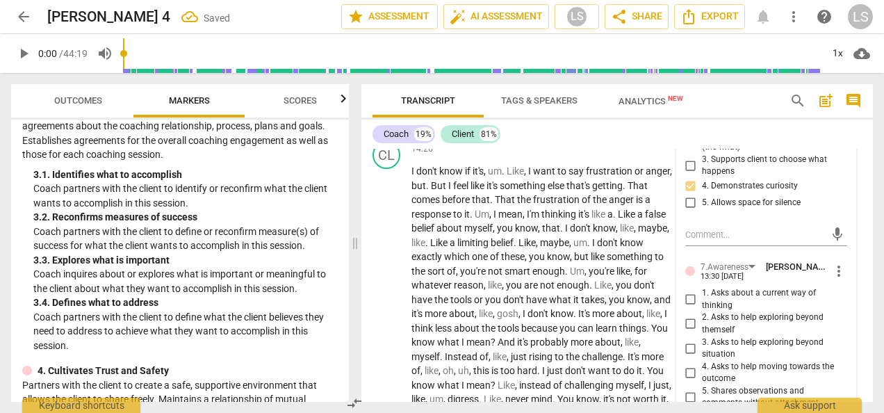
click at [692, 308] on input "1. Asks about a current way of thinking" at bounding box center [691, 299] width 22 height 17
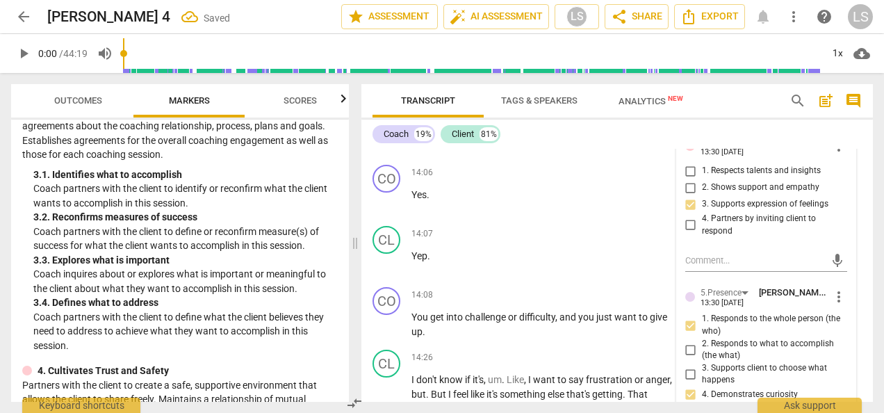
scroll to position [3758, 0]
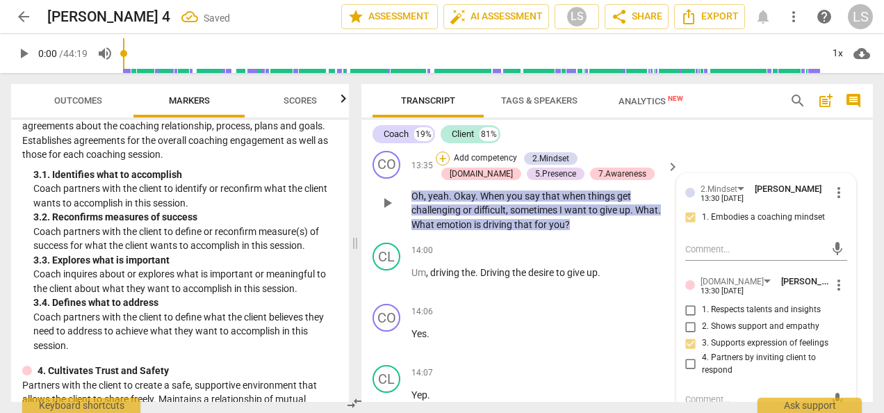
click at [445, 165] on div "+" at bounding box center [443, 159] width 14 height 14
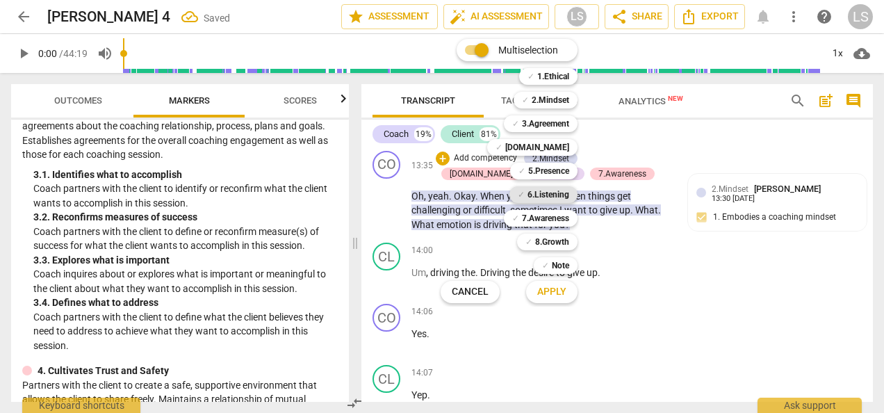
click at [539, 189] on b "6.Listening" at bounding box center [549, 194] width 42 height 17
click at [564, 289] on span "Apply" at bounding box center [551, 292] width 29 height 14
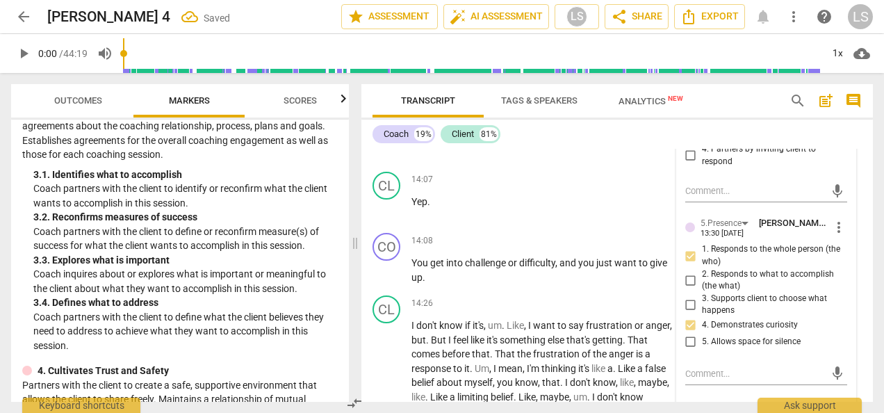
scroll to position [4106, 0]
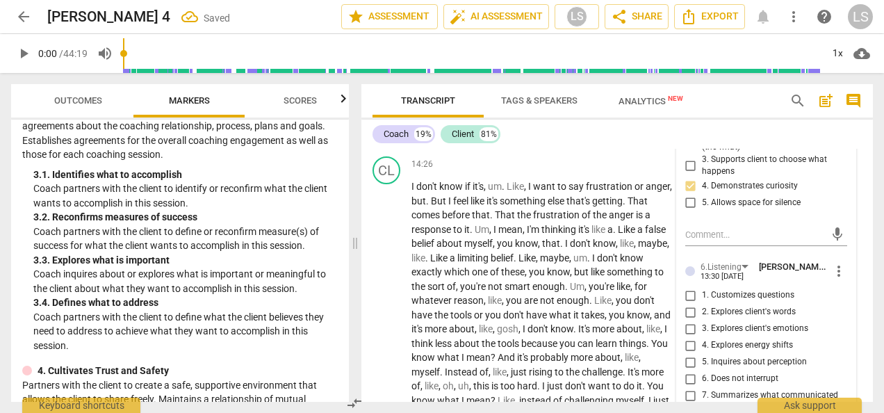
click at [689, 304] on input "1. Customizes questions" at bounding box center [691, 295] width 22 height 17
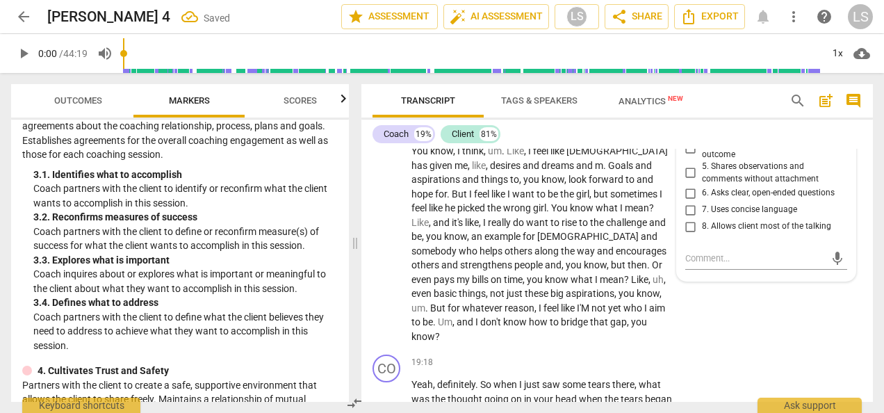
scroll to position [4453, 0]
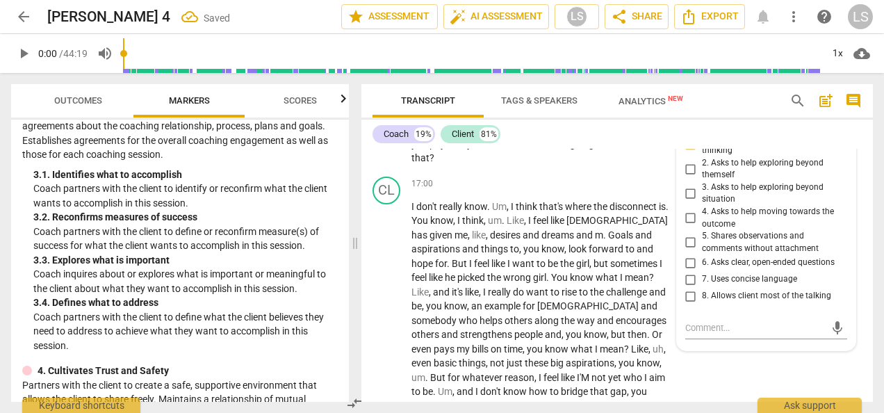
click at [689, 271] on input "6. Asks clear, open-ended questions" at bounding box center [691, 262] width 22 height 17
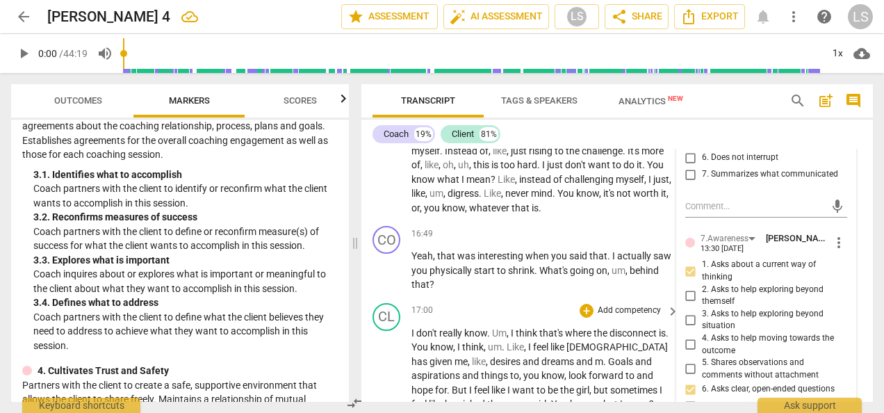
scroll to position [4314, 0]
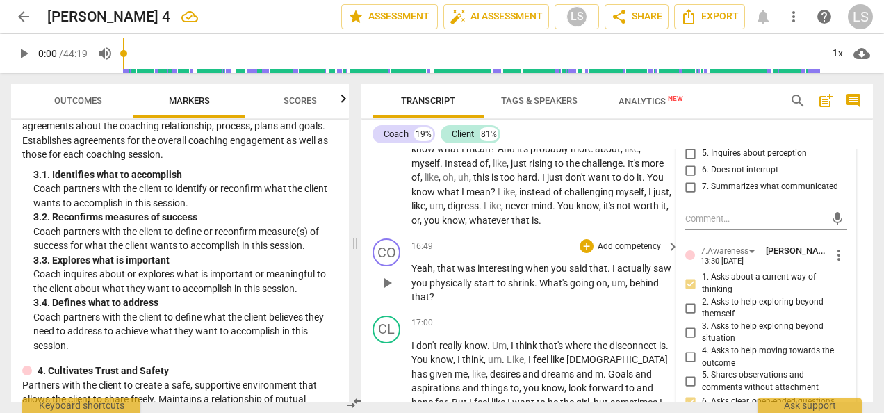
click at [592, 245] on div "+ Add competency" at bounding box center [621, 246] width 83 height 14
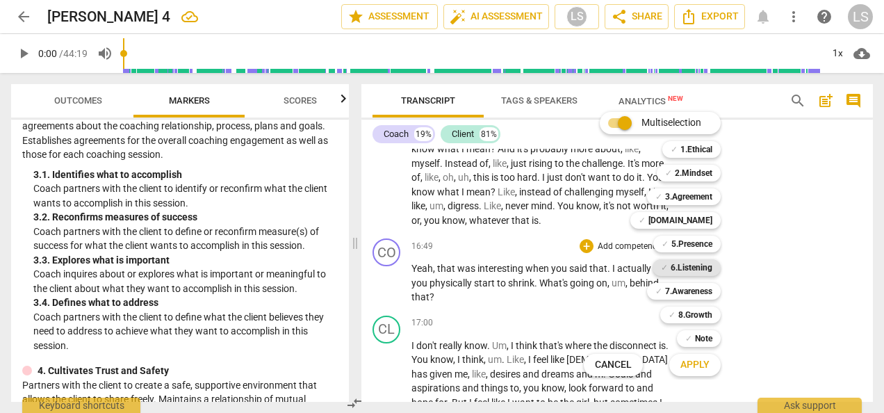
click at [688, 266] on b "6.Listening" at bounding box center [692, 267] width 42 height 17
click at [698, 174] on b "2.Mindset" at bounding box center [694, 173] width 38 height 17
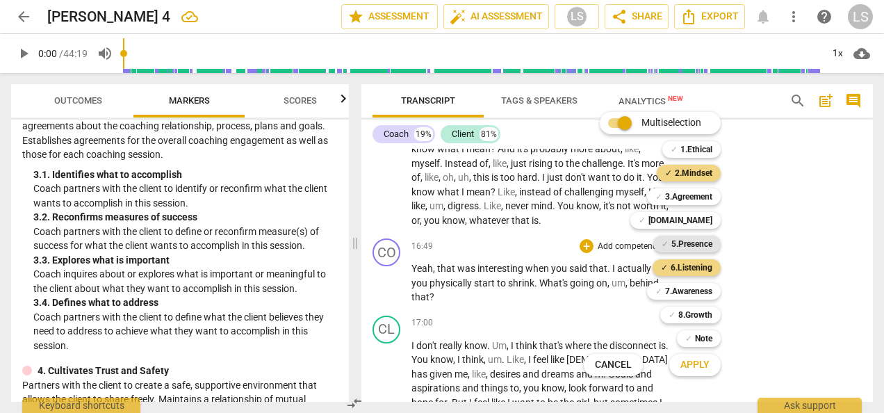
click at [694, 243] on b "5.Presence" at bounding box center [691, 244] width 41 height 17
drag, startPoint x: 679, startPoint y: 289, endPoint x: 680, endPoint y: 296, distance: 7.1
click at [679, 289] on b "7.Awareness" at bounding box center [688, 291] width 47 height 17
click at [692, 363] on span "Apply" at bounding box center [694, 365] width 29 height 14
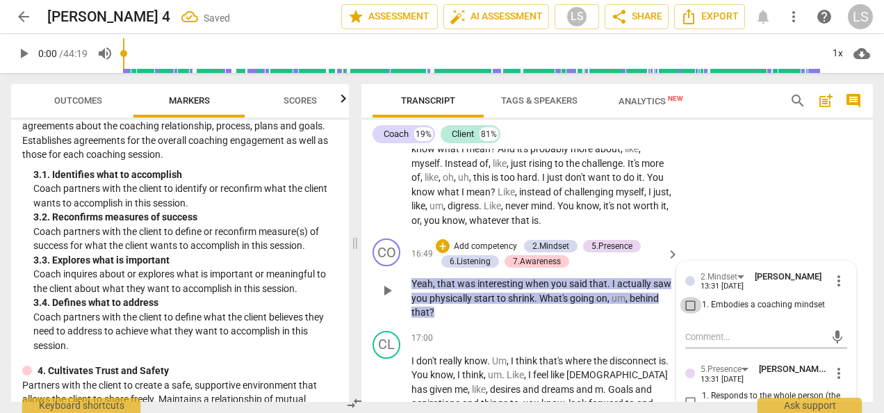
click at [692, 304] on input "1. Embodies a coaching mindset" at bounding box center [691, 305] width 22 height 17
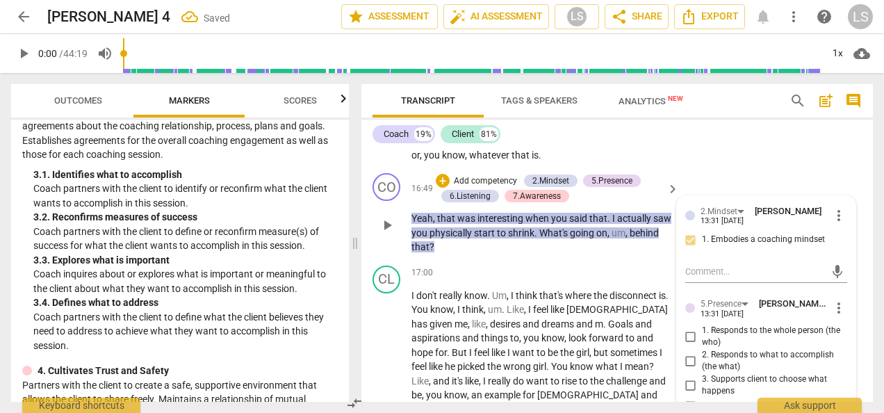
scroll to position [4453, 0]
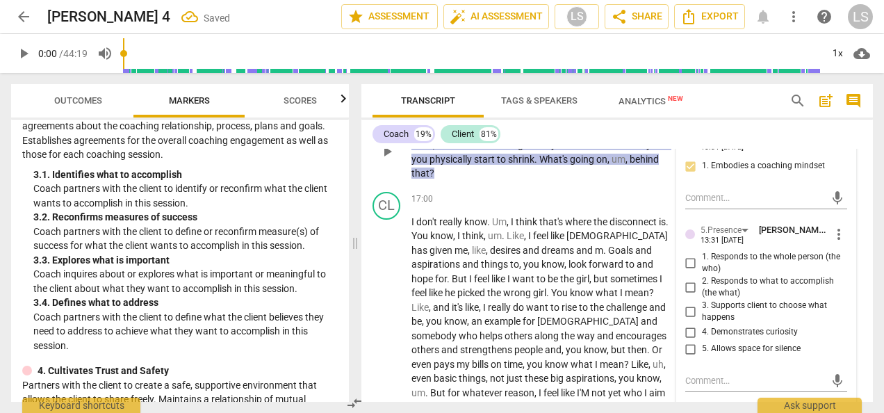
click at [687, 267] on input "1. Responds to the whole person (the who)" at bounding box center [691, 262] width 22 height 17
click at [684, 332] on input "4. Demonstrates curiosity" at bounding box center [691, 332] width 22 height 17
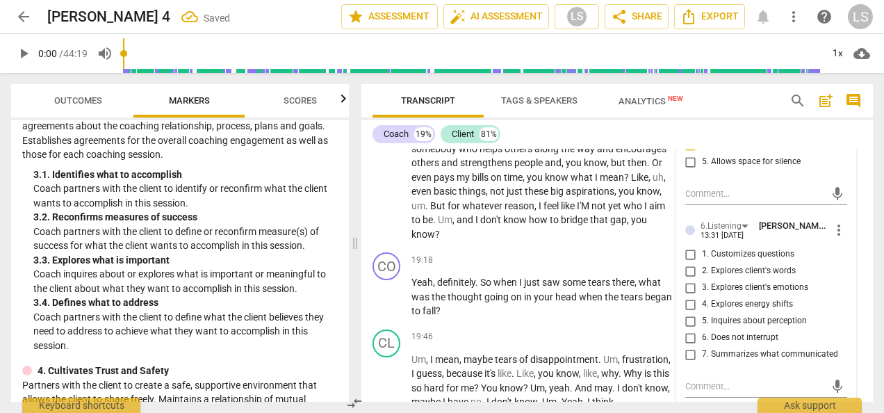
scroll to position [4662, 0]
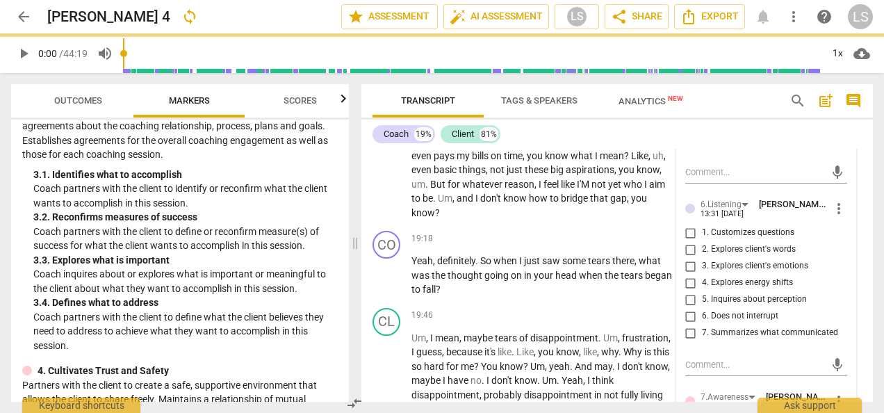
click at [689, 282] on input "4. Explores energy shifts" at bounding box center [691, 283] width 22 height 17
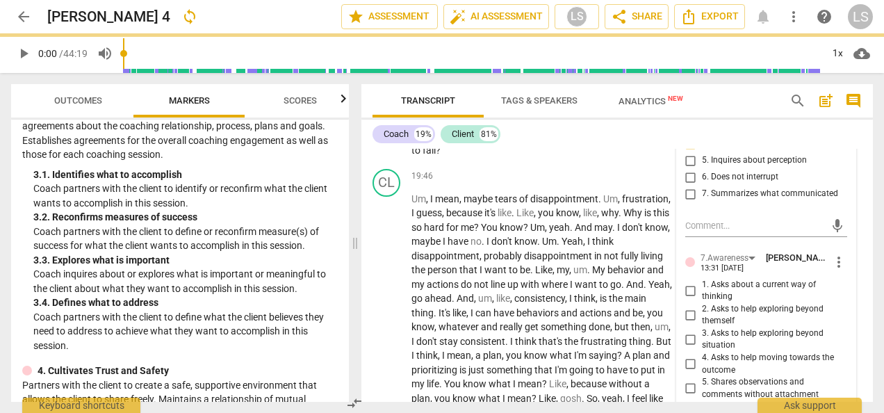
scroll to position [4870, 0]
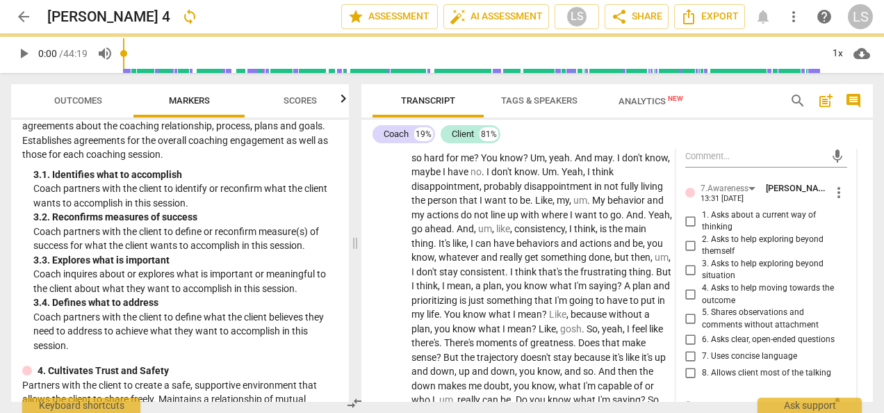
click at [689, 336] on input "6. Asks clear, open-ended questions" at bounding box center [691, 339] width 22 height 17
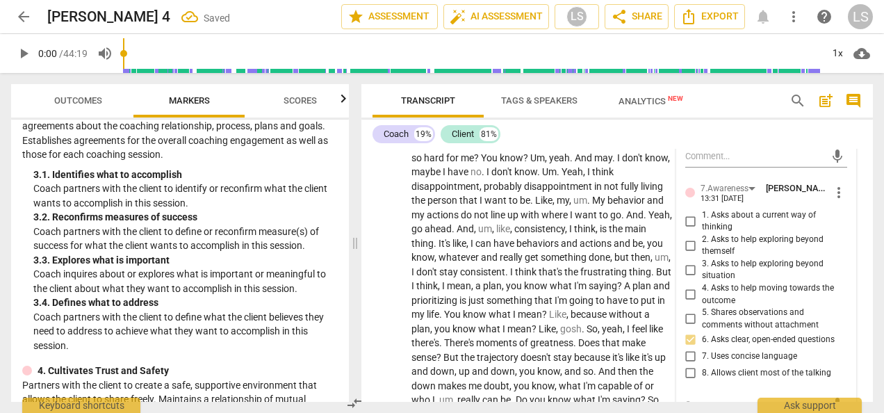
click at [691, 350] on input "7. Uses concise language" at bounding box center [691, 356] width 22 height 17
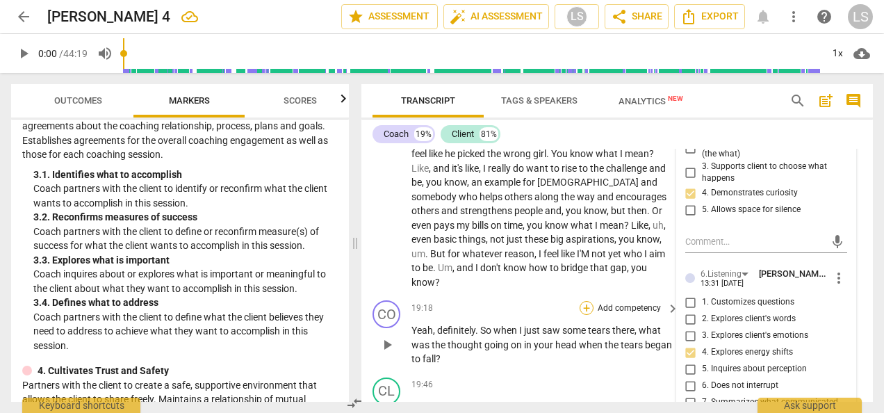
click at [585, 301] on div "+" at bounding box center [587, 308] width 14 height 14
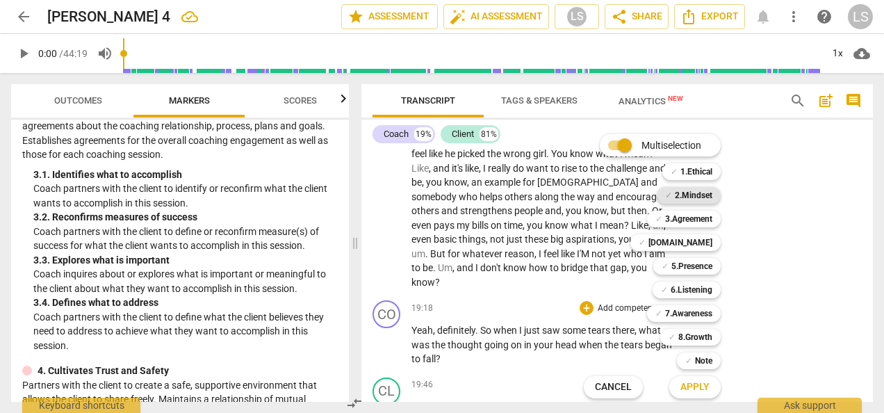
click at [681, 190] on b "2.Mindset" at bounding box center [694, 195] width 38 height 17
click at [685, 245] on b "[DOMAIN_NAME]" at bounding box center [680, 242] width 64 height 17
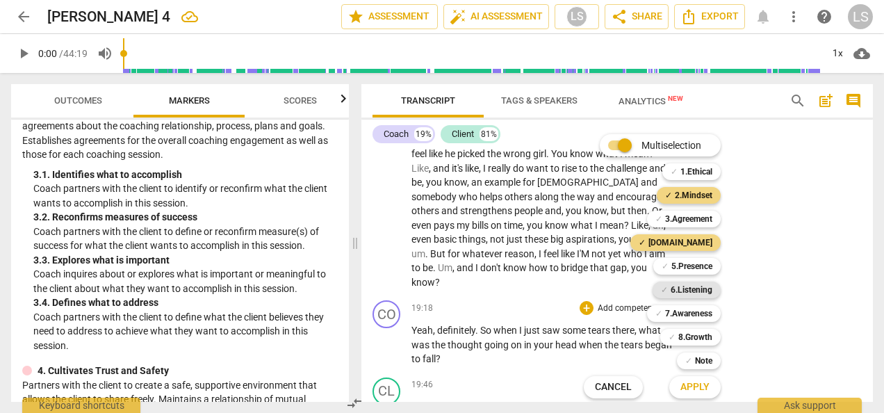
click at [689, 292] on b "6.Listening" at bounding box center [692, 289] width 42 height 17
click at [674, 262] on b "5.Presence" at bounding box center [691, 266] width 41 height 17
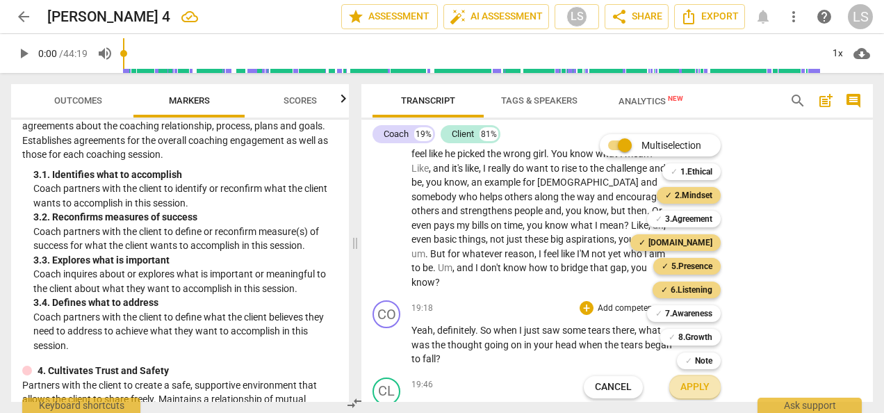
click at [695, 381] on span "Apply" at bounding box center [694, 387] width 29 height 14
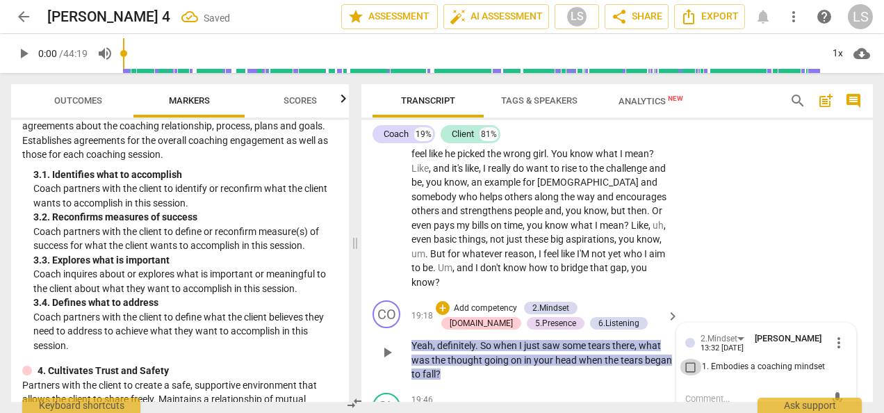
click at [692, 359] on input "1. Embodies a coaching mindset" at bounding box center [691, 367] width 22 height 17
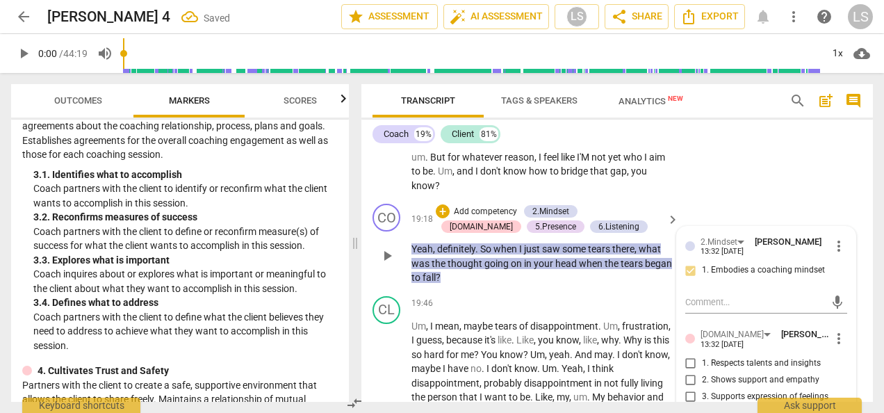
scroll to position [4731, 0]
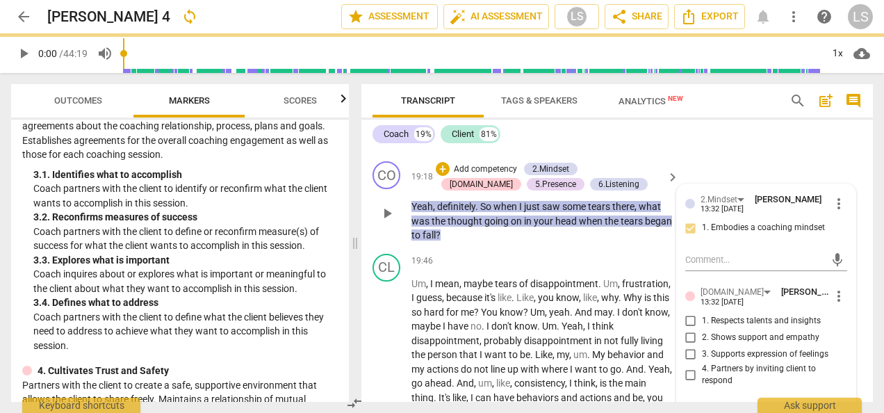
click at [689, 346] on input "3. Supports expression of feelings" at bounding box center [691, 354] width 22 height 17
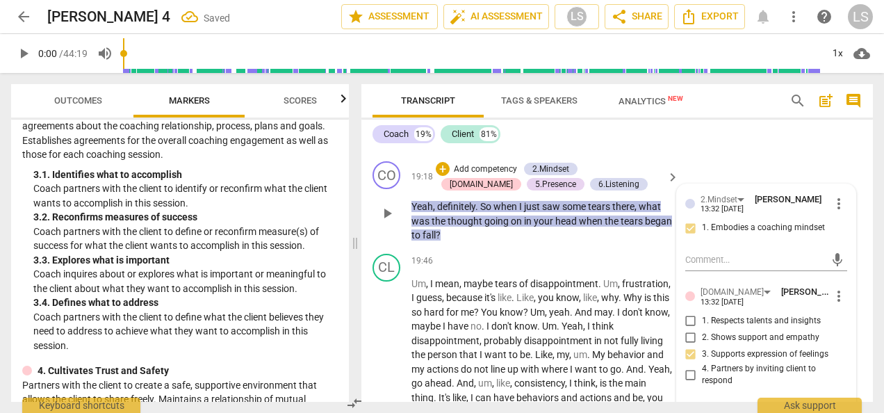
scroll to position [4870, 0]
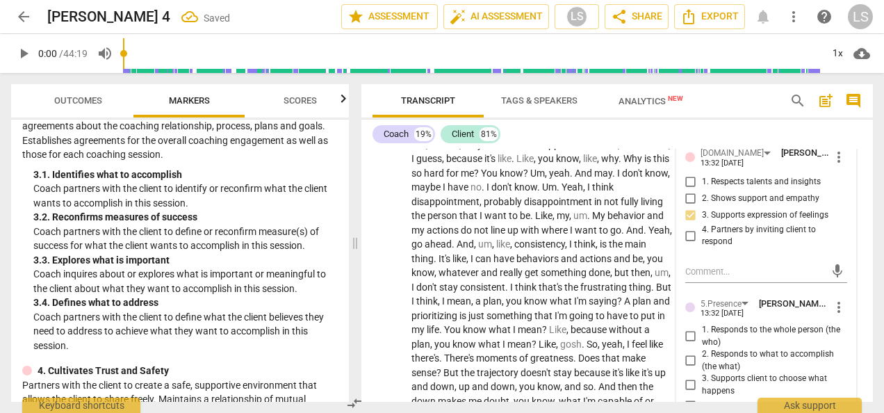
click at [685, 328] on input "1. Responds to the whole person (the who)" at bounding box center [691, 336] width 22 height 17
click at [685, 377] on input "3. Supports client to choose what happens" at bounding box center [691, 385] width 22 height 17
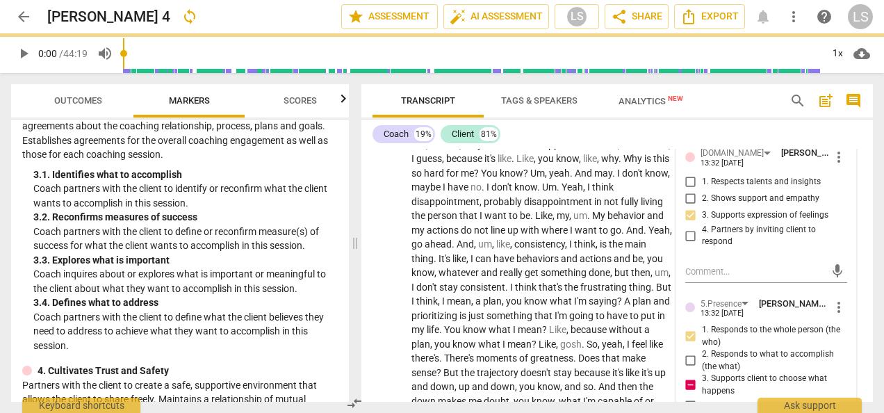
click at [684, 377] on input "3. Supports client to choose what happens" at bounding box center [691, 385] width 22 height 17
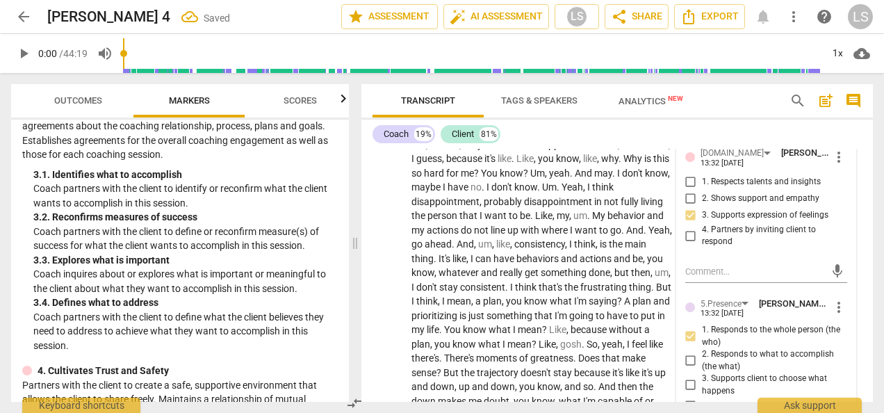
click at [685, 397] on input "4. Demonstrates curiosity" at bounding box center [691, 405] width 22 height 17
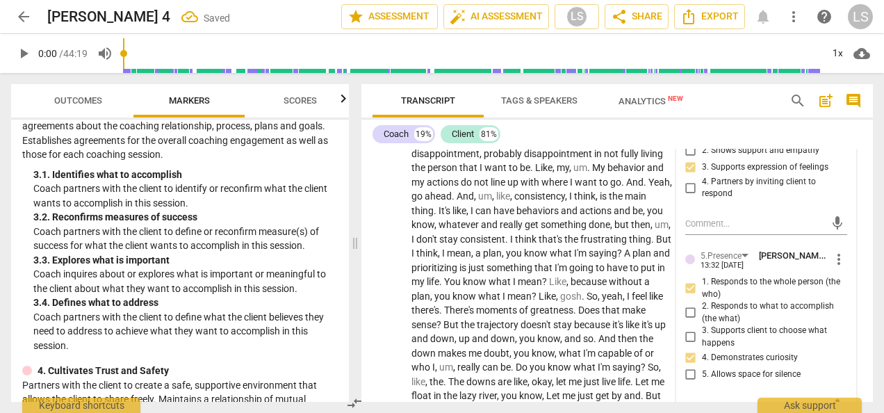
scroll to position [5079, 0]
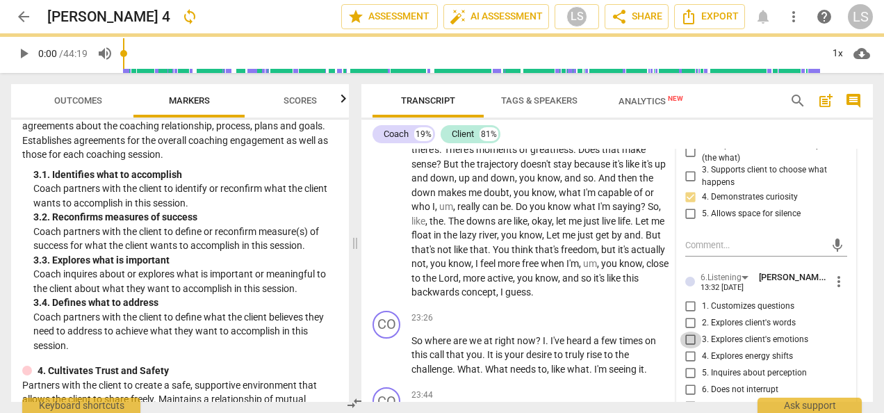
click at [688, 332] on input "3. Explores client's emotions" at bounding box center [691, 340] width 22 height 17
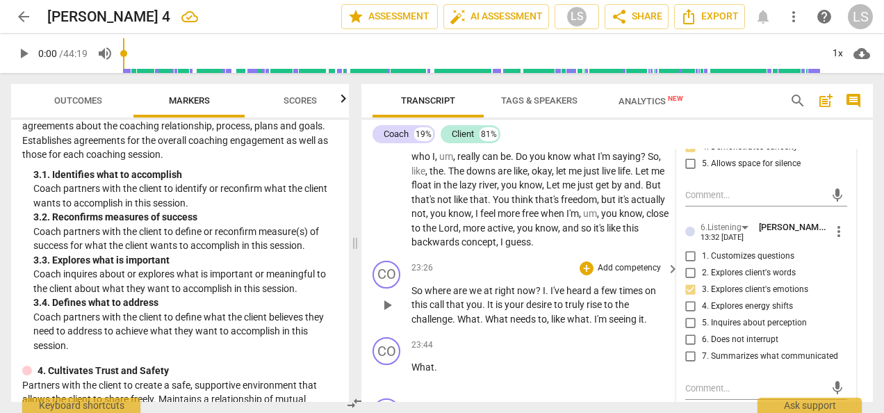
scroll to position [5148, 0]
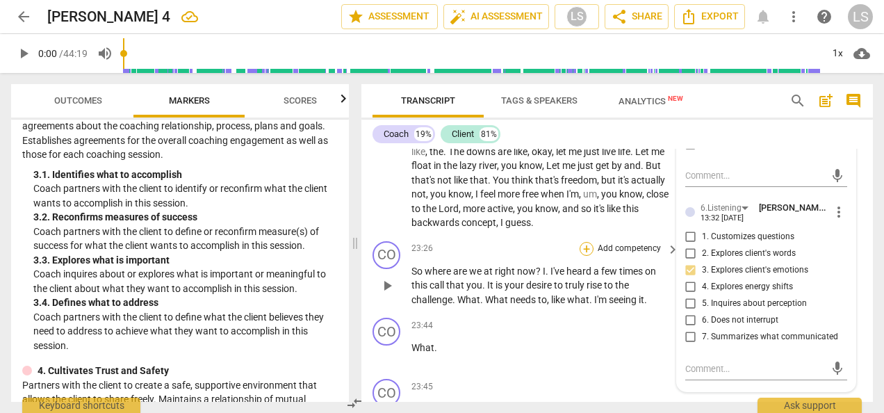
click at [588, 245] on div "+" at bounding box center [587, 249] width 14 height 14
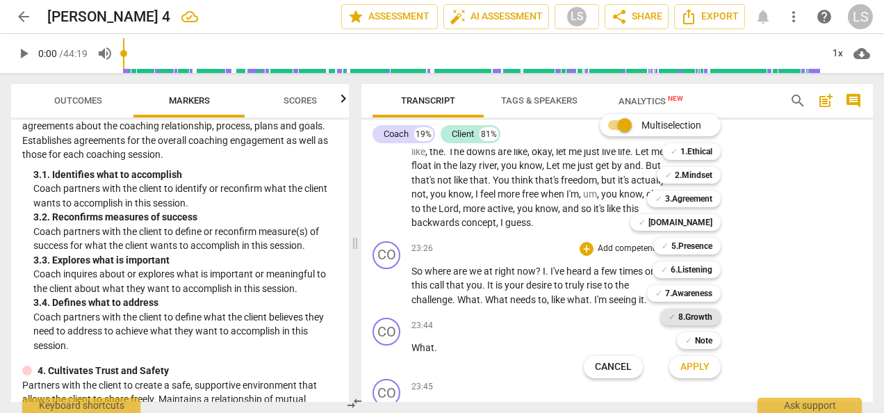
click at [687, 312] on b "8.Growth" at bounding box center [695, 317] width 34 height 17
click at [683, 291] on b "7.Awareness" at bounding box center [688, 293] width 47 height 17
click at [692, 359] on button "Apply" at bounding box center [694, 366] width 51 height 25
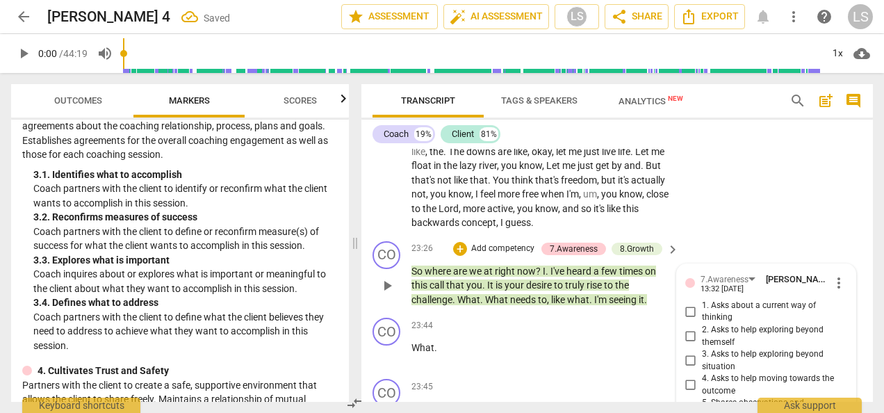
scroll to position [5366, 0]
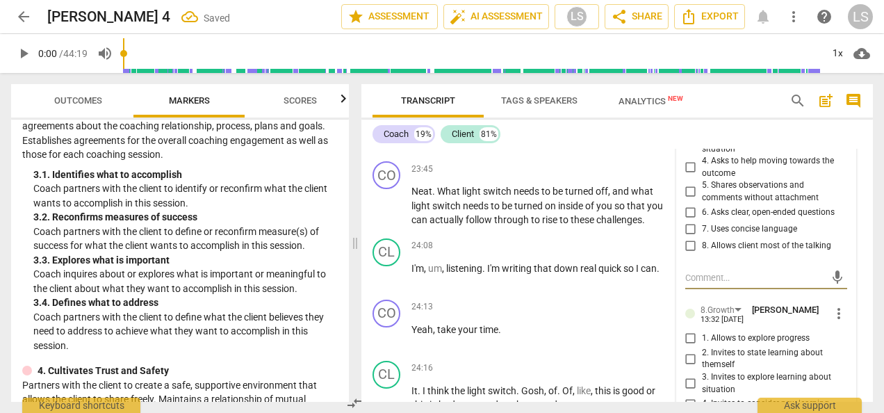
click at [690, 206] on input "6. Asks clear, open-ended questions" at bounding box center [691, 212] width 22 height 17
click at [689, 207] on input "6. Asks clear, open-ended questions" at bounding box center [691, 212] width 22 height 17
click at [687, 338] on input "1. Allows to explore progress" at bounding box center [691, 338] width 22 height 17
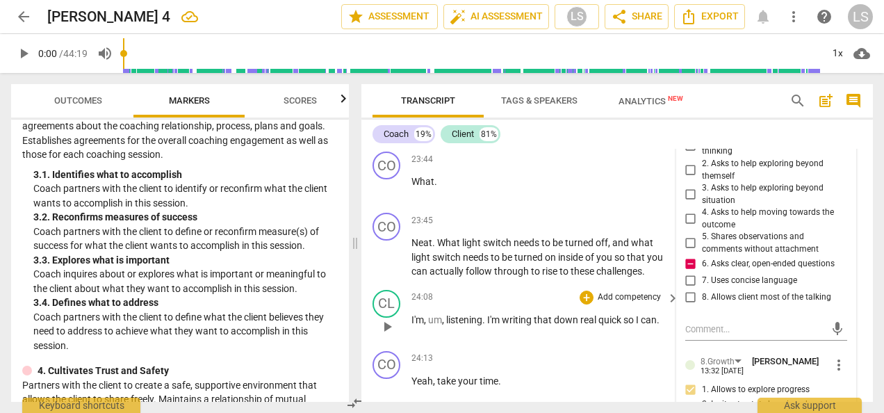
scroll to position [5296, 0]
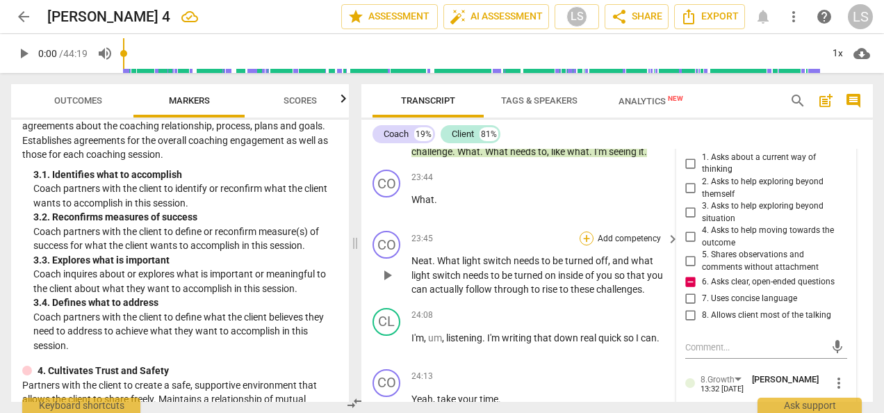
click at [589, 234] on div "+" at bounding box center [587, 238] width 14 height 14
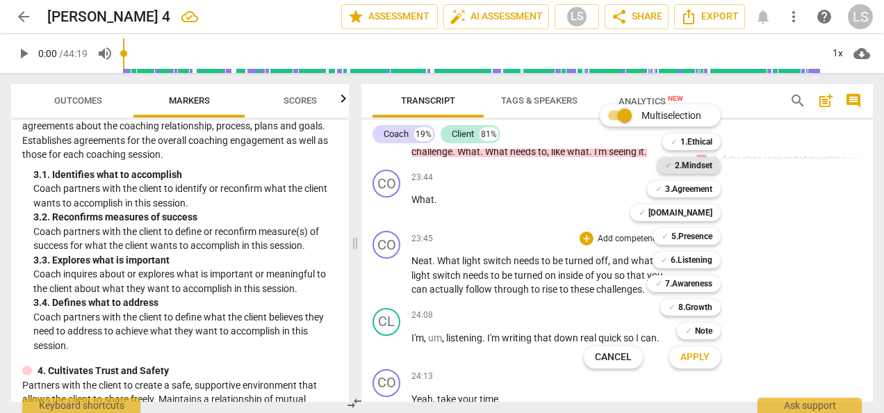
click at [710, 161] on b "2.Mindset" at bounding box center [694, 165] width 38 height 17
click at [698, 236] on b "5.Presence" at bounding box center [691, 236] width 41 height 17
click at [689, 284] on b "7.Awareness" at bounding box center [688, 283] width 47 height 17
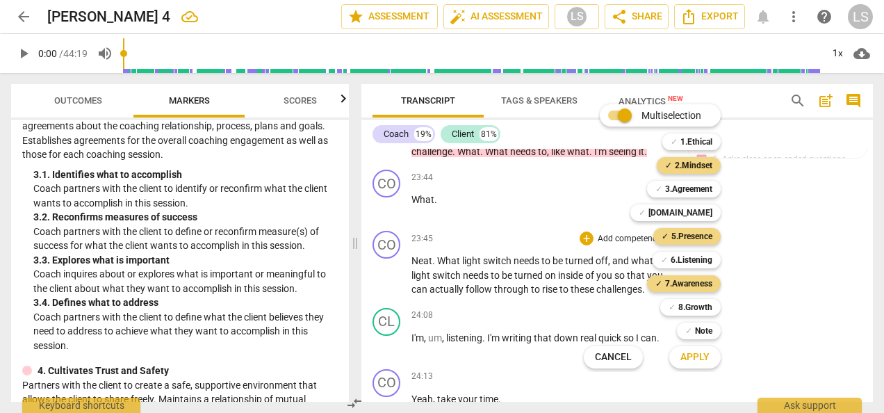
click at [694, 353] on span "Apply" at bounding box center [694, 357] width 29 height 14
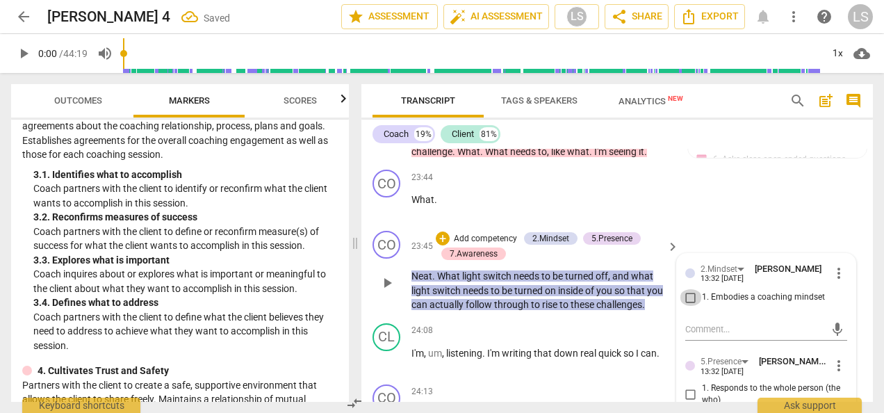
click at [687, 297] on input "1. Embodies a coaching mindset" at bounding box center [691, 297] width 22 height 17
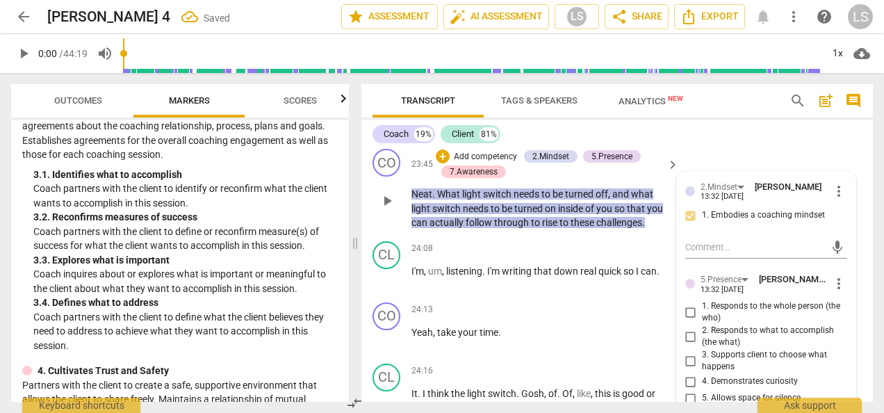
scroll to position [5435, 0]
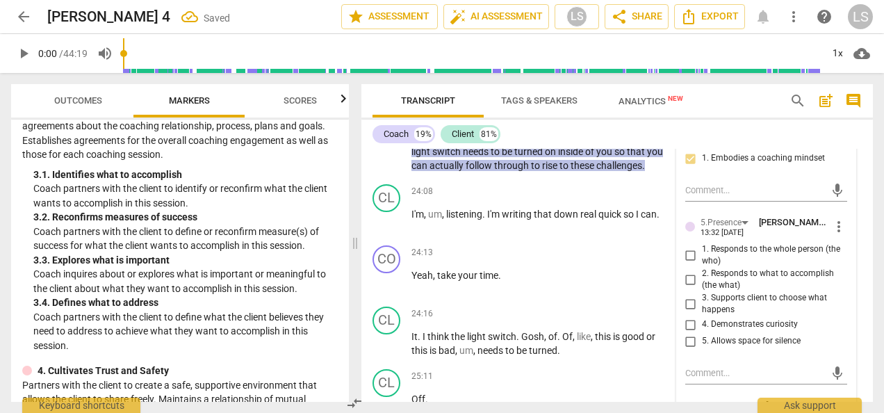
click at [688, 251] on input "1. Responds to the whole person (the who)" at bounding box center [691, 255] width 22 height 17
click at [685, 277] on input "2. Responds to what to accomplish (the what)" at bounding box center [691, 279] width 22 height 17
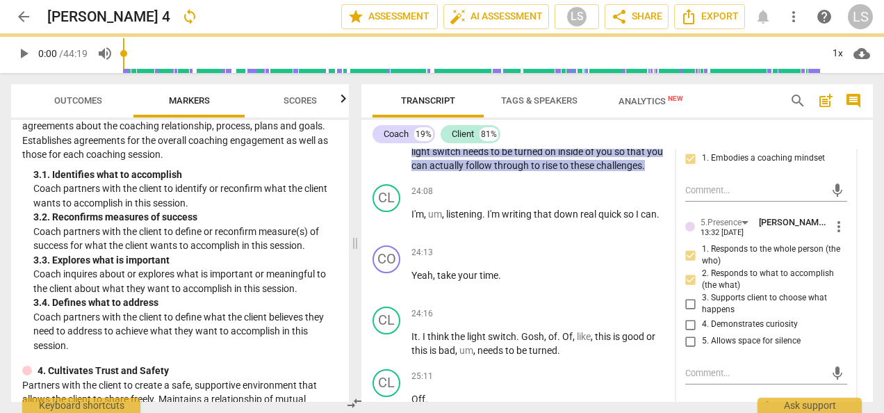
click at [689, 321] on input "4. Demonstrates curiosity" at bounding box center [691, 324] width 22 height 17
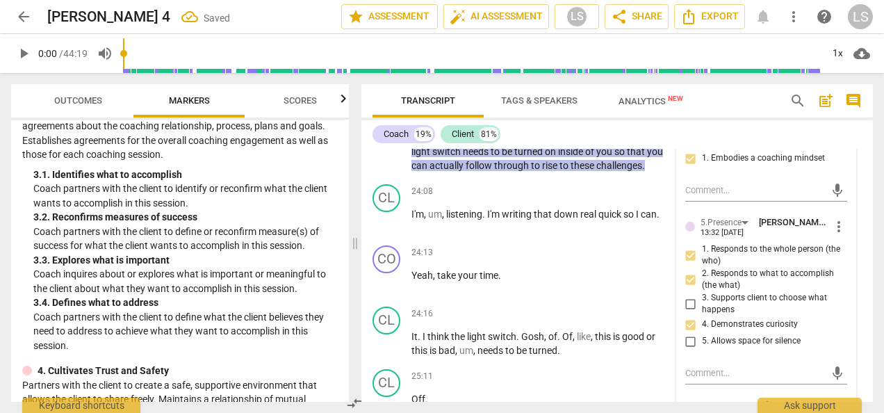
scroll to position [5644, 0]
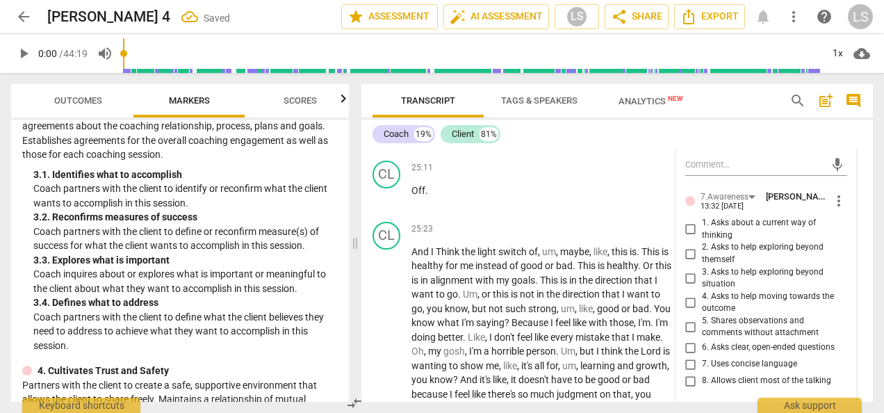
click at [689, 249] on input "2. Asks to help exploring beyond themself" at bounding box center [691, 253] width 22 height 17
click at [691, 303] on input "4. Asks to help moving towards the outcome" at bounding box center [691, 302] width 22 height 17
drag, startPoint x: 686, startPoint y: 342, endPoint x: 708, endPoint y: 342, distance: 21.5
click at [686, 342] on input "6. Asks clear, open-ended questions" at bounding box center [691, 347] width 22 height 17
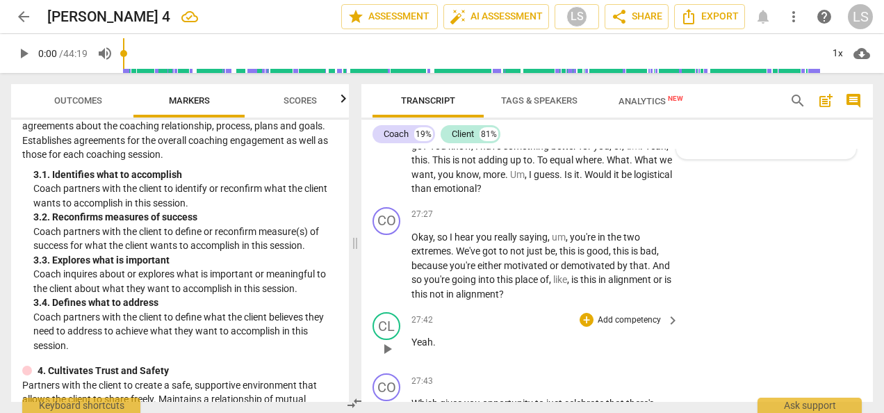
scroll to position [5922, 0]
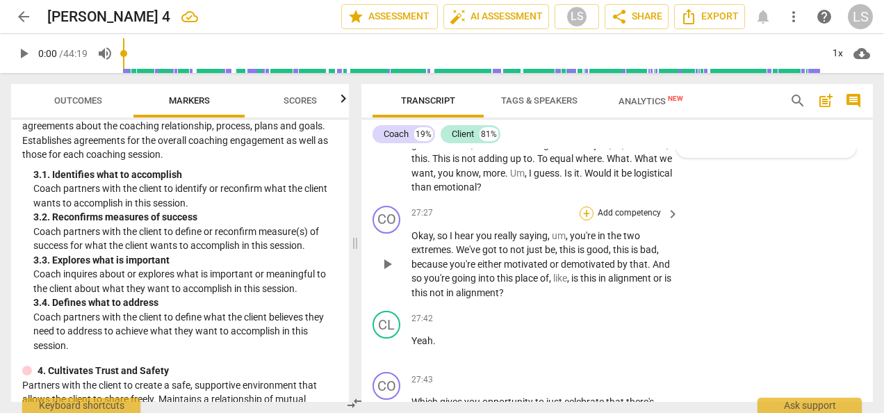
click at [585, 209] on div "+" at bounding box center [587, 213] width 14 height 14
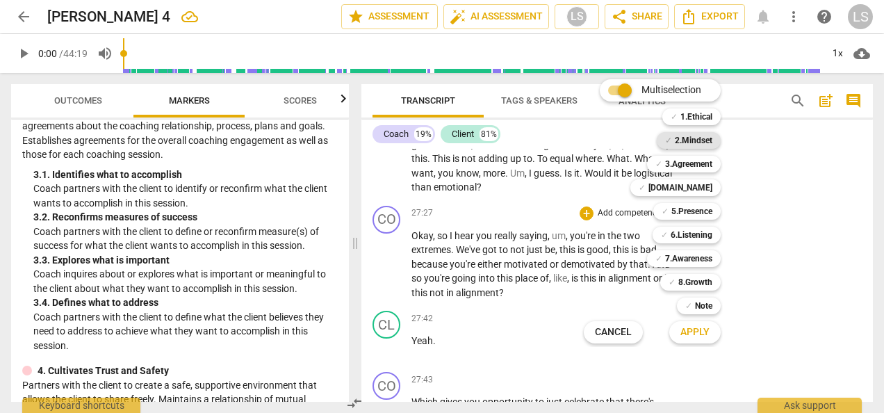
click at [690, 139] on b "2.Mindset" at bounding box center [694, 140] width 38 height 17
click at [693, 190] on b "[DOMAIN_NAME]" at bounding box center [680, 187] width 64 height 17
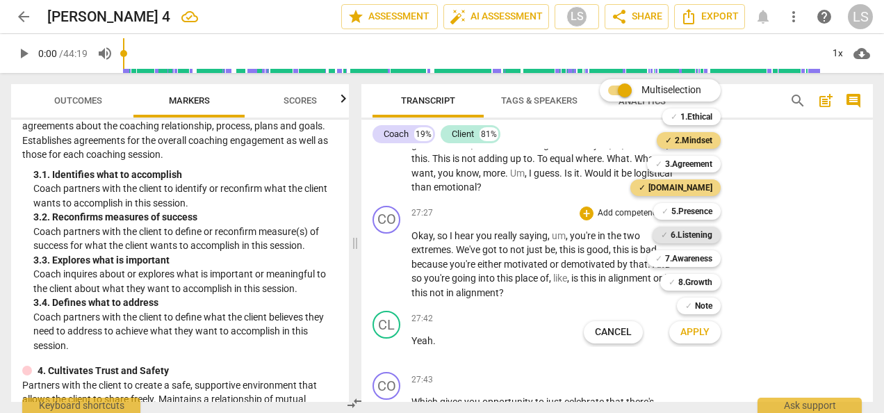
click at [688, 238] on b "6.Listening" at bounding box center [692, 235] width 42 height 17
click at [696, 328] on span "Apply" at bounding box center [694, 332] width 29 height 14
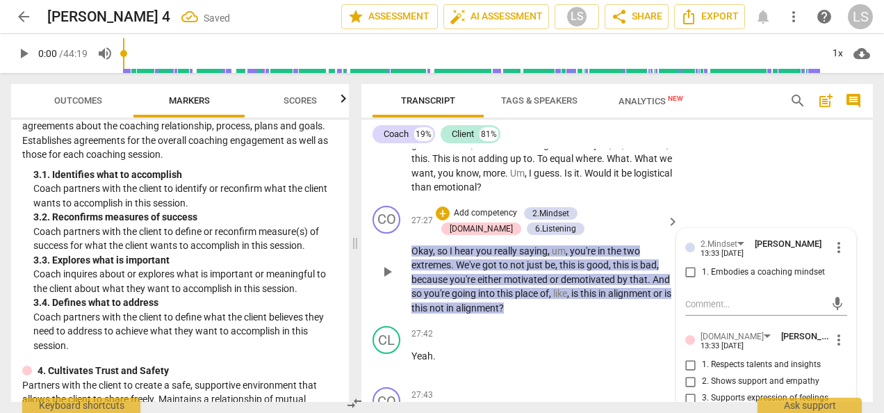
click at [685, 261] on div "2.Mindset [PERSON_NAME] 13:33 [DATE] more_vert 1. Embodies a coaching mindset" at bounding box center [766, 262] width 162 height 51
click at [689, 268] on input "1. Embodies a coaching mindset" at bounding box center [691, 272] width 22 height 17
click at [689, 360] on input "1. Respects talents and insights" at bounding box center [691, 365] width 22 height 17
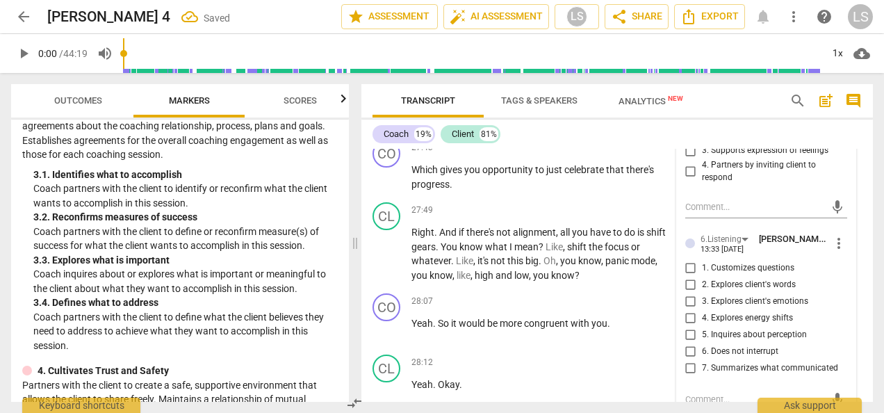
scroll to position [6200, 0]
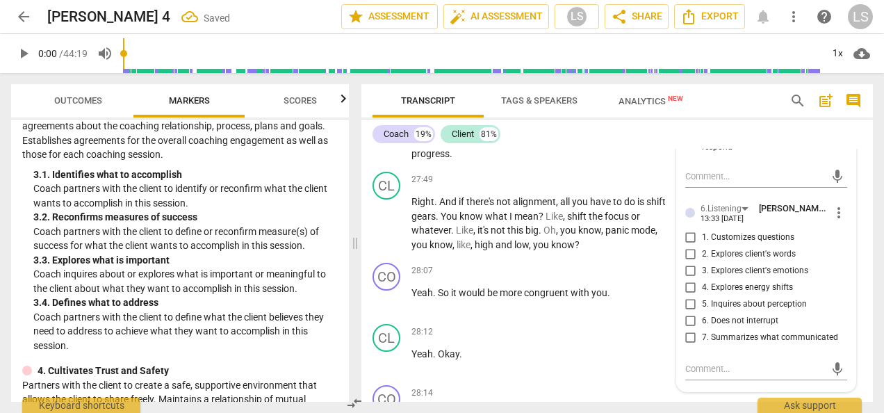
click at [692, 336] on input "7. Summarizes what communicated" at bounding box center [691, 337] width 22 height 17
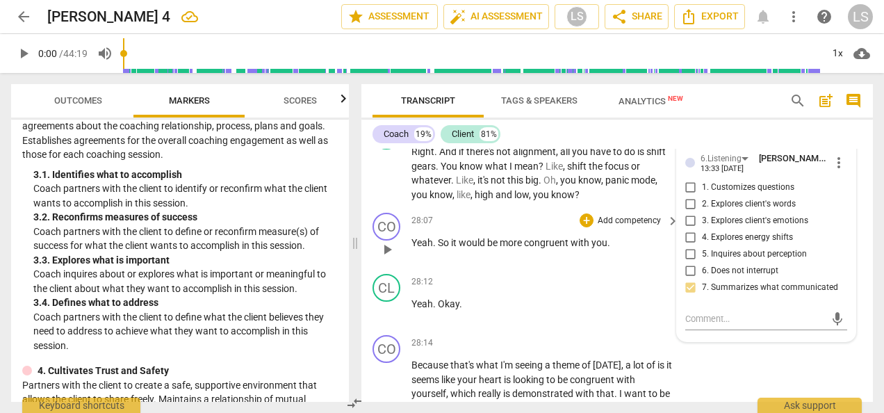
scroll to position [6269, 0]
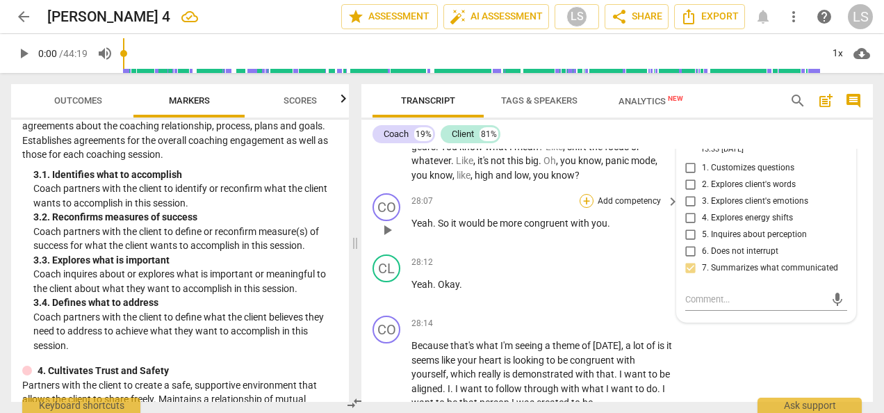
click at [587, 198] on div "+" at bounding box center [587, 201] width 14 height 14
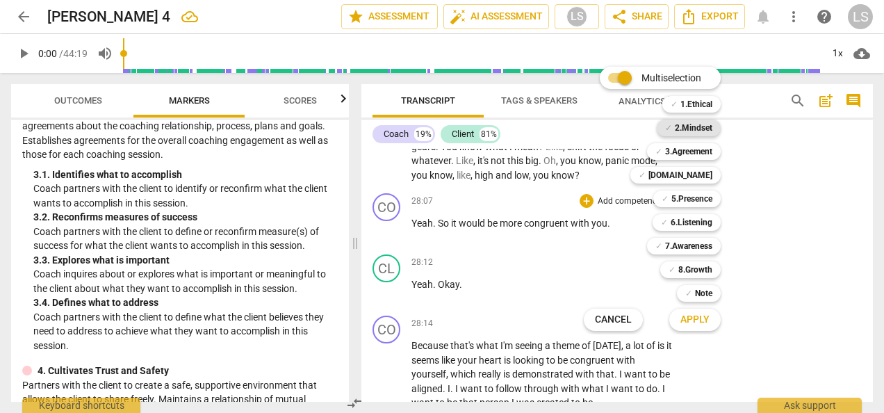
click at [693, 124] on b "2.Mindset" at bounding box center [694, 128] width 38 height 17
click at [691, 175] on b "[DOMAIN_NAME]" at bounding box center [680, 175] width 64 height 17
click at [692, 323] on span "Apply" at bounding box center [694, 320] width 29 height 14
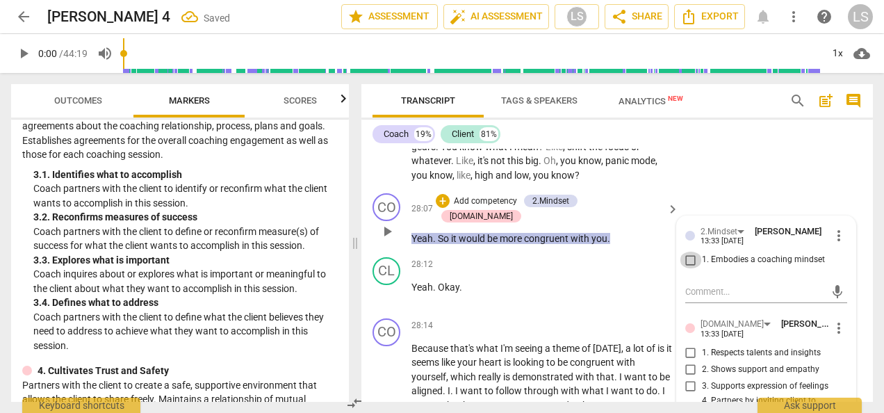
click at [686, 254] on input "1. Embodies a coaching mindset" at bounding box center [691, 260] width 22 height 17
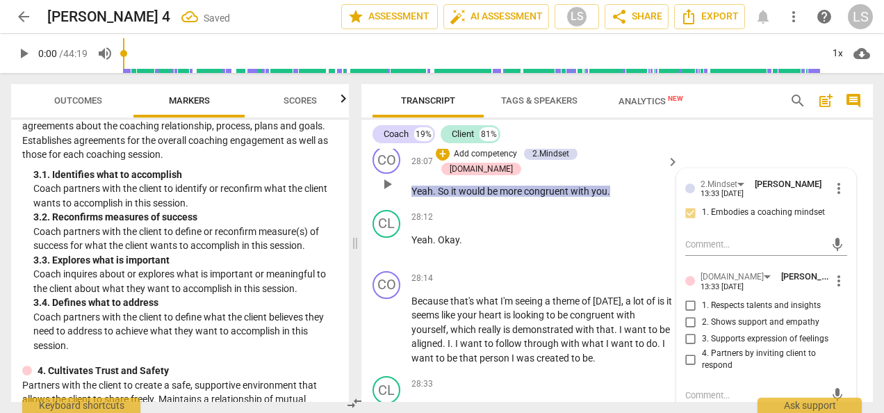
scroll to position [6339, 0]
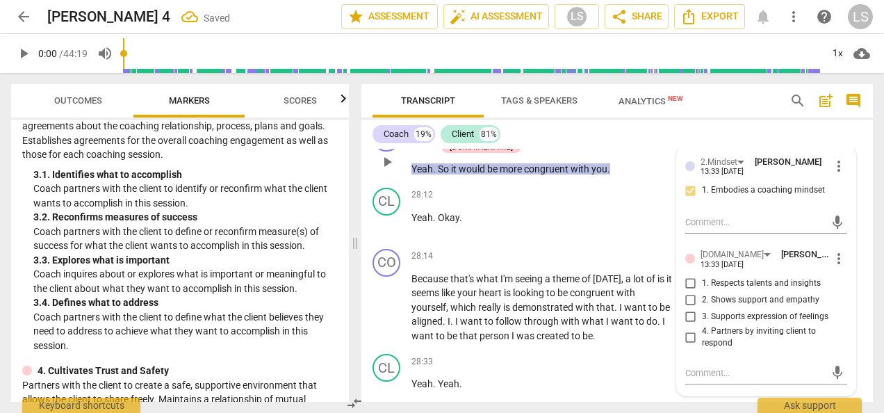
click at [687, 338] on input "4. Partners by inviting client to respond" at bounding box center [691, 337] width 22 height 17
click at [687, 334] on input "4. Partners by inviting client to respond" at bounding box center [691, 337] width 22 height 17
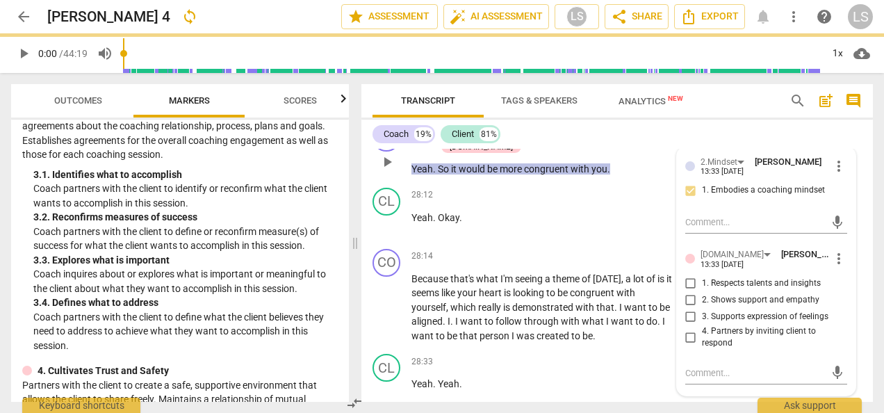
click at [688, 281] on input "1. Respects talents and insights" at bounding box center [691, 283] width 22 height 17
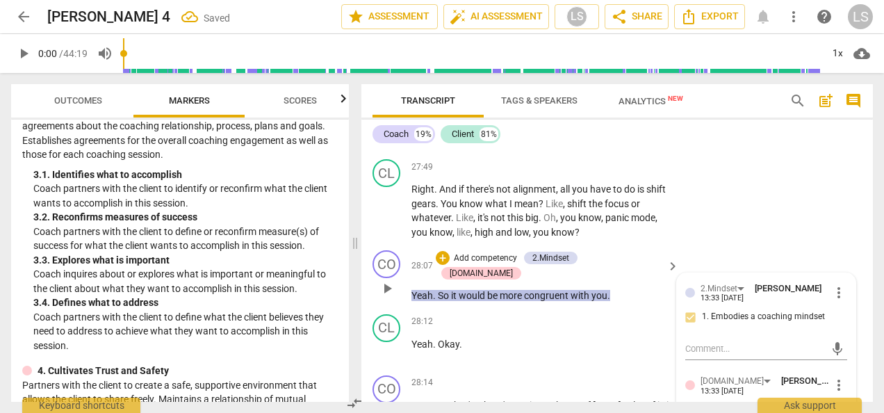
scroll to position [6200, 0]
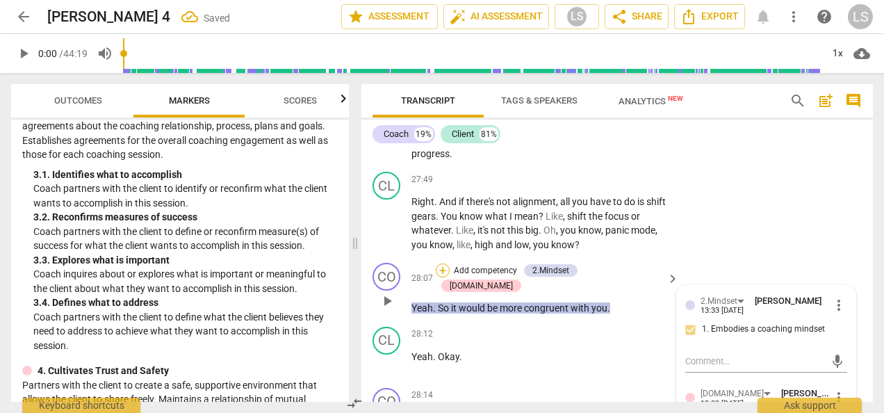
click at [450, 269] on div "+" at bounding box center [443, 270] width 14 height 14
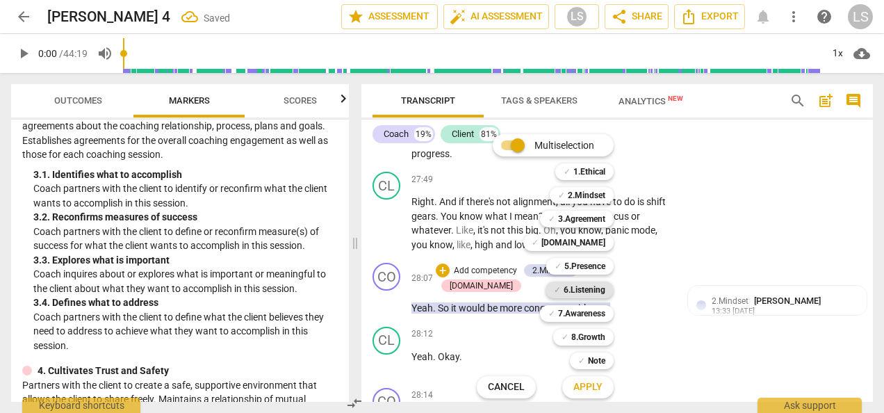
click at [585, 293] on b "6.Listening" at bounding box center [585, 289] width 42 height 17
click at [585, 386] on span "Apply" at bounding box center [587, 387] width 29 height 14
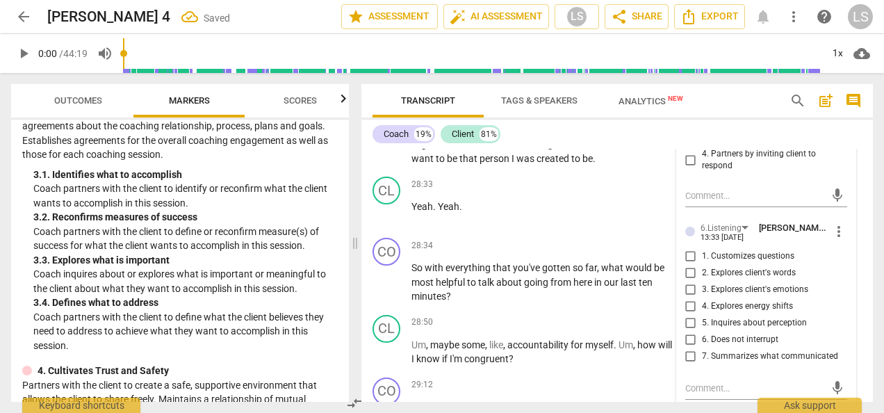
scroll to position [6547, 0]
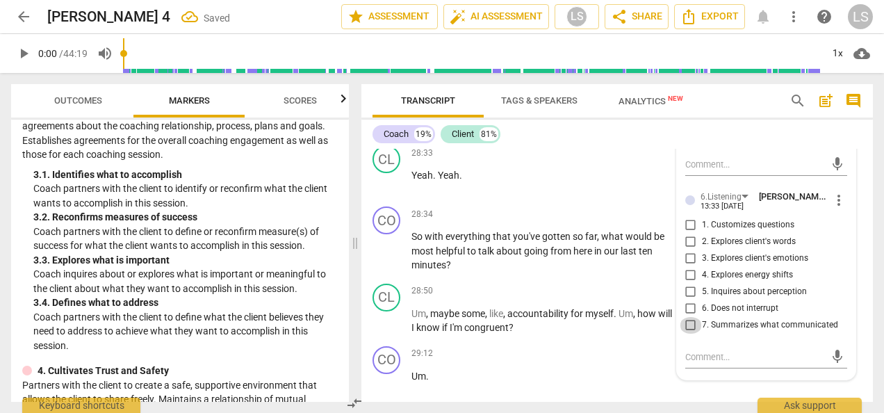
click at [692, 325] on input "7. Summarizes what communicated" at bounding box center [691, 325] width 22 height 17
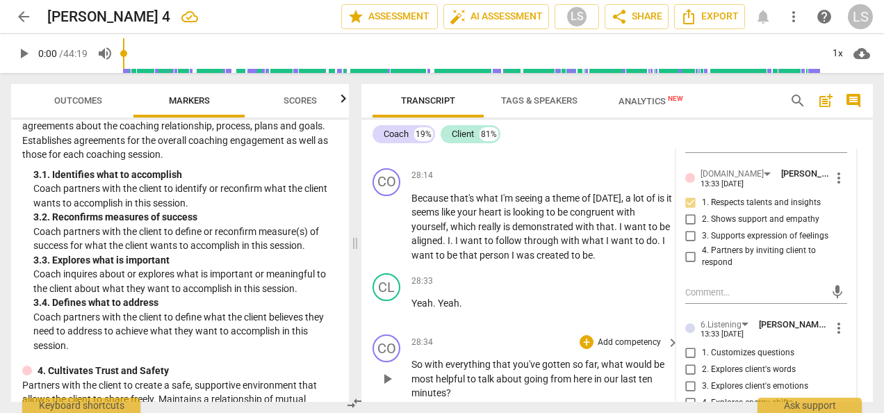
scroll to position [6339, 0]
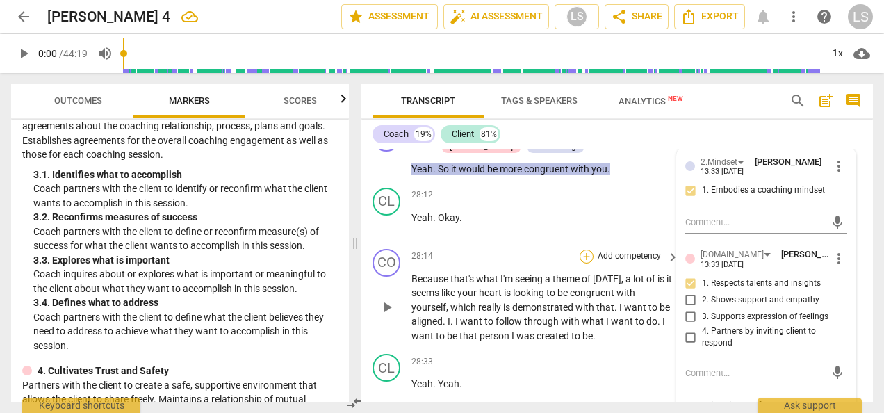
click at [585, 250] on div "+" at bounding box center [587, 257] width 14 height 14
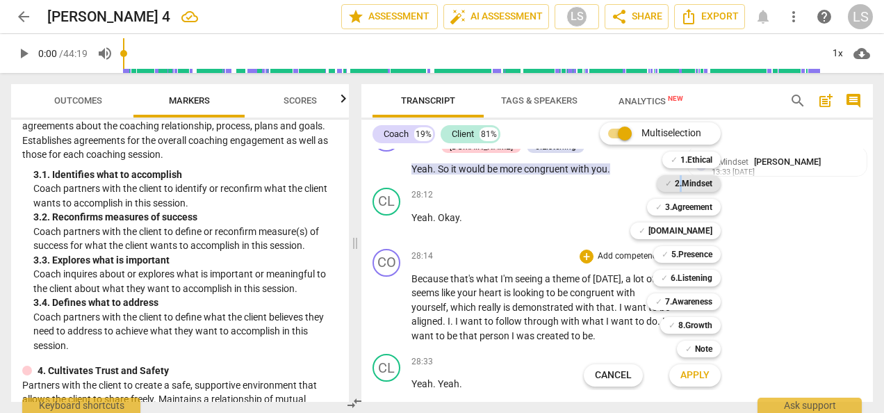
click at [681, 180] on b "2.Mindset" at bounding box center [694, 183] width 38 height 17
drag, startPoint x: 681, startPoint y: 180, endPoint x: 695, endPoint y: 318, distance: 138.3
click at [692, 303] on b "7.Awareness" at bounding box center [688, 301] width 47 height 17
click at [696, 381] on span "Apply" at bounding box center [694, 375] width 29 height 14
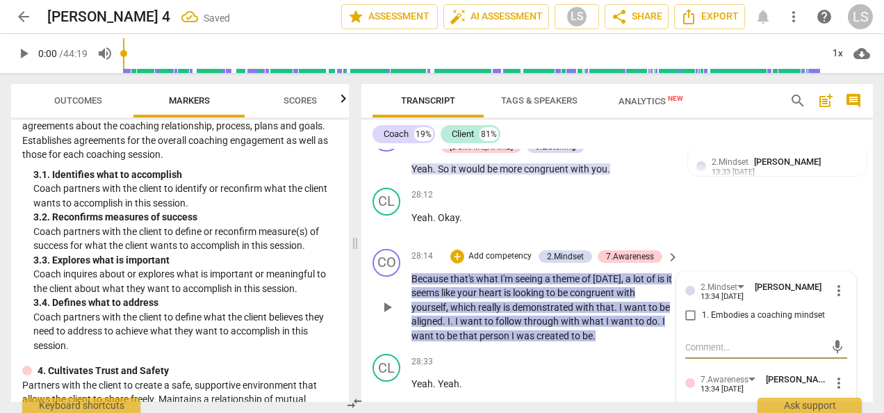
click at [691, 316] on input "1. Embodies a coaching mindset" at bounding box center [691, 315] width 22 height 17
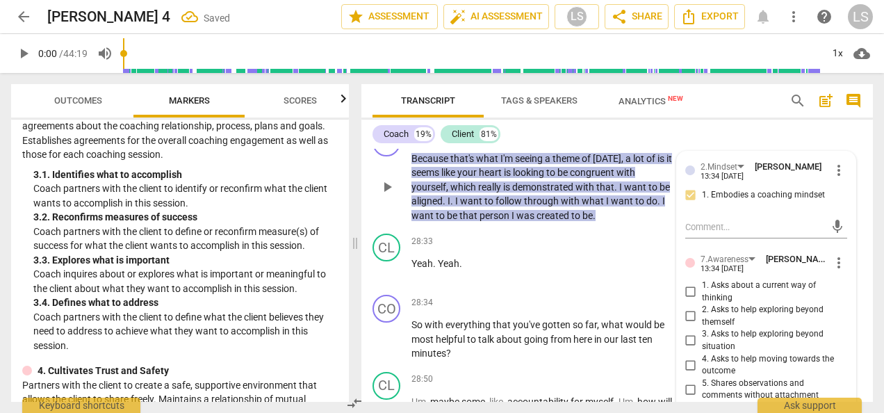
scroll to position [6547, 0]
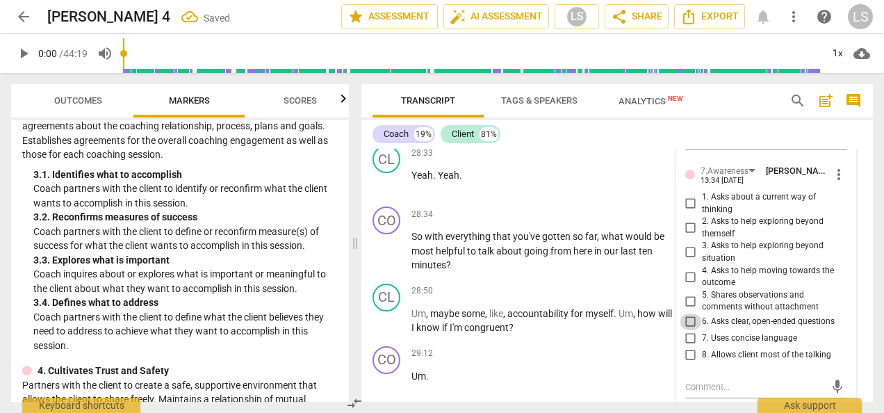
click at [692, 318] on input "6. Asks clear, open-ended questions" at bounding box center [691, 321] width 22 height 17
click at [689, 318] on input "6. Asks clear, open-ended questions" at bounding box center [691, 321] width 22 height 17
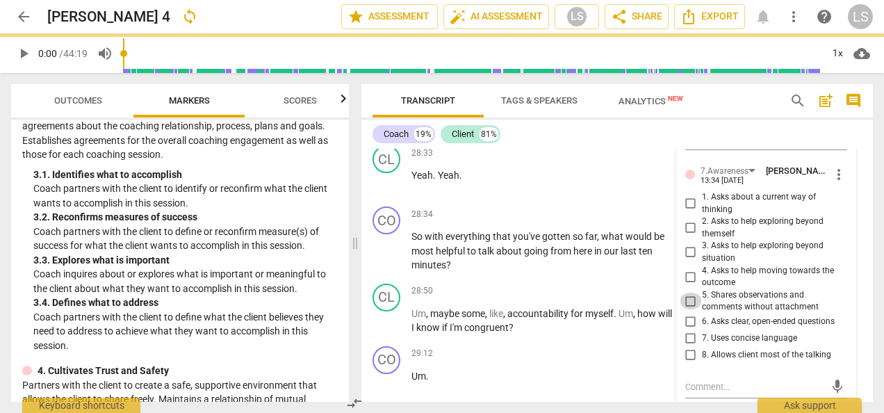
click at [690, 300] on input "5. Shares observations and comments without attachment" at bounding box center [691, 301] width 22 height 17
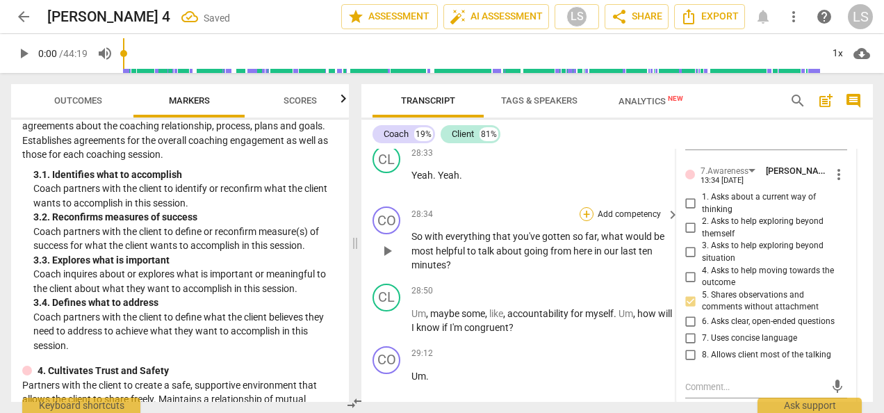
click at [589, 210] on div "+" at bounding box center [587, 214] width 14 height 14
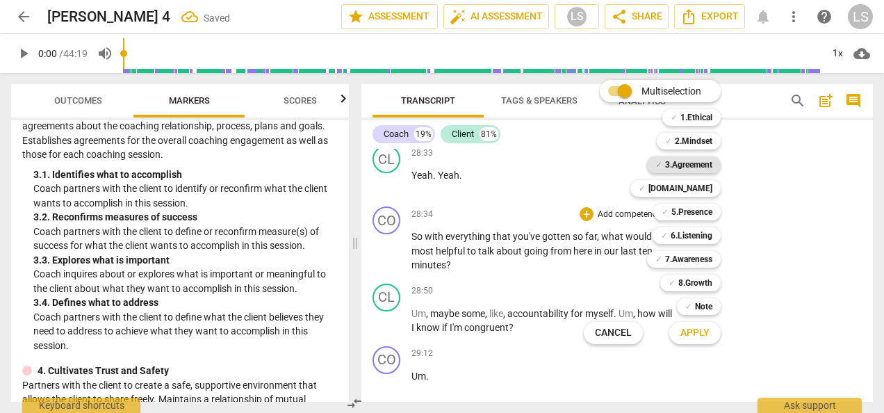
drag, startPoint x: 691, startPoint y: 214, endPoint x: 691, endPoint y: 166, distance: 48.0
click at [691, 214] on b "5.Presence" at bounding box center [691, 212] width 41 height 17
click at [694, 140] on b "2.Mindset" at bounding box center [694, 141] width 38 height 17
click at [689, 334] on span "Apply" at bounding box center [694, 333] width 29 height 14
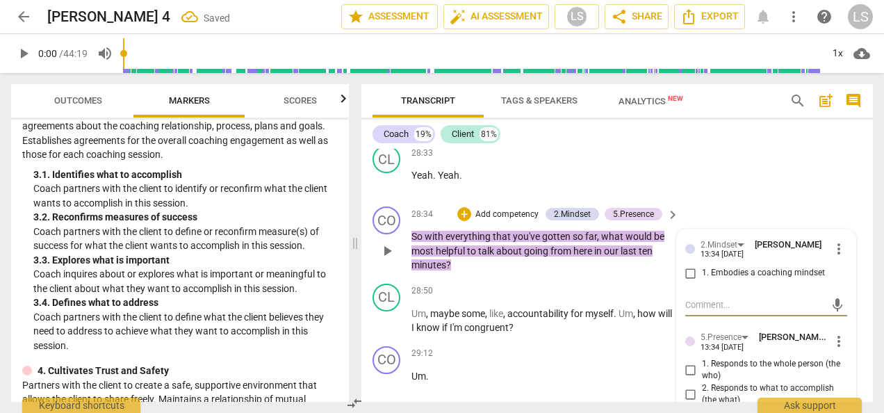
drag, startPoint x: 684, startPoint y: 269, endPoint x: 688, endPoint y: 300, distance: 31.6
click at [687, 271] on input "1. Embodies a coaching mindset" at bounding box center [691, 273] width 22 height 17
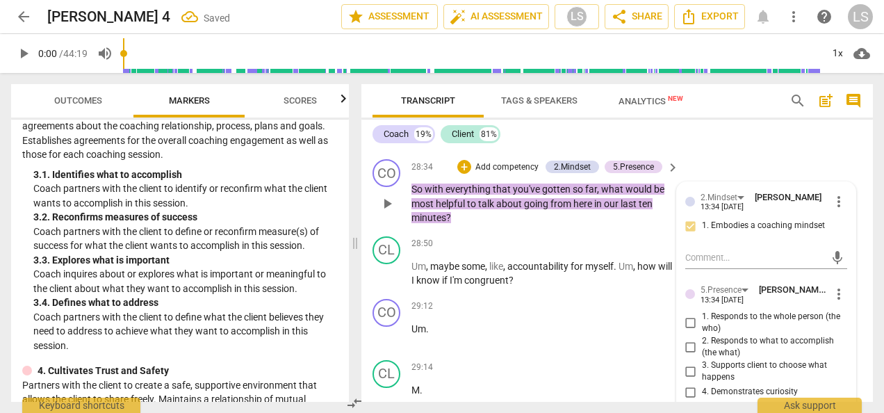
scroll to position [6617, 0]
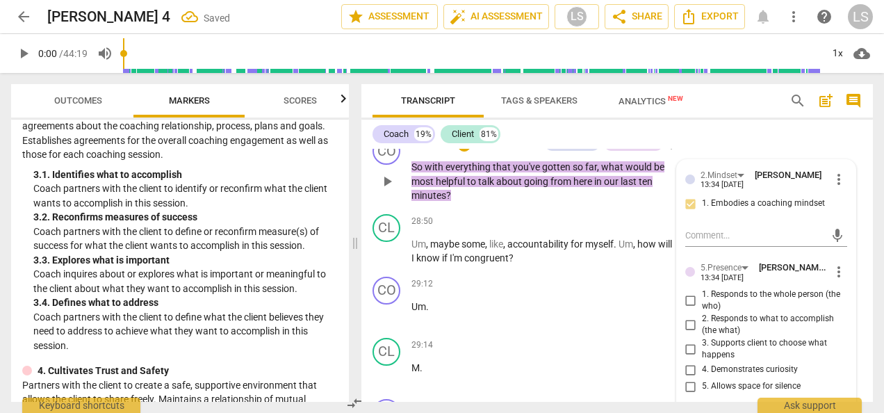
drag, startPoint x: 690, startPoint y: 346, endPoint x: 709, endPoint y: 346, distance: 18.8
click at [691, 346] on input "3. Supports client to choose what happens" at bounding box center [691, 349] width 22 height 17
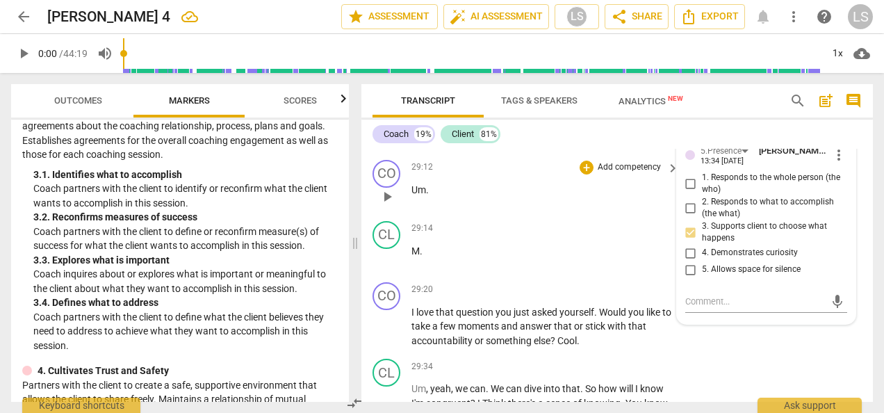
scroll to position [6756, 0]
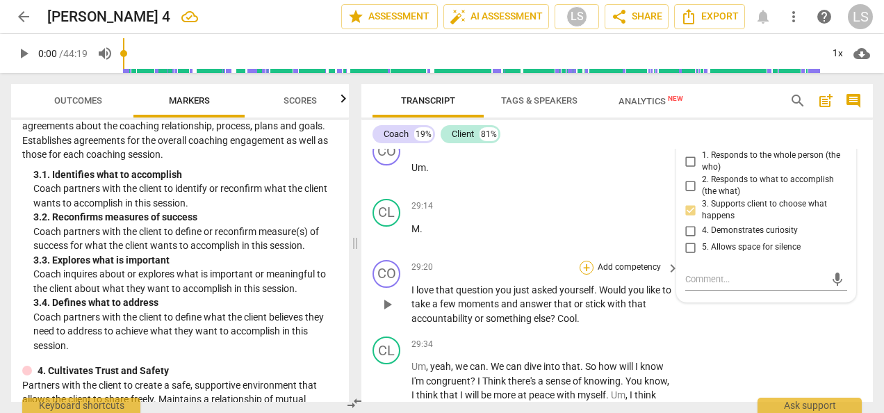
click at [587, 268] on div "+" at bounding box center [587, 268] width 14 height 14
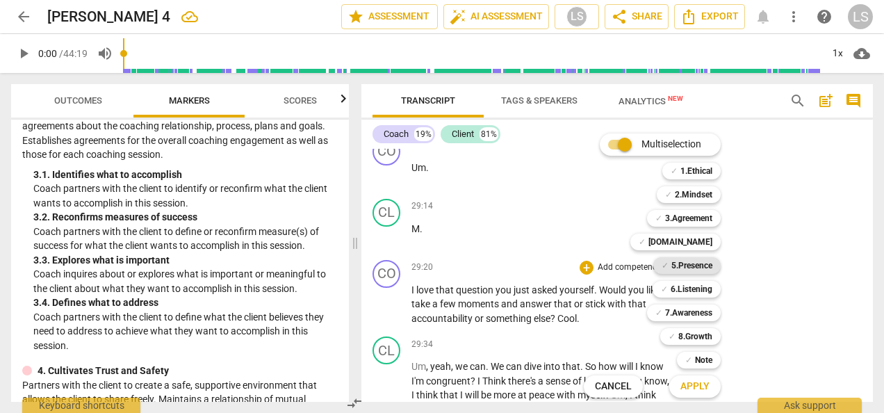
click at [682, 265] on b "5.Presence" at bounding box center [691, 265] width 41 height 17
click at [691, 197] on b "2.Mindset" at bounding box center [694, 194] width 38 height 17
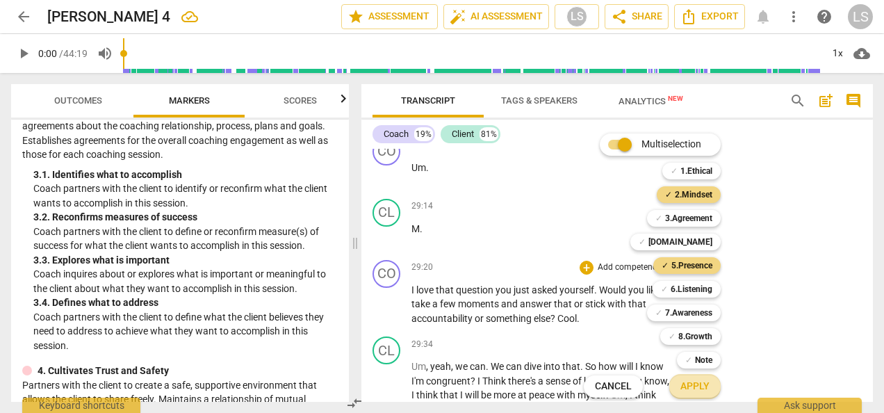
click at [696, 386] on span "Apply" at bounding box center [694, 386] width 29 height 14
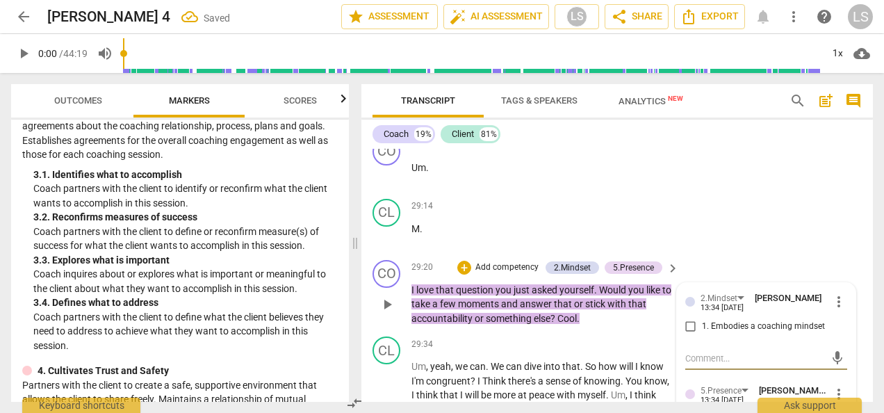
click at [687, 324] on input "1. Embodies a coaching mindset" at bounding box center [691, 326] width 22 height 17
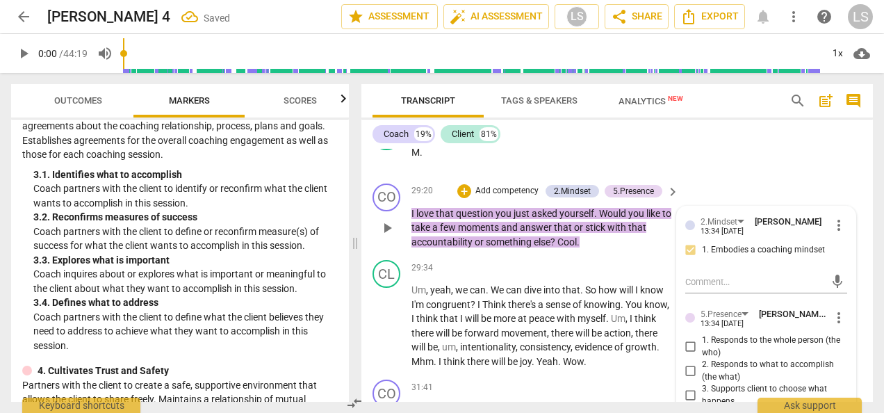
scroll to position [6895, 0]
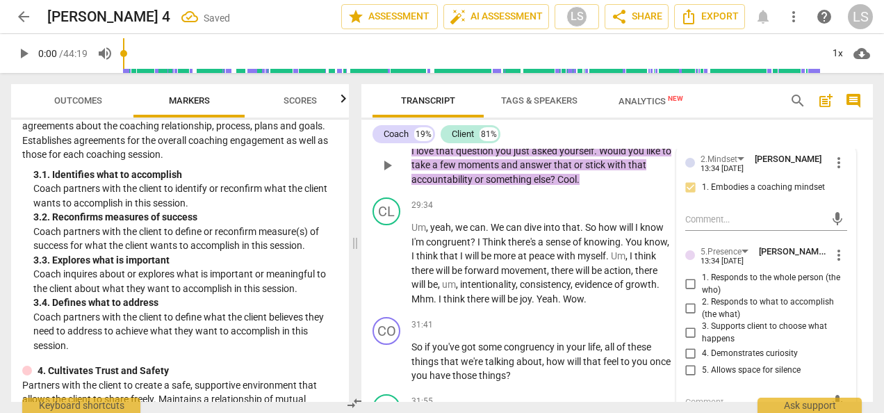
click at [690, 329] on input "3. Supports client to choose what happens" at bounding box center [691, 333] width 22 height 17
click at [587, 320] on div "+" at bounding box center [587, 325] width 14 height 14
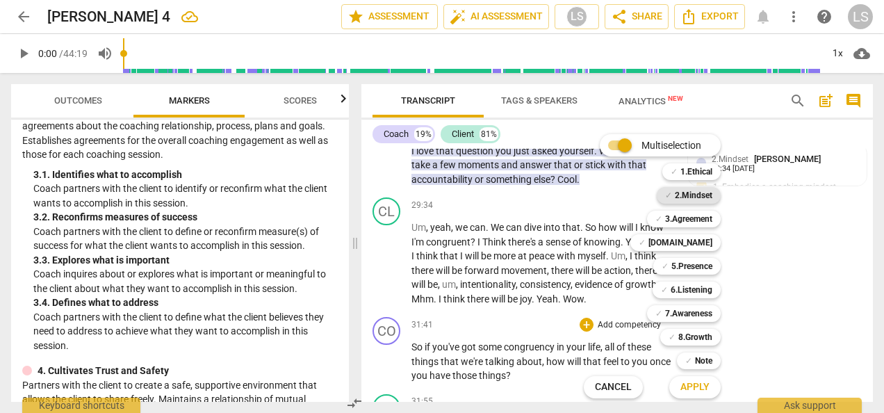
click at [696, 190] on b "2.Mindset" at bounding box center [694, 195] width 38 height 17
click at [698, 263] on b "5.Presence" at bounding box center [691, 266] width 41 height 17
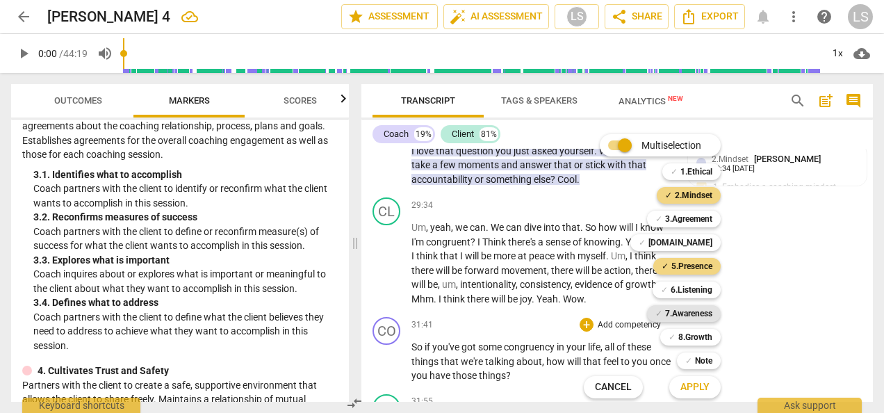
click at [694, 308] on b "7.Awareness" at bounding box center [688, 313] width 47 height 17
click at [699, 380] on span "Apply" at bounding box center [694, 387] width 29 height 14
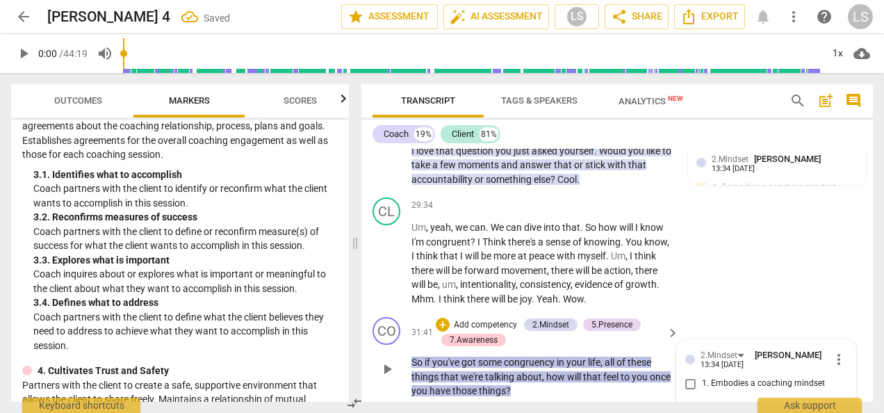
scroll to position [7032, 0]
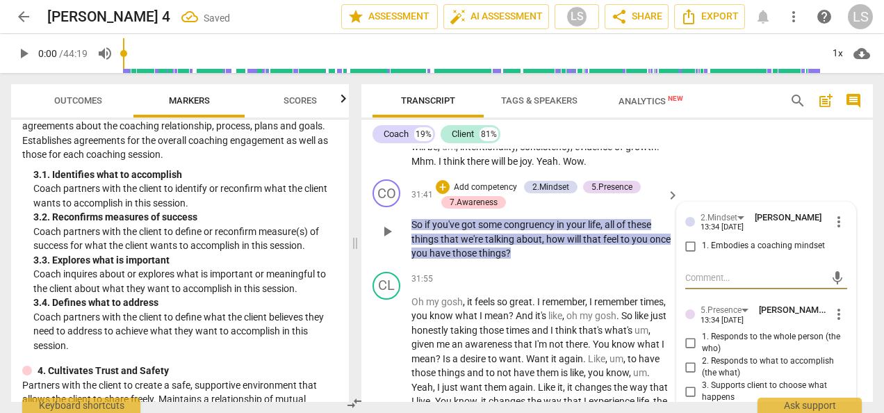
click at [687, 239] on input "1. Embodies a coaching mindset" at bounding box center [691, 246] width 22 height 17
click at [687, 334] on input "1. Responds to the whole person (the who)" at bounding box center [691, 342] width 22 height 17
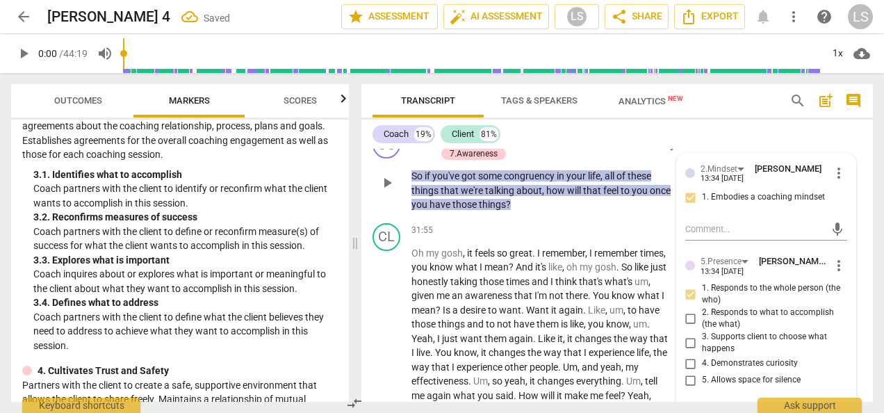
scroll to position [7102, 0]
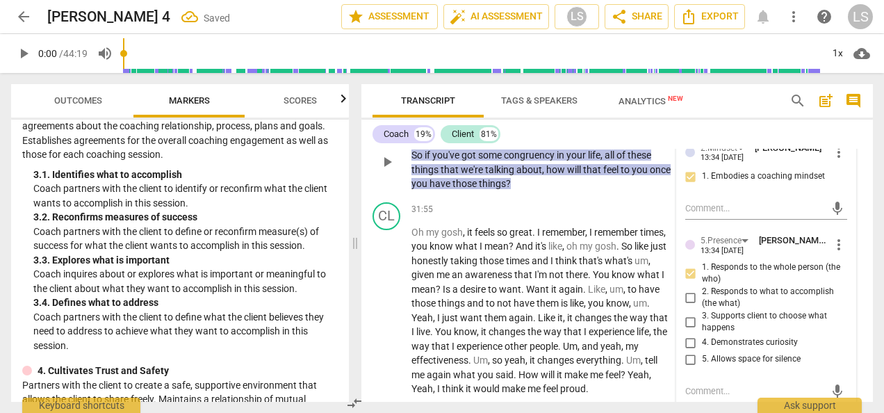
click at [687, 289] on input "2. Responds to what to accomplish (the what)" at bounding box center [691, 297] width 22 height 17
click at [692, 341] on input "4. Demonstrates curiosity" at bounding box center [691, 342] width 22 height 17
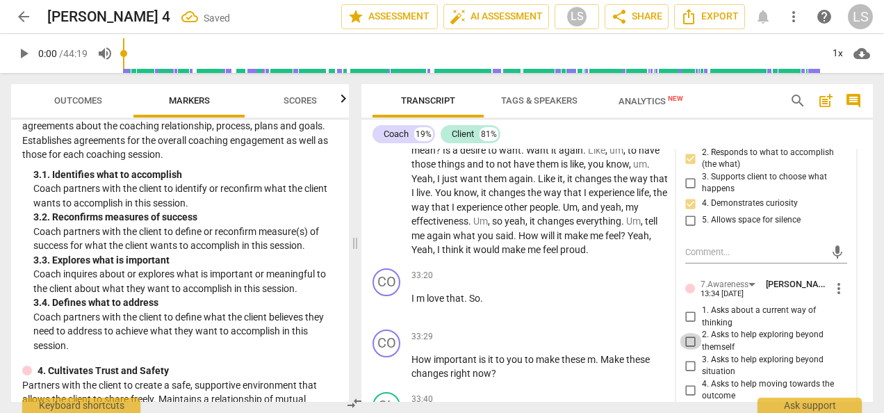
click at [694, 341] on input "2. Asks to help exploring beyond themself" at bounding box center [691, 341] width 22 height 17
click at [691, 389] on input "4. Asks to help moving towards the outcome" at bounding box center [691, 390] width 22 height 17
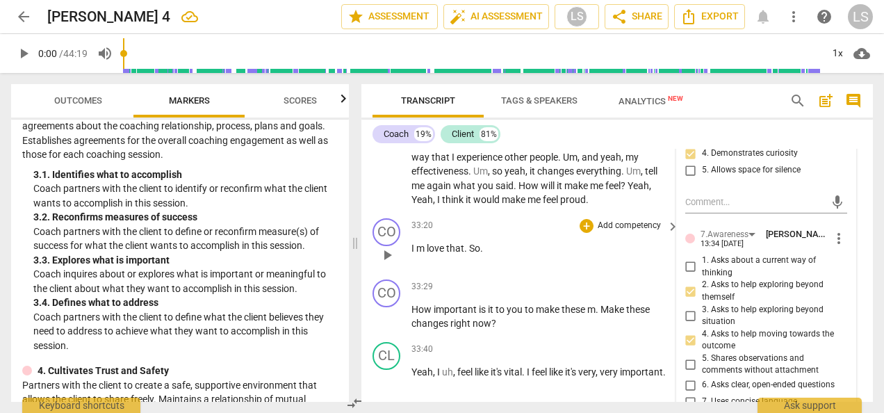
scroll to position [7310, 0]
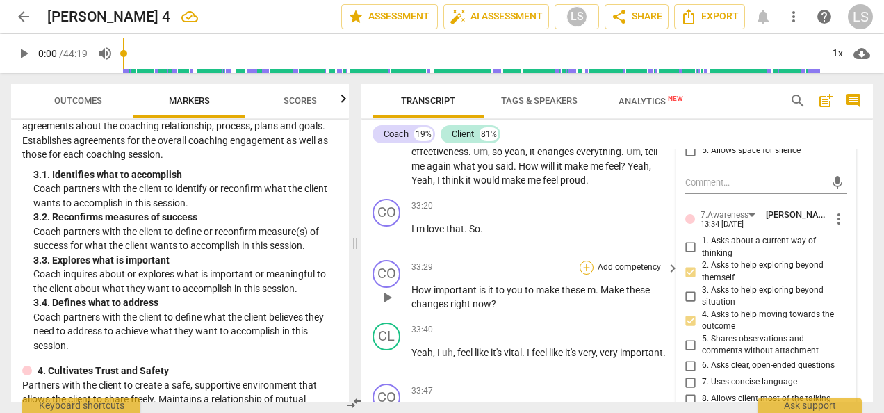
click at [588, 266] on div "+" at bounding box center [587, 268] width 14 height 14
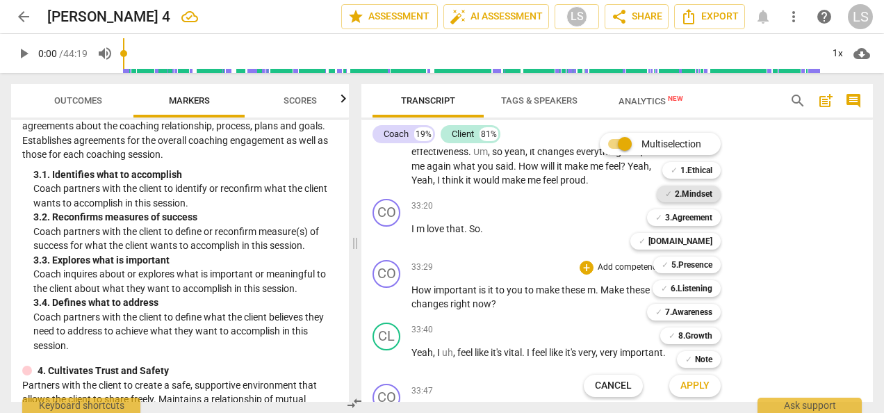
click at [713, 192] on div "✓ 2.Mindset" at bounding box center [689, 194] width 64 height 17
click at [701, 272] on b "5.Presence" at bounding box center [691, 264] width 41 height 17
click at [699, 317] on b "7.Awareness" at bounding box center [688, 312] width 47 height 17
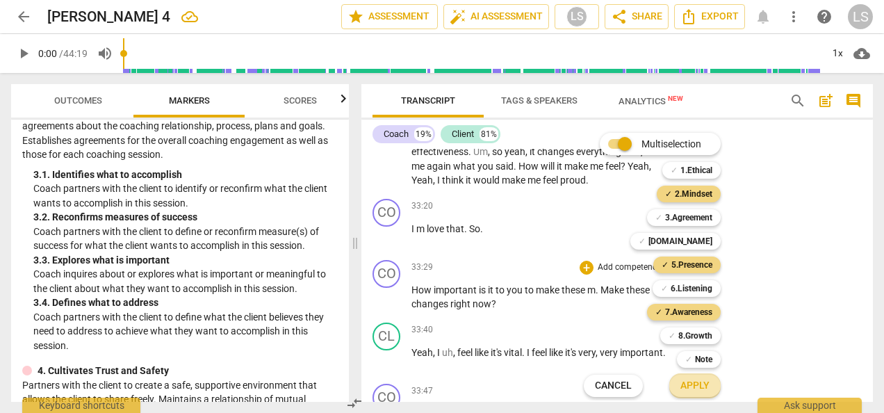
click at [702, 382] on span "Apply" at bounding box center [694, 386] width 29 height 14
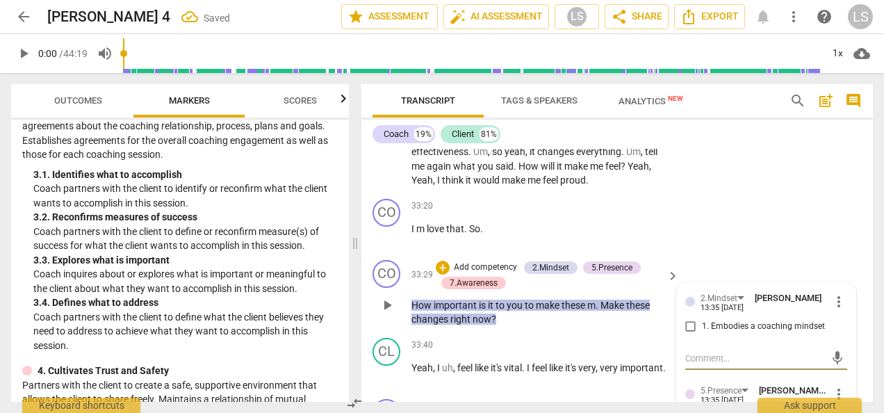
click at [684, 327] on input "1. Embodies a coaching mindset" at bounding box center [691, 326] width 22 height 17
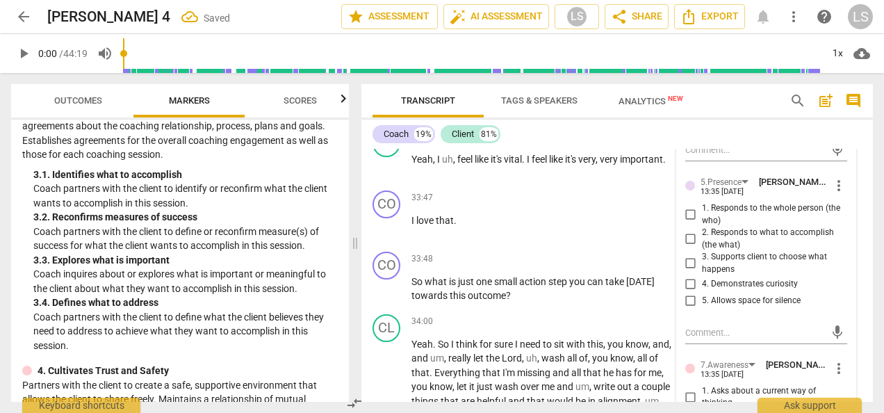
drag, startPoint x: 689, startPoint y: 213, endPoint x: 686, endPoint y: 234, distance: 20.3
click at [689, 213] on input "1. Responds to the whole person (the who)" at bounding box center [691, 214] width 22 height 17
click at [687, 277] on input "4. Demonstrates curiosity" at bounding box center [691, 284] width 22 height 17
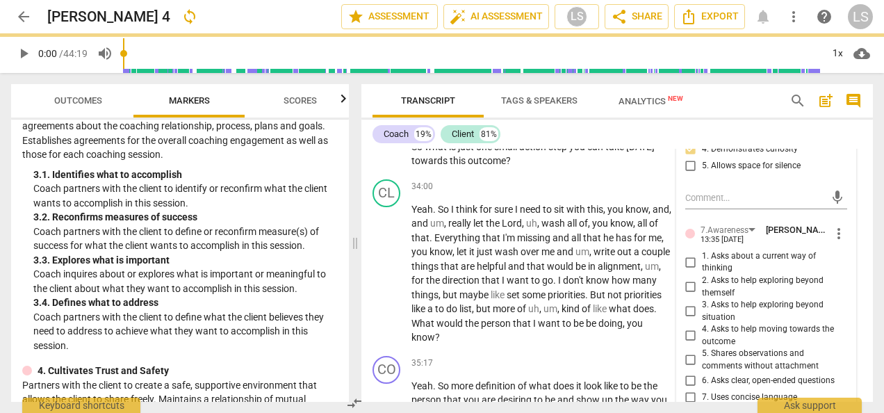
scroll to position [7658, 0]
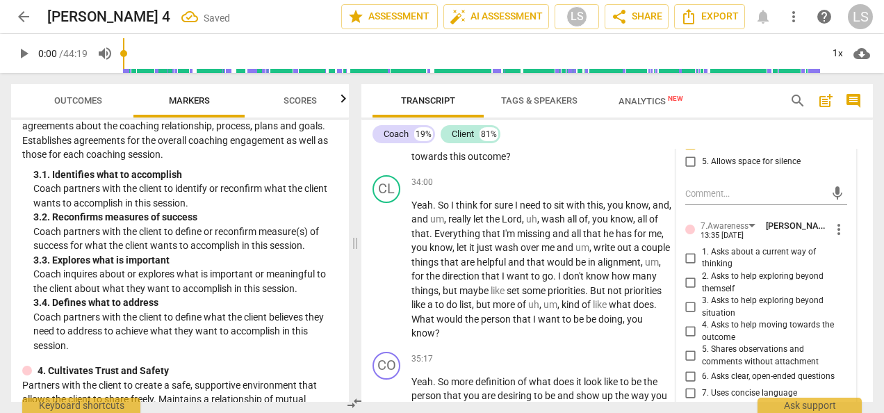
click at [689, 281] on input "2. Asks to help exploring beyond themself" at bounding box center [691, 283] width 22 height 17
click at [688, 373] on input "6. Asks clear, open-ended questions" at bounding box center [691, 376] width 22 height 17
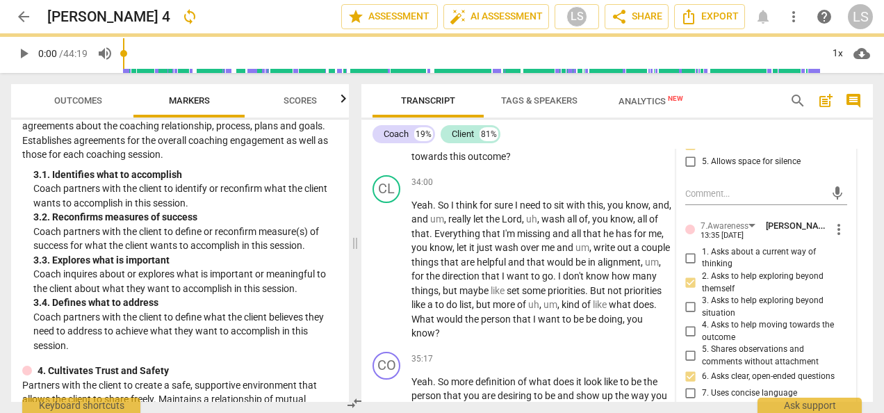
click at [689, 390] on input "7. Uses concise language" at bounding box center [691, 393] width 22 height 17
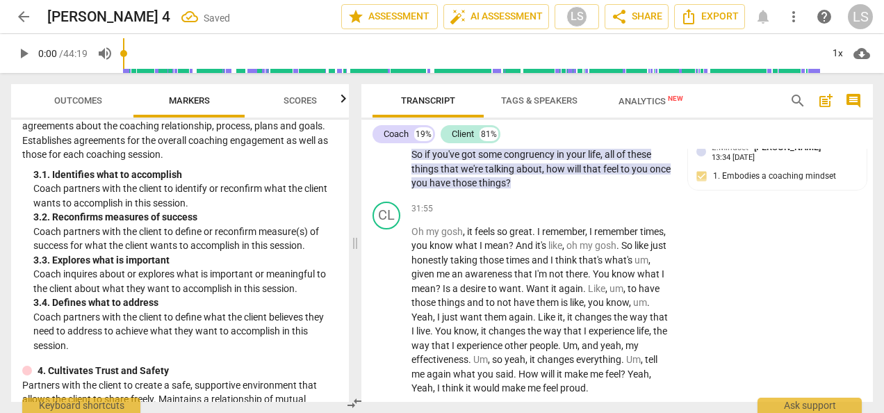
scroll to position [7102, 0]
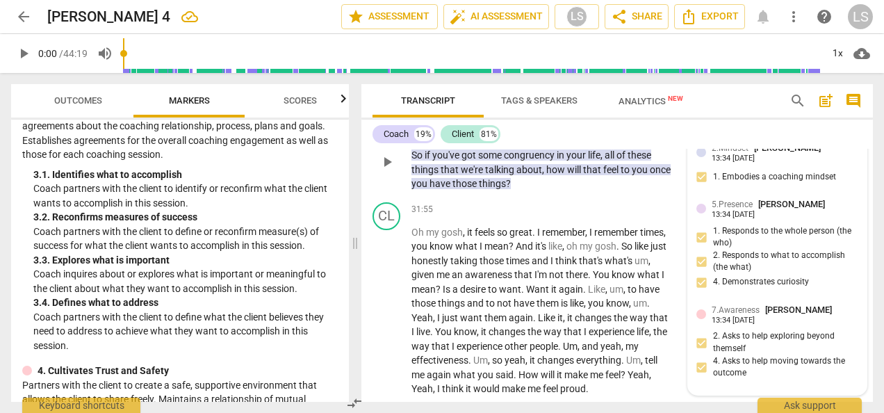
click at [774, 346] on div "7.Awareness [PERSON_NAME] 13:34 [DATE] 2. Asks to help exploring beyond themsel…" at bounding box center [777, 344] width 162 height 83
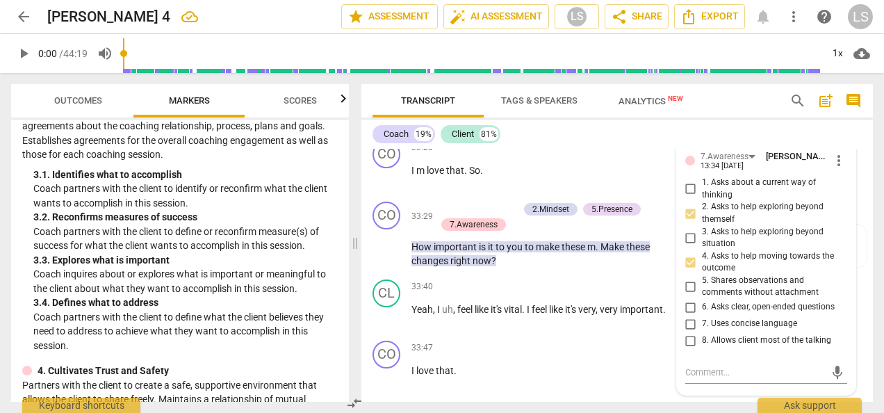
scroll to position [7380, 0]
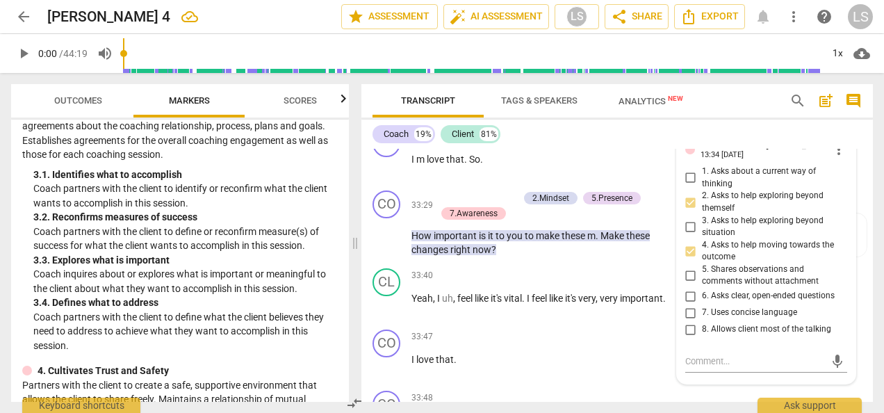
click at [692, 288] on input "6. Asks clear, open-ended questions" at bounding box center [691, 296] width 22 height 17
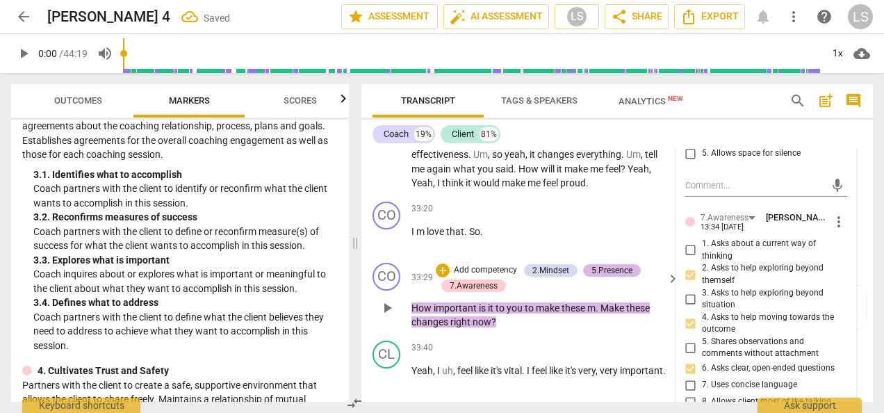
scroll to position [7449, 0]
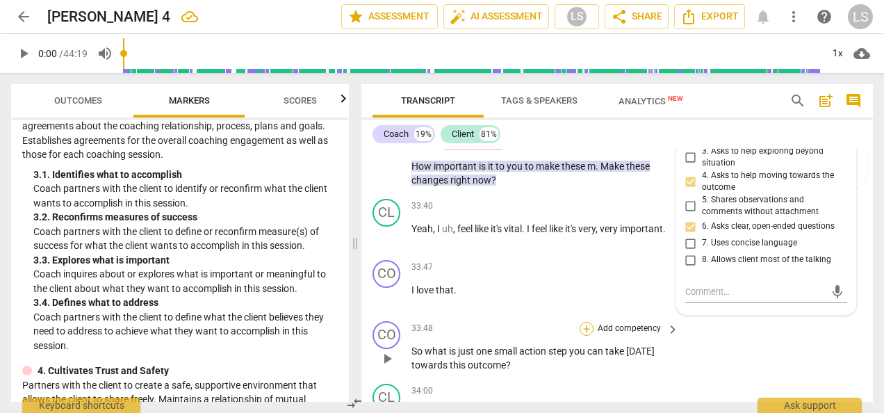
click at [580, 327] on div "+" at bounding box center [587, 329] width 14 height 14
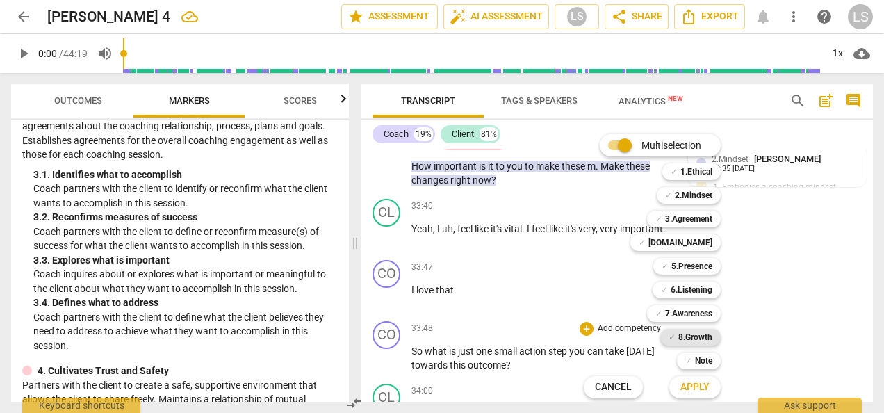
click at [684, 333] on b "8.Growth" at bounding box center [695, 337] width 34 height 17
drag, startPoint x: 684, startPoint y: 333, endPoint x: 699, endPoint y: 392, distance: 60.9
click at [699, 392] on span "Apply" at bounding box center [694, 387] width 29 height 14
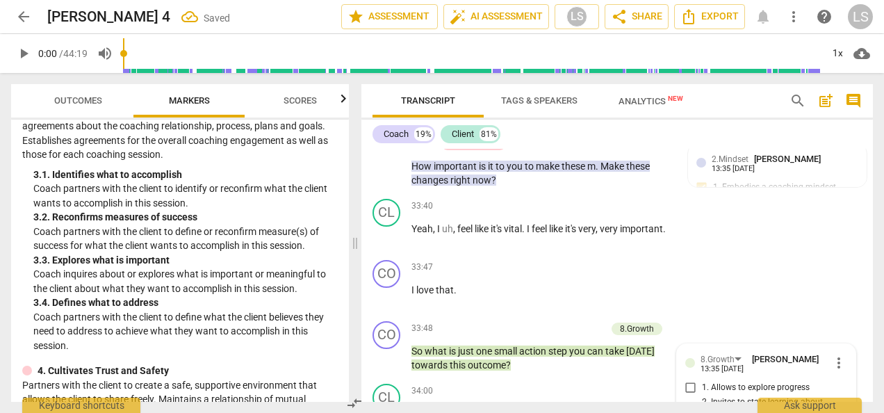
scroll to position [7749, 0]
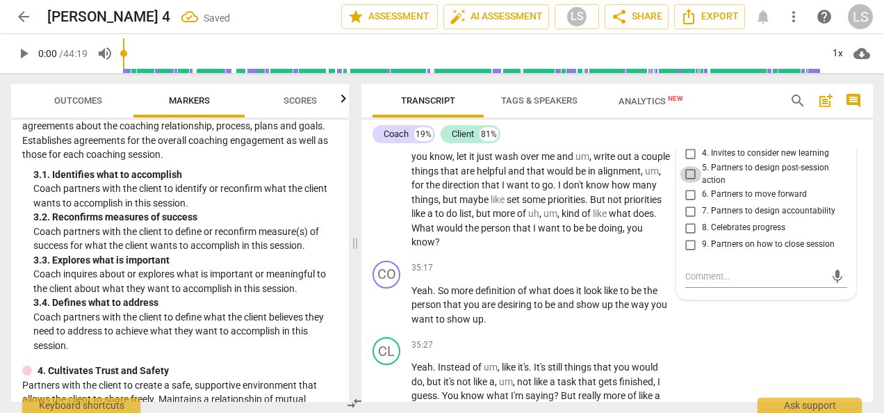
click at [692, 177] on input "5. Partners to design post-session action" at bounding box center [691, 174] width 22 height 17
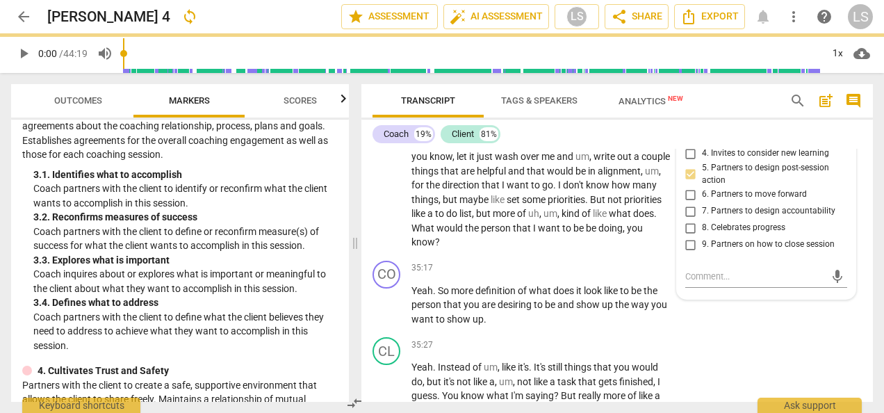
scroll to position [7610, 0]
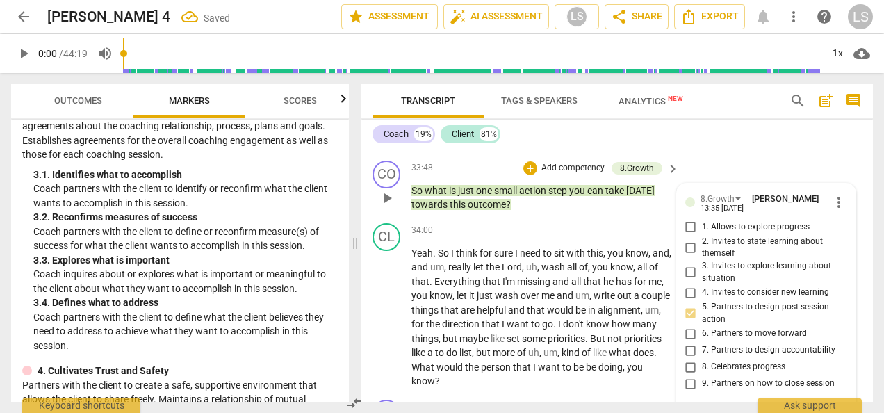
click at [535, 170] on div "+" at bounding box center [530, 168] width 14 height 14
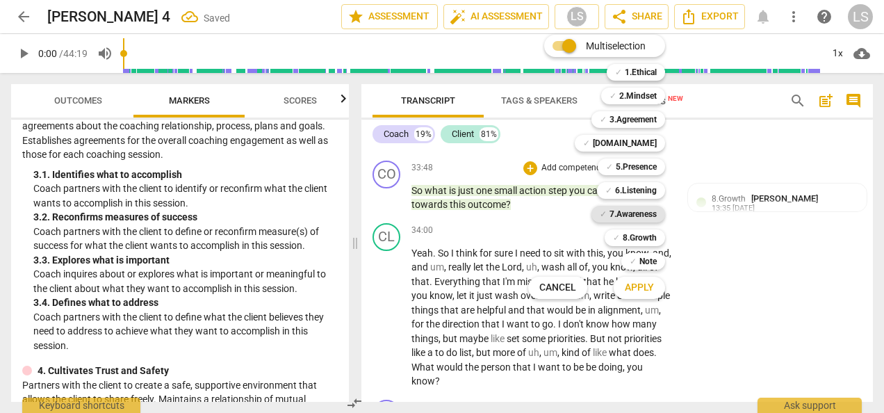
click at [628, 219] on b "7.Awareness" at bounding box center [633, 214] width 47 height 17
drag, startPoint x: 642, startPoint y: 285, endPoint x: 649, endPoint y: 282, distance: 7.5
click at [642, 284] on span "Apply" at bounding box center [639, 288] width 29 height 14
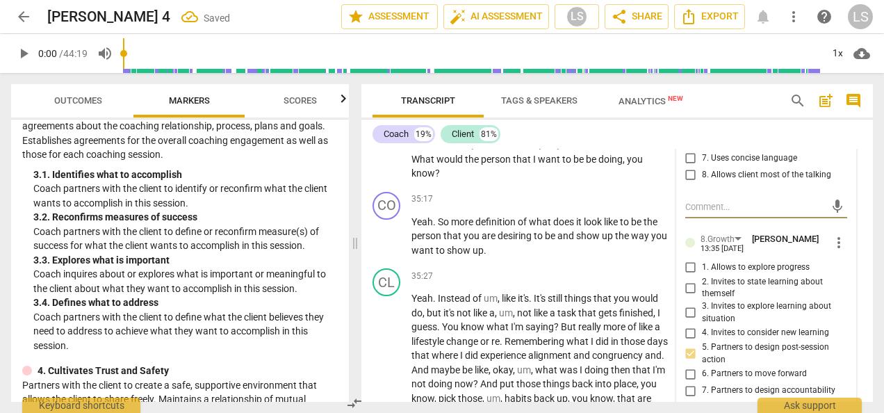
scroll to position [7748, 0]
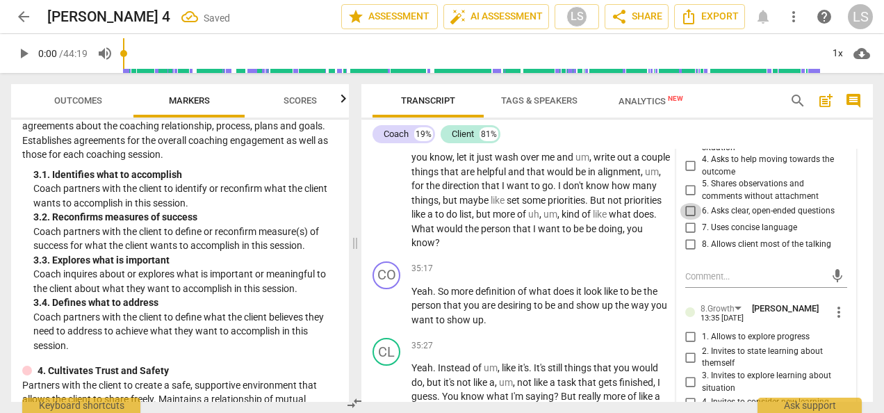
click at [689, 207] on input "6. Asks clear, open-ended questions" at bounding box center [691, 211] width 22 height 17
click at [689, 223] on input "7. Uses concise language" at bounding box center [691, 228] width 22 height 17
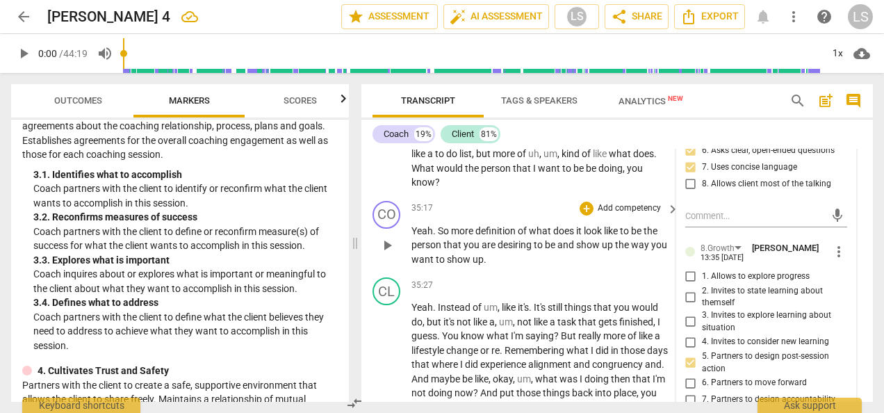
scroll to position [7818, 0]
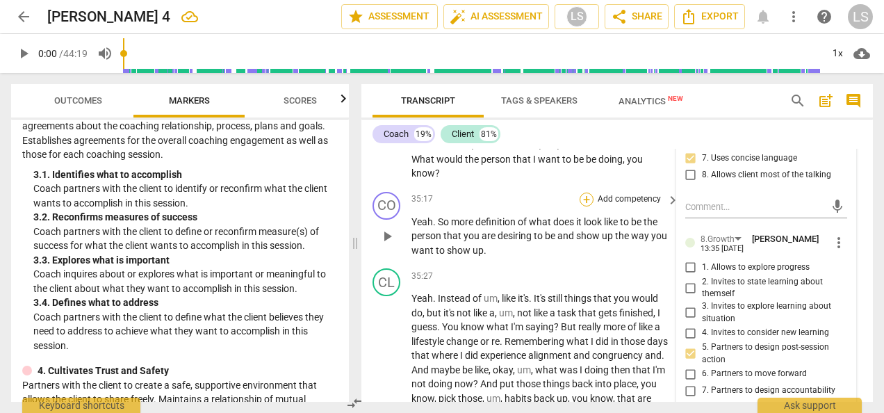
click at [581, 196] on div "+" at bounding box center [587, 200] width 14 height 14
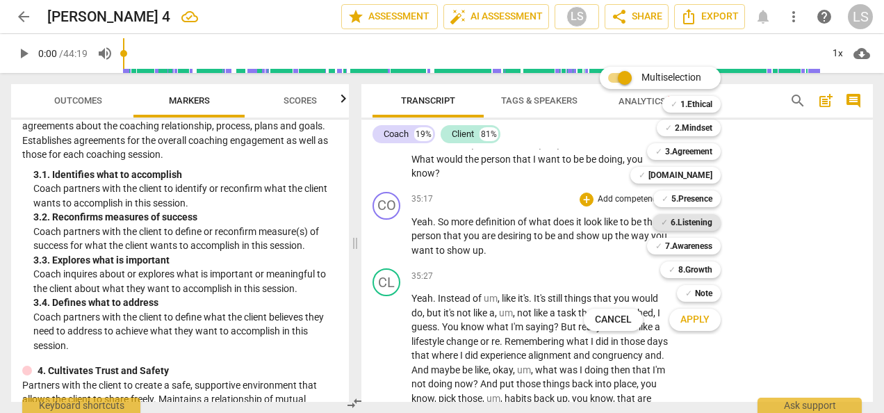
click at [687, 220] on b "6.Listening" at bounding box center [692, 222] width 42 height 17
click at [701, 313] on span "Apply" at bounding box center [694, 320] width 29 height 14
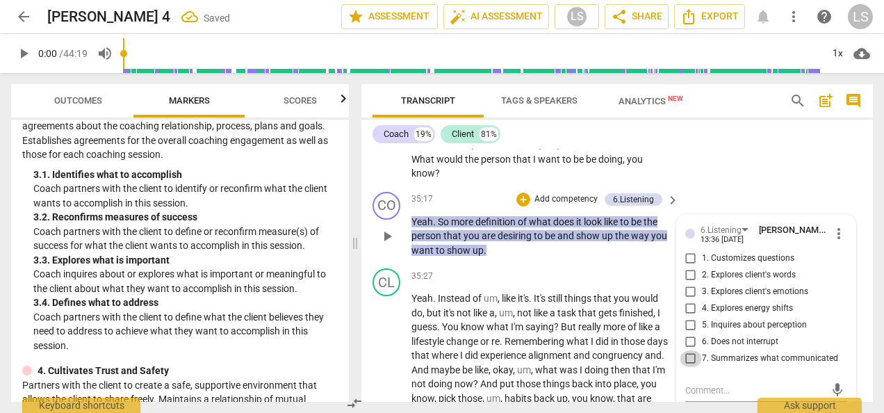
click at [683, 361] on input "7. Summarizes what communicated" at bounding box center [691, 358] width 22 height 17
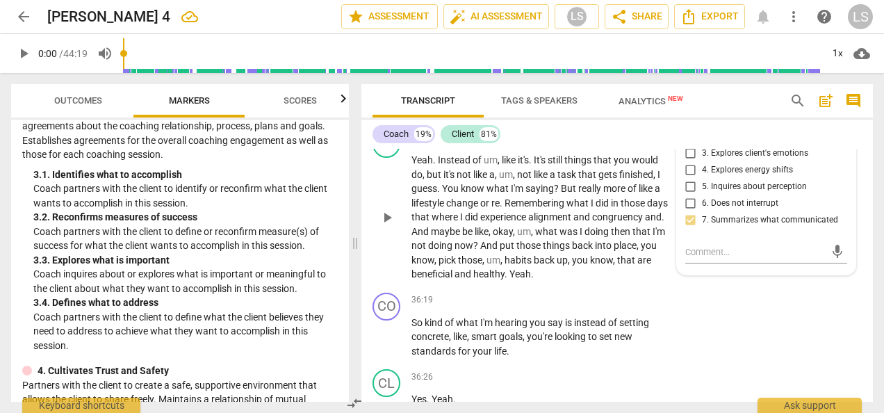
scroll to position [8026, 0]
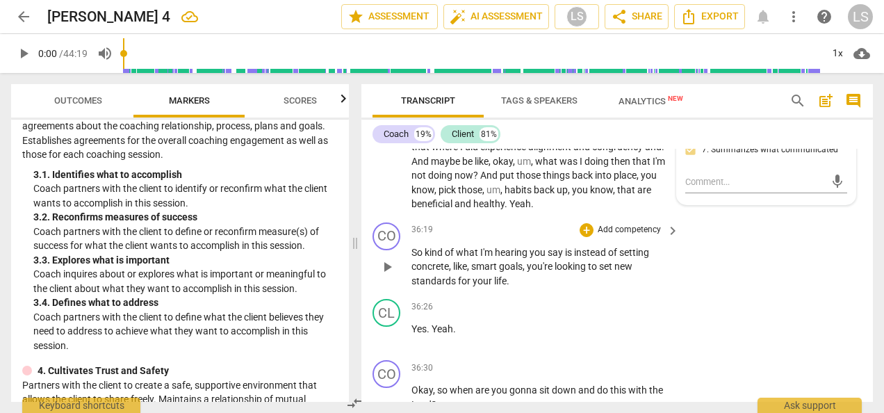
click at [587, 237] on div "36:19 + Add competency keyboard_arrow_right So kind of what I'm hearing you say…" at bounding box center [545, 255] width 269 height 66
click at [586, 227] on div "+" at bounding box center [587, 230] width 14 height 14
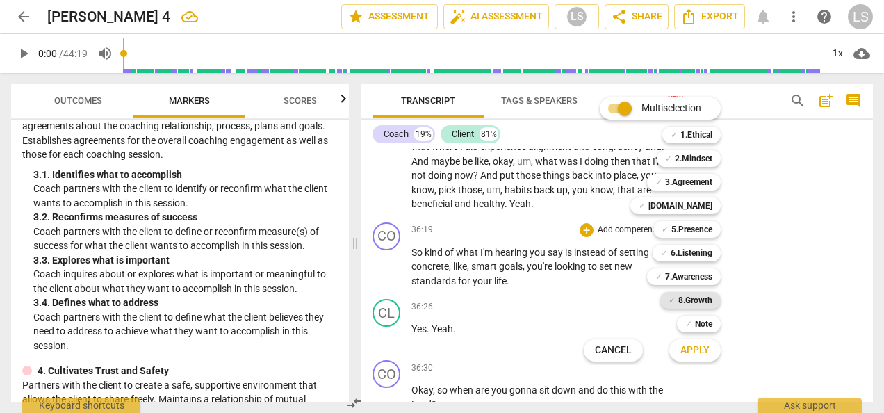
drag, startPoint x: 680, startPoint y: 277, endPoint x: 685, endPoint y: 295, distance: 19.6
click at [680, 277] on b "7.Awareness" at bounding box center [688, 276] width 47 height 17
click at [694, 354] on span "Apply" at bounding box center [694, 350] width 29 height 14
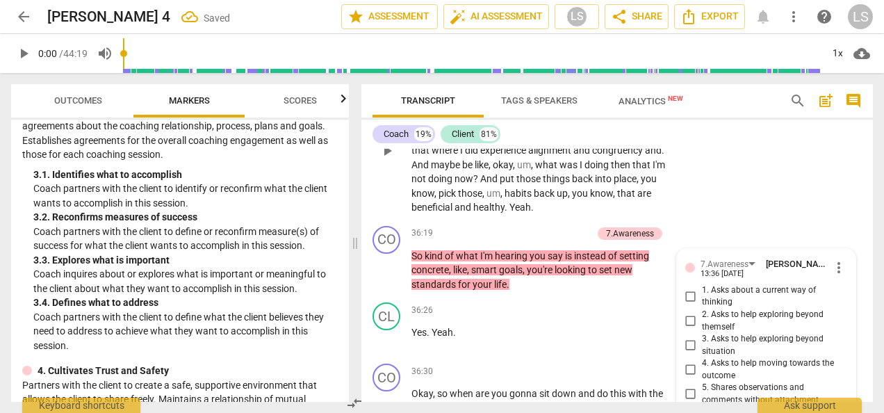
scroll to position [8018, 0]
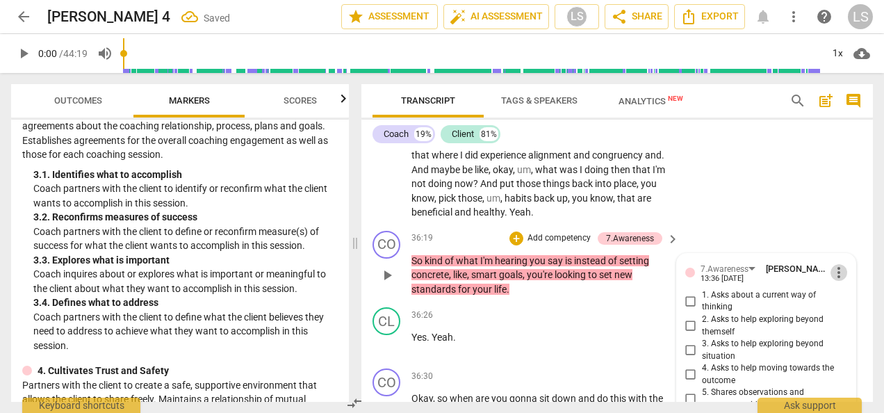
click at [831, 267] on span "more_vert" at bounding box center [839, 272] width 17 height 17
click at [842, 297] on li "Delete" at bounding box center [848, 297] width 48 height 26
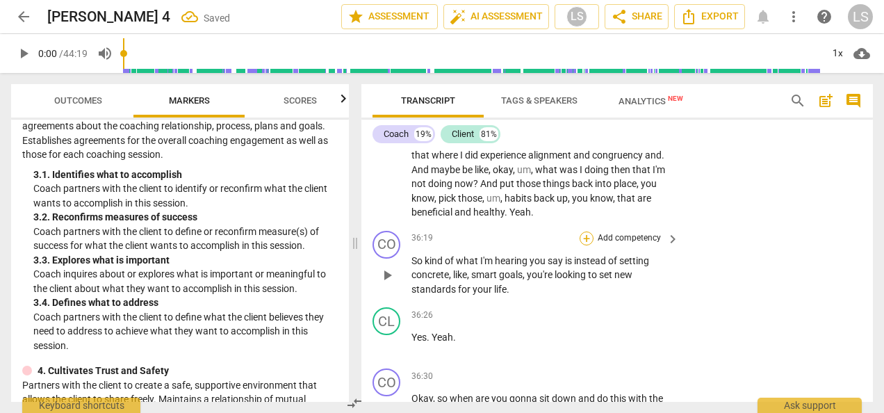
click at [582, 234] on div "+" at bounding box center [587, 238] width 14 height 14
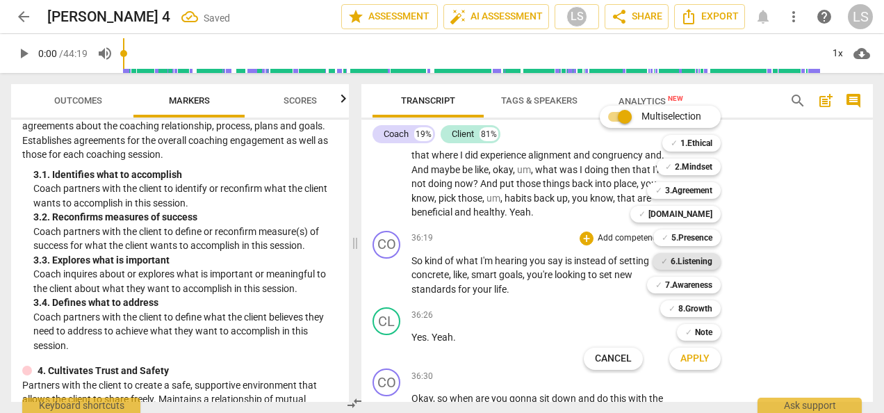
click at [664, 259] on span "✓" at bounding box center [664, 261] width 7 height 17
click at [689, 354] on span "Apply" at bounding box center [694, 359] width 29 height 14
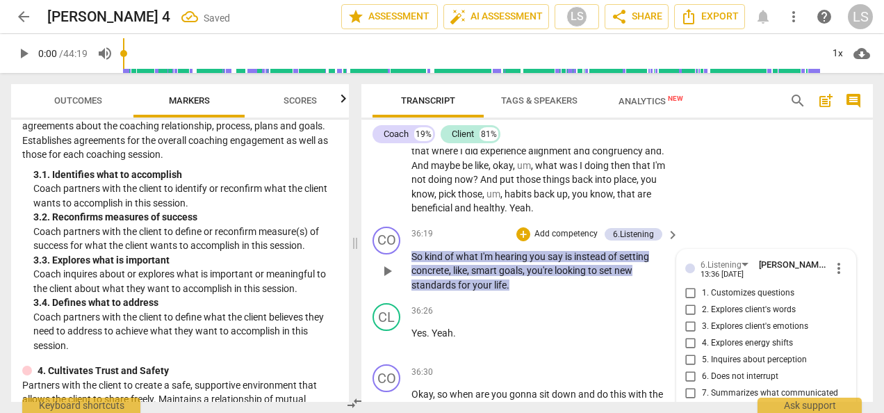
scroll to position [8101, 0]
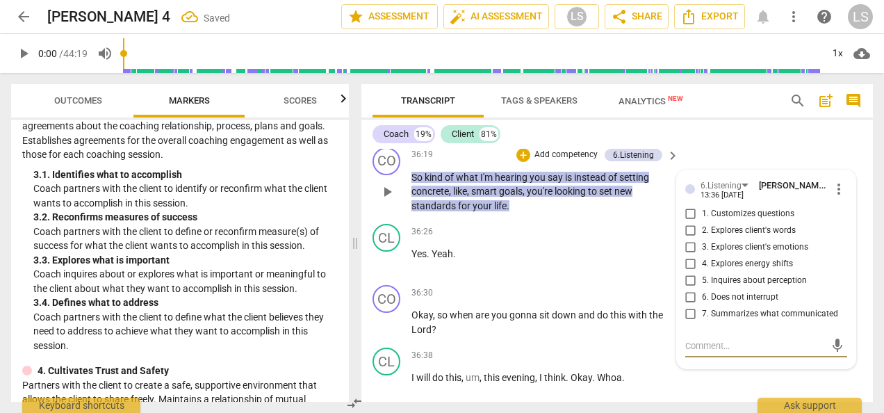
click at [689, 313] on input "7. Summarizes what communicated" at bounding box center [691, 314] width 22 height 17
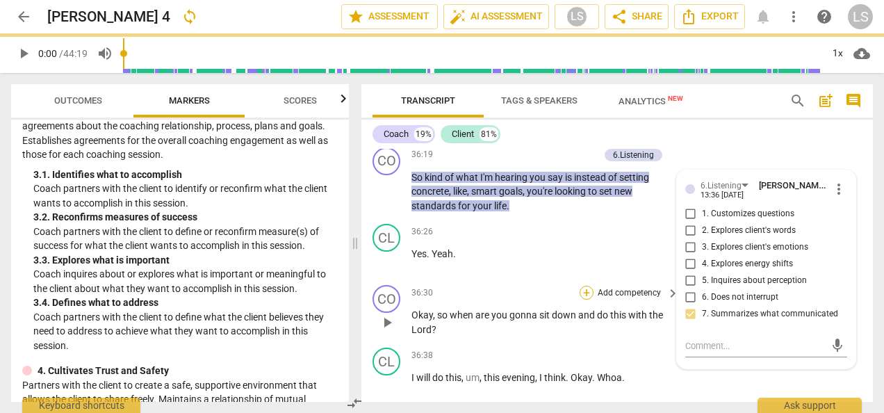
click at [586, 292] on div "+" at bounding box center [587, 293] width 14 height 14
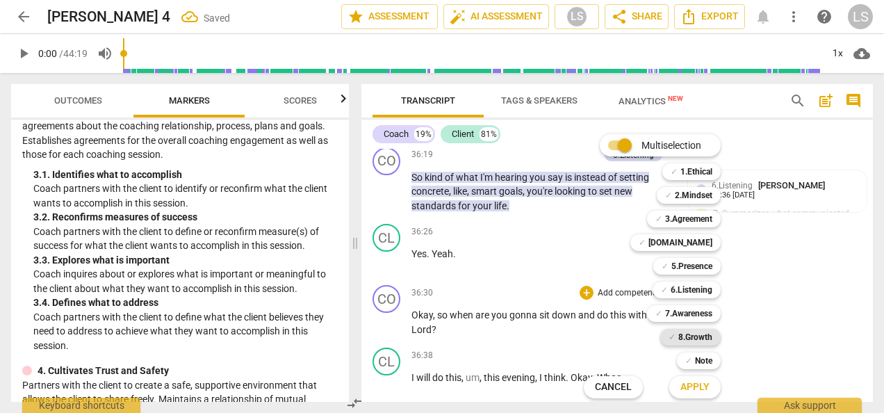
click at [698, 332] on b "8.Growth" at bounding box center [695, 337] width 34 height 17
click at [688, 307] on b "7.Awareness" at bounding box center [688, 313] width 47 height 17
drag, startPoint x: 689, startPoint y: 307, endPoint x: 692, endPoint y: 388, distance: 80.7
click at [690, 391] on span "Apply" at bounding box center [694, 387] width 29 height 14
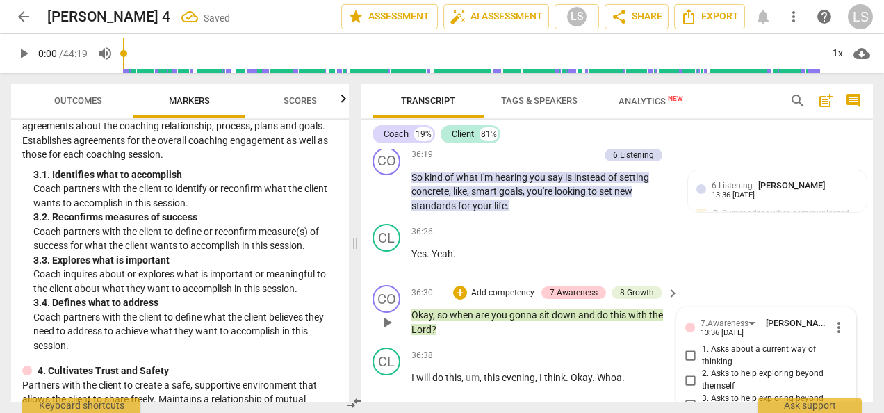
scroll to position [8364, 0]
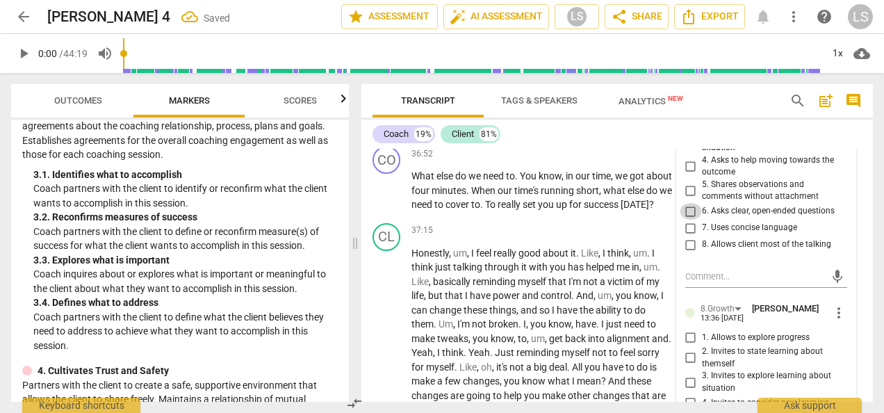
click at [692, 211] on input "6. Asks clear, open-ended questions" at bounding box center [691, 211] width 22 height 17
click at [685, 228] on input "7. Uses concise language" at bounding box center [691, 228] width 22 height 17
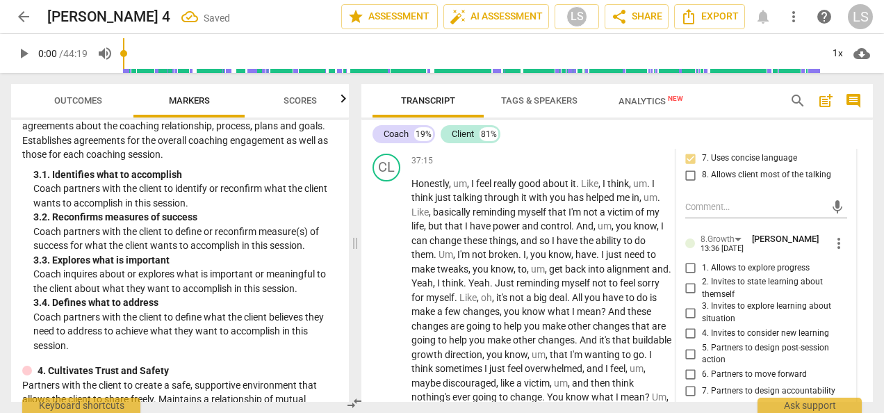
scroll to position [8503, 0]
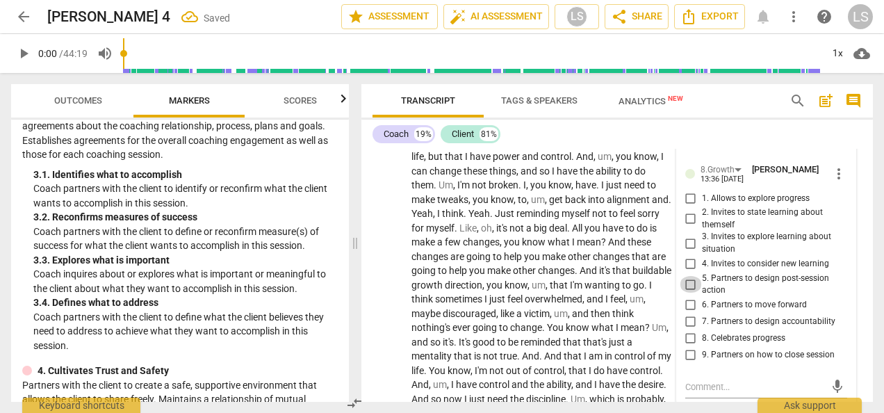
click at [685, 284] on input "5. Partners to design post-session action" at bounding box center [691, 284] width 22 height 17
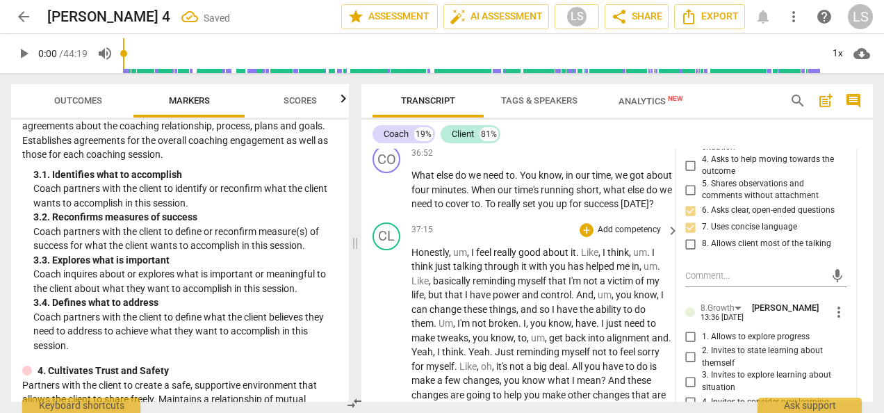
scroll to position [8364, 0]
click at [585, 153] on div "+" at bounding box center [587, 154] width 14 height 14
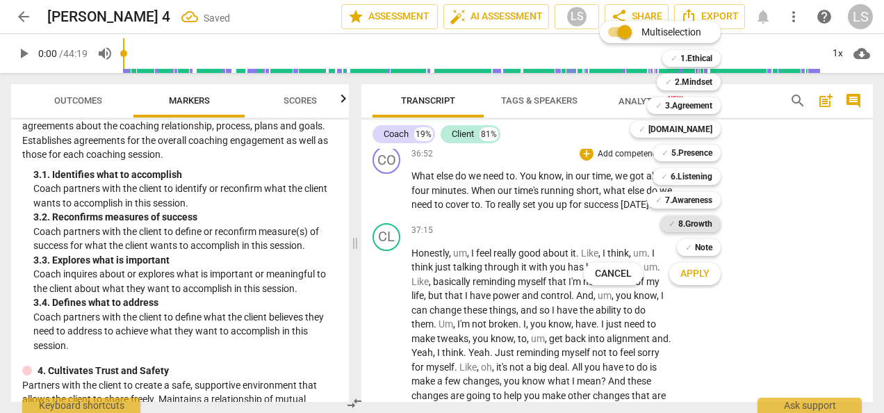
click at [689, 223] on b "8.Growth" at bounding box center [695, 223] width 34 height 17
click at [692, 275] on span "Apply" at bounding box center [694, 274] width 29 height 14
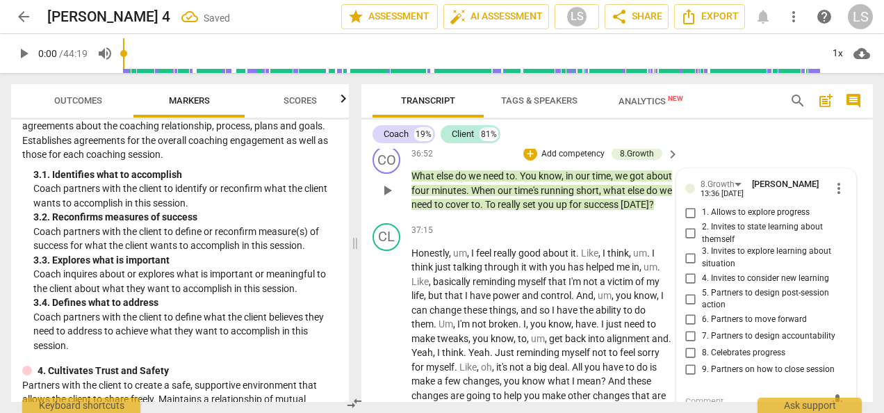
scroll to position [8368, 0]
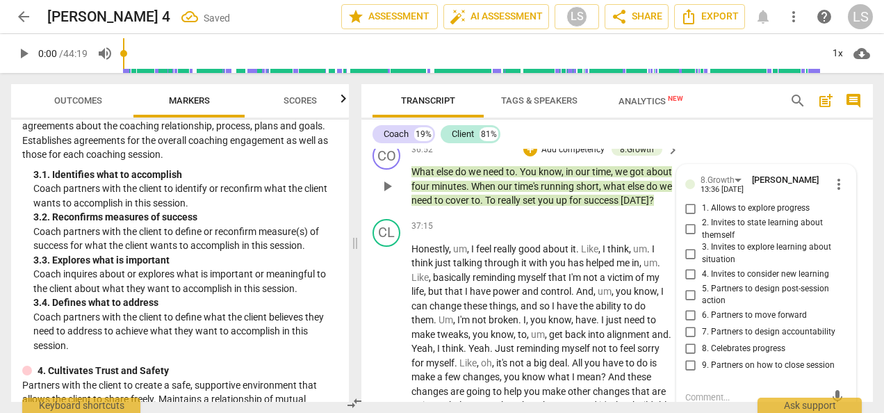
click at [689, 368] on input "9. Partners on how to close session" at bounding box center [691, 365] width 22 height 17
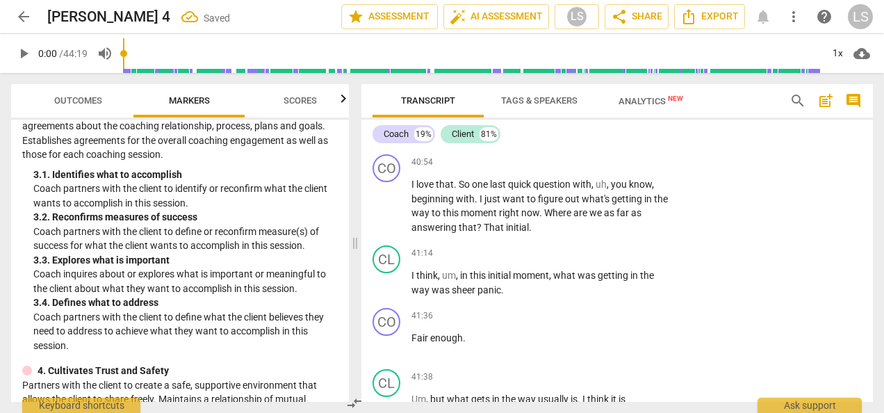
scroll to position [8924, 0]
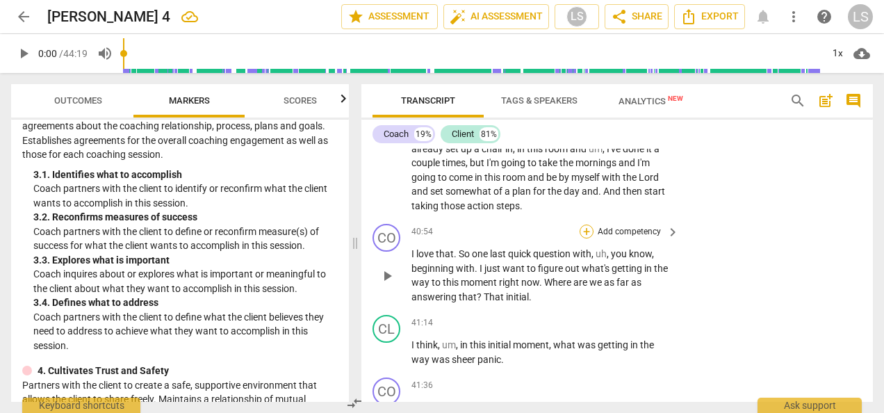
click at [588, 238] on div "+" at bounding box center [587, 231] width 14 height 14
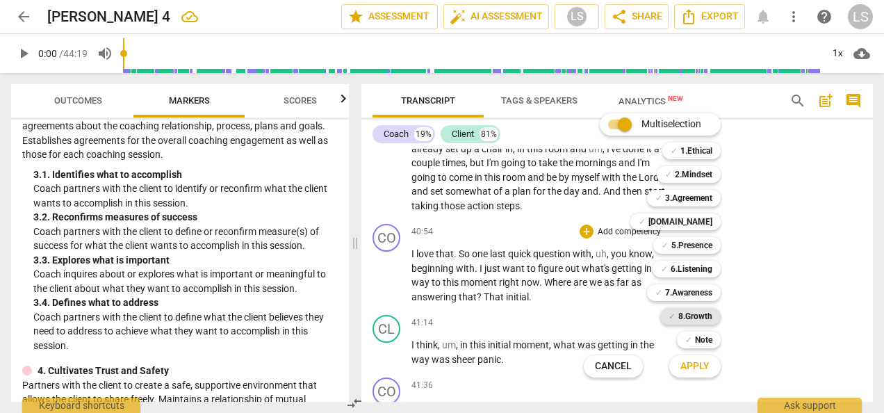
click at [683, 317] on b "8.Growth" at bounding box center [695, 316] width 34 height 17
click at [699, 361] on span "Apply" at bounding box center [694, 366] width 29 height 14
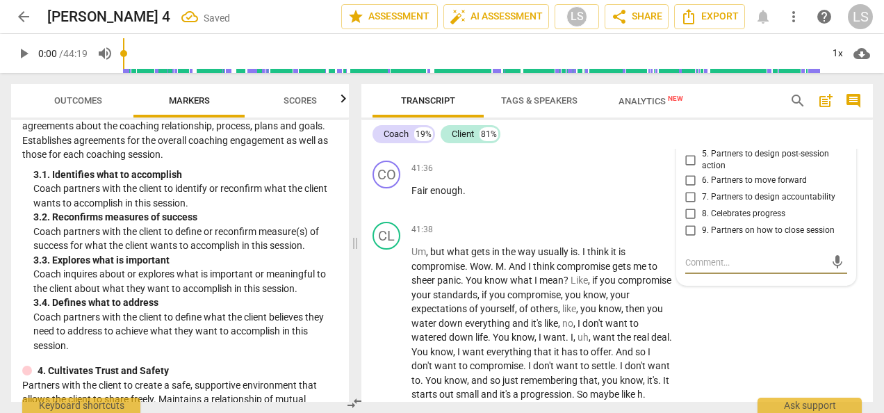
scroll to position [8933, 0]
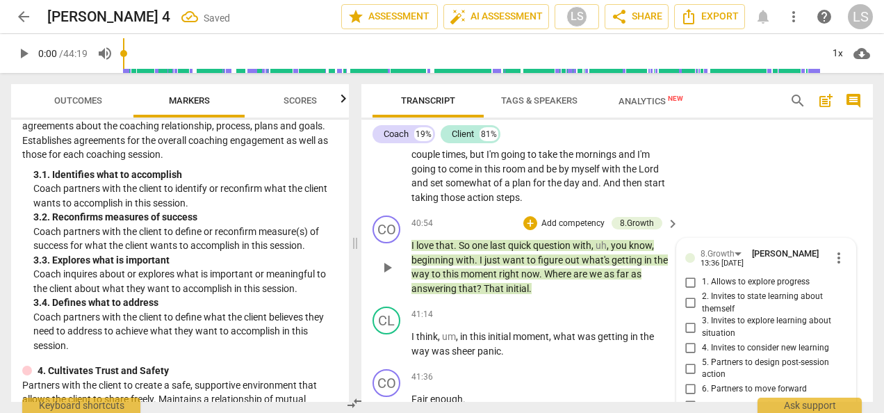
click at [687, 291] on input "1. Allows to explore progress" at bounding box center [691, 282] width 22 height 17
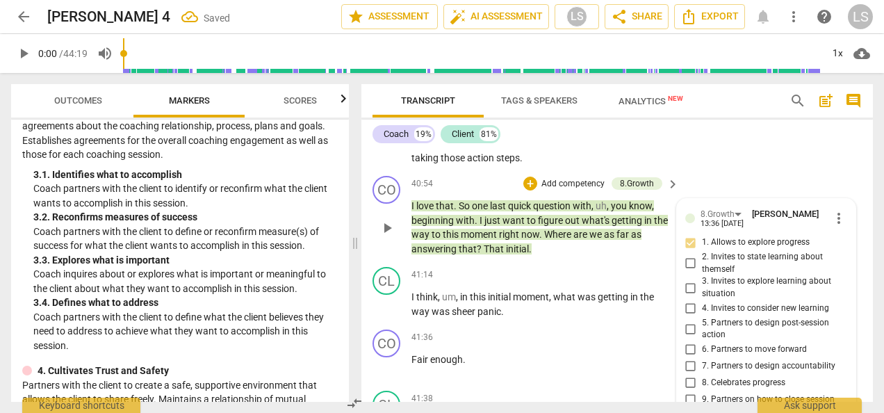
scroll to position [9002, 0]
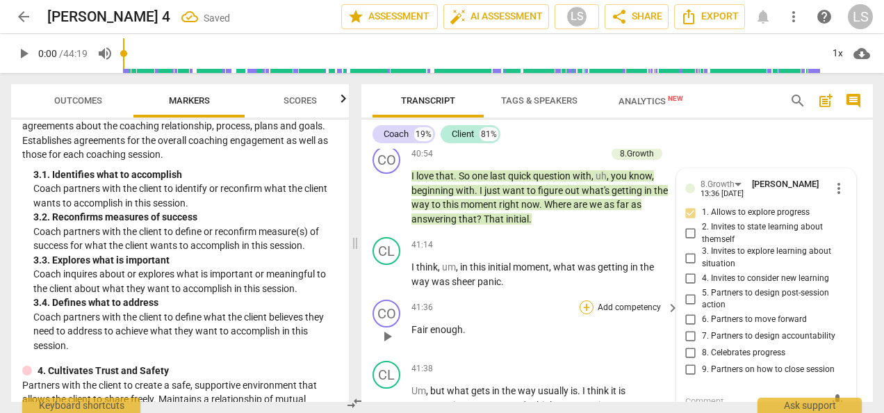
click at [581, 314] on div "+" at bounding box center [587, 307] width 14 height 14
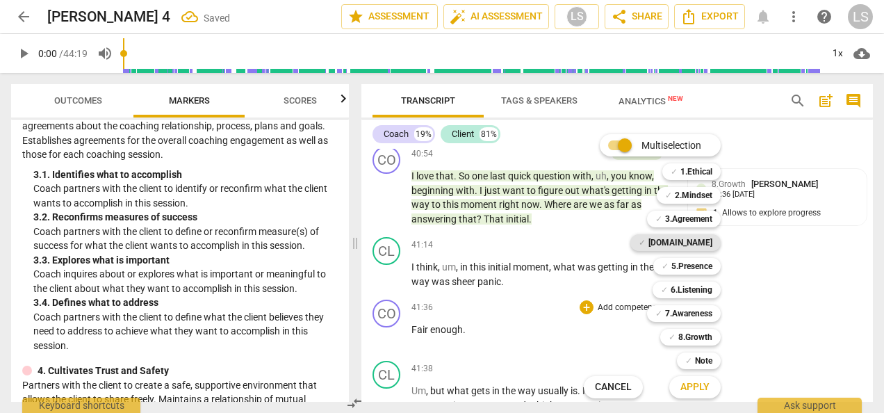
click at [684, 242] on div "✓ [DOMAIN_NAME]" at bounding box center [675, 242] width 90 height 17
click at [685, 191] on b "2.Mindset" at bounding box center [694, 195] width 38 height 17
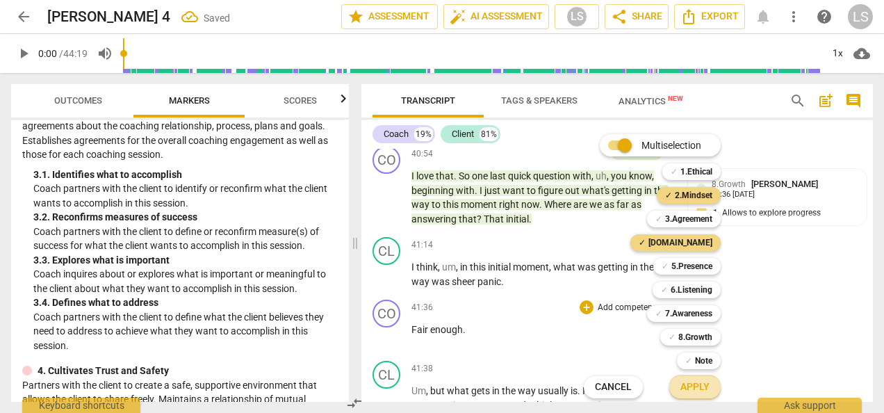
click at [680, 389] on span "Apply" at bounding box center [694, 387] width 29 height 14
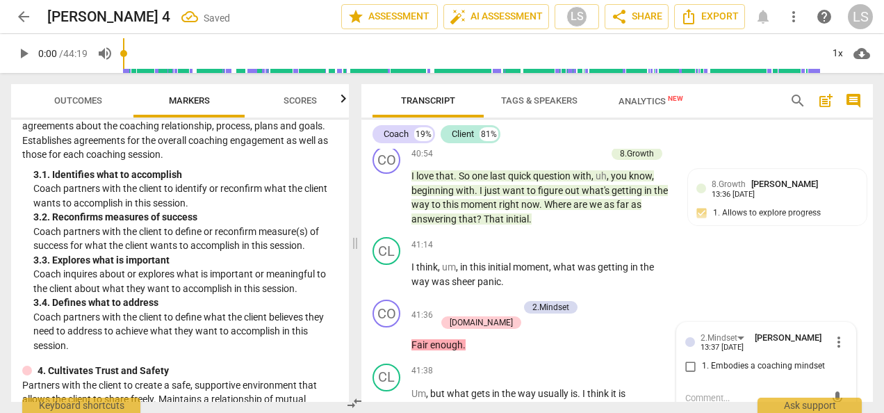
scroll to position [9138, 0]
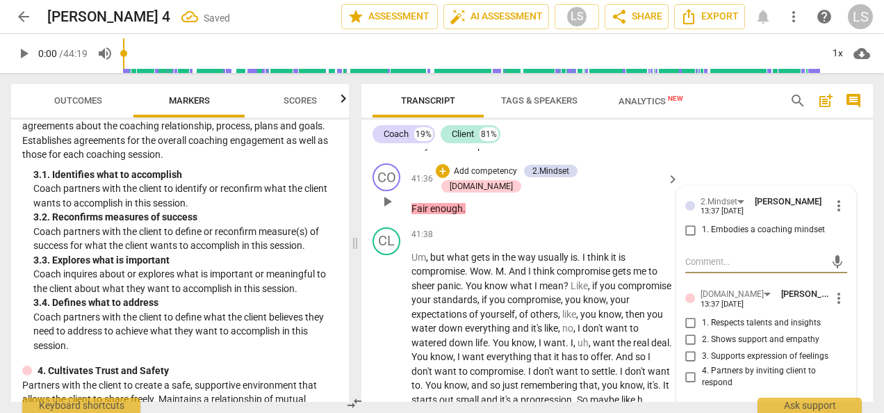
click at [685, 238] on input "1. Embodies a coaching mindset" at bounding box center [691, 230] width 22 height 17
click at [692, 365] on input "3. Supports expression of feelings" at bounding box center [691, 356] width 22 height 17
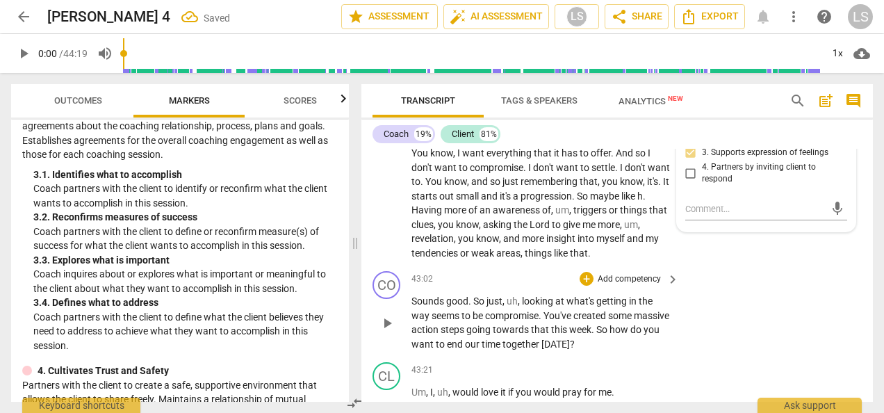
scroll to position [9347, 0]
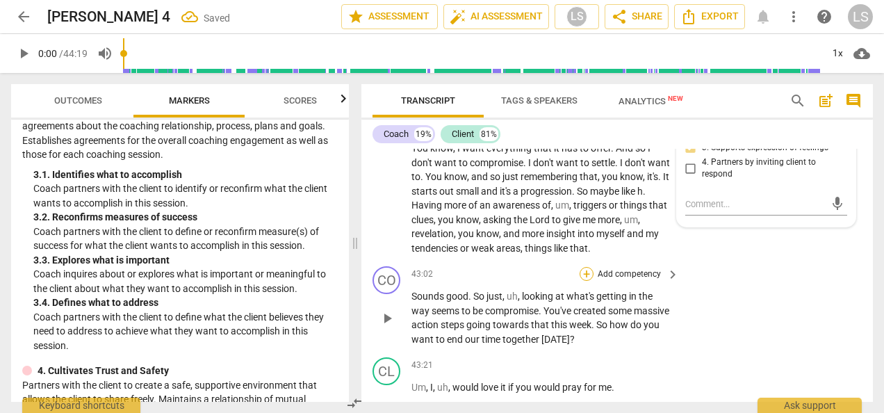
click at [582, 281] on div "+" at bounding box center [587, 274] width 14 height 14
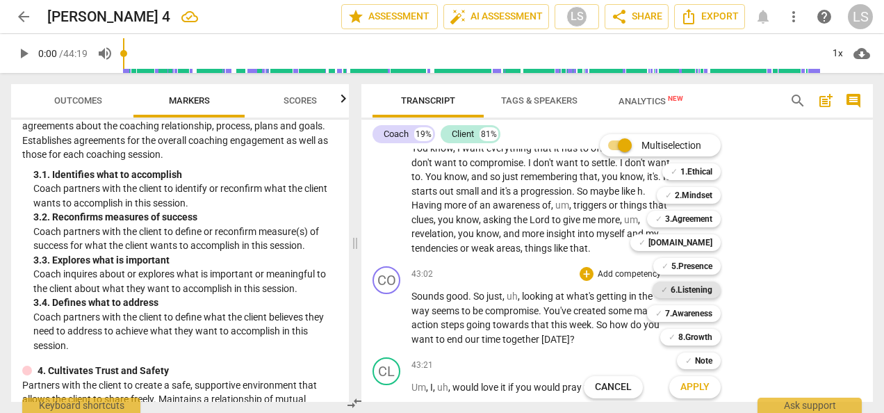
click at [695, 291] on b "6.Listening" at bounding box center [692, 289] width 42 height 17
click at [694, 335] on b "8.Growth" at bounding box center [695, 337] width 34 height 17
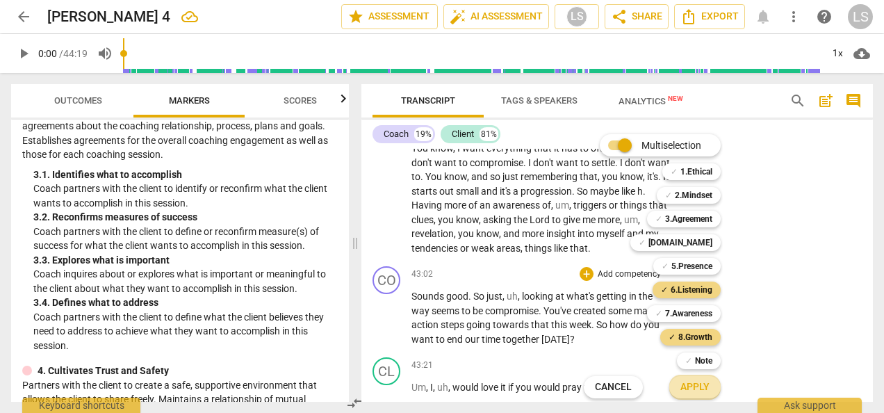
click at [696, 382] on span "Apply" at bounding box center [694, 387] width 29 height 14
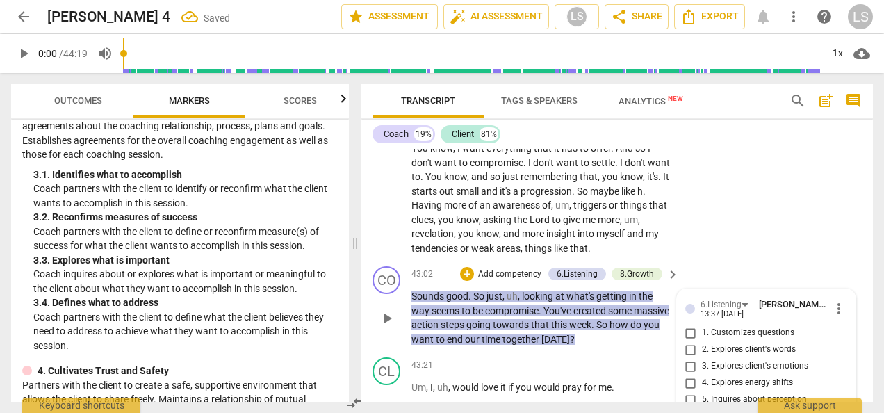
scroll to position [9547, 0]
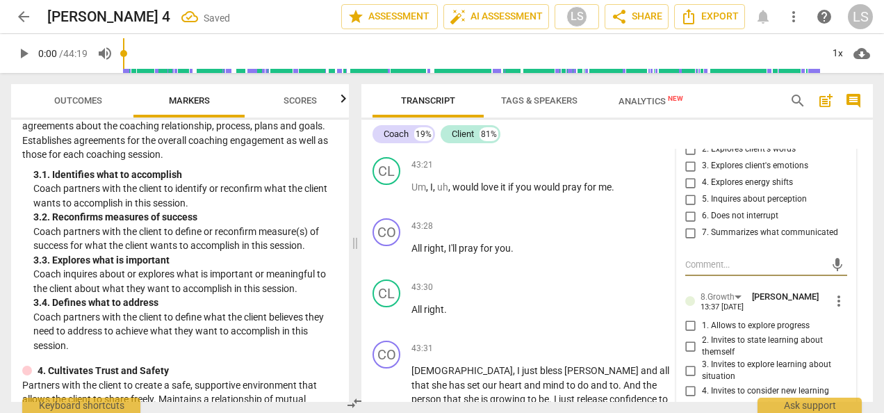
click at [688, 238] on input "7. Summarizes what communicated" at bounding box center [691, 232] width 22 height 17
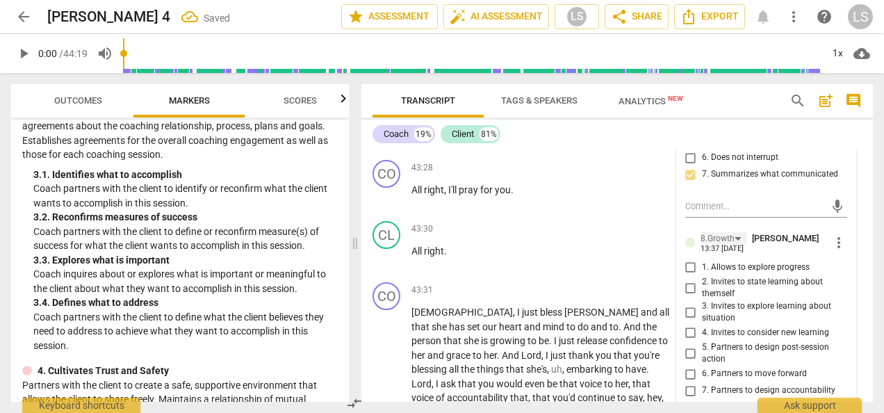
scroll to position [9686, 0]
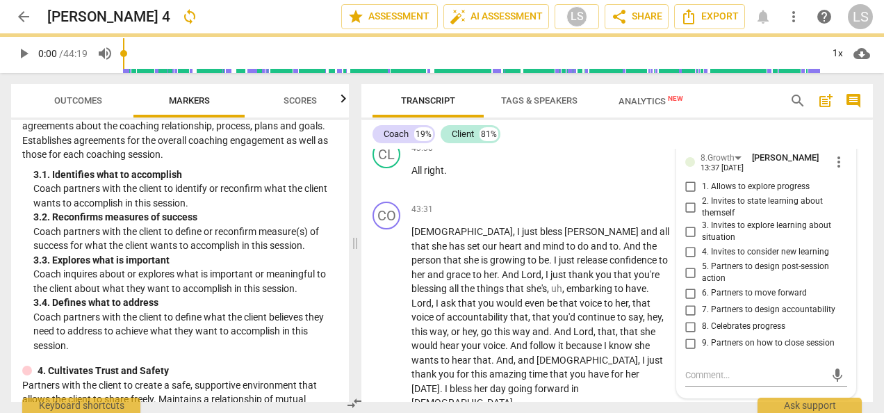
click at [691, 352] on input "9. Partners on how to close session" at bounding box center [691, 343] width 22 height 17
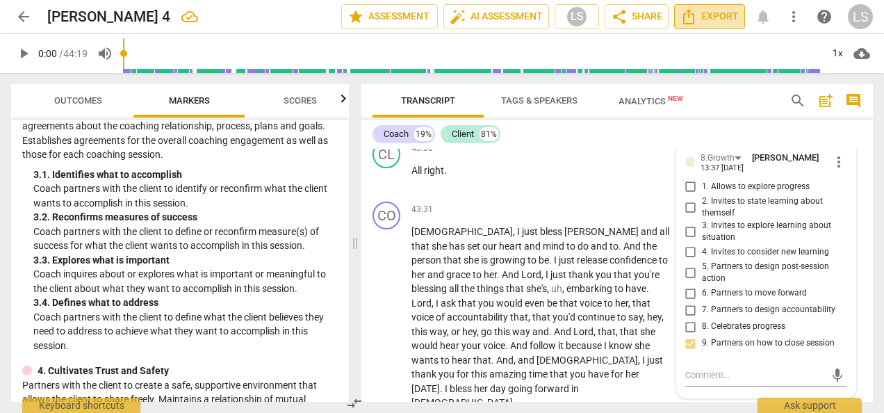
click at [723, 17] on span "Export" at bounding box center [709, 16] width 58 height 17
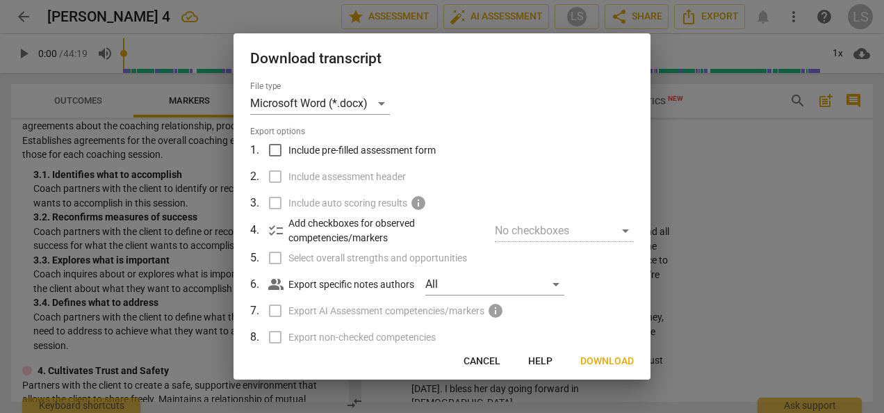
click at [274, 140] on input "Include pre-filled assessment form" at bounding box center [275, 150] width 26 height 26
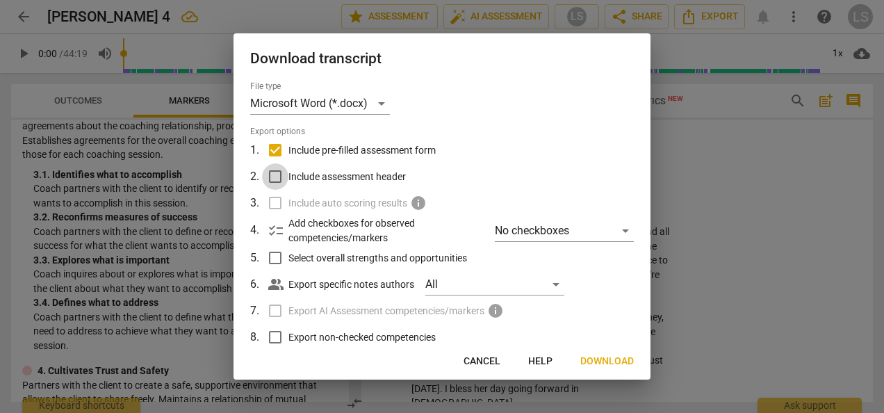
click at [275, 171] on input "Include assessment header" at bounding box center [275, 176] width 26 height 26
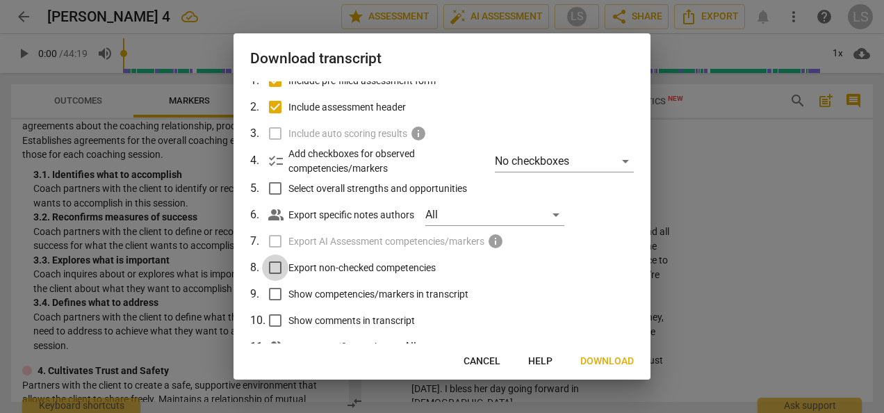
click at [273, 265] on input "Export non-checked competencies" at bounding box center [275, 267] width 26 height 26
click at [275, 288] on input "Show competencies/markers in transcript" at bounding box center [275, 294] width 26 height 26
click at [274, 317] on input "Show comments in transcript" at bounding box center [275, 320] width 26 height 26
click at [610, 359] on span "Download" at bounding box center [607, 361] width 54 height 14
